Goal: Information Seeking & Learning: Learn about a topic

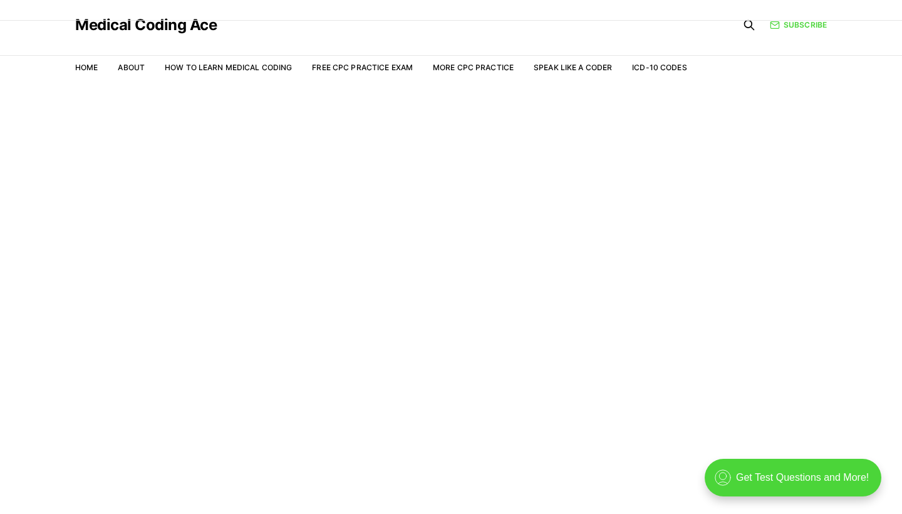
scroll to position [30, 0]
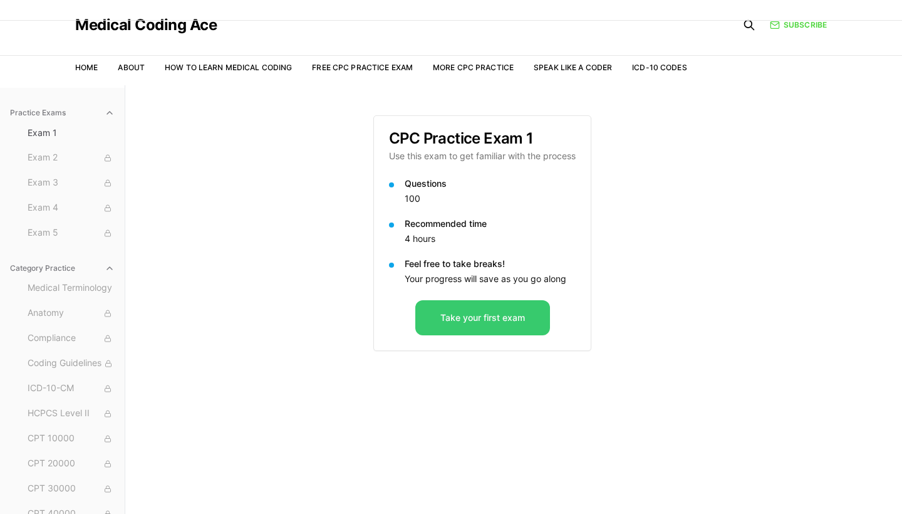
click at [485, 311] on button "Take your first exam" at bounding box center [482, 317] width 135 height 35
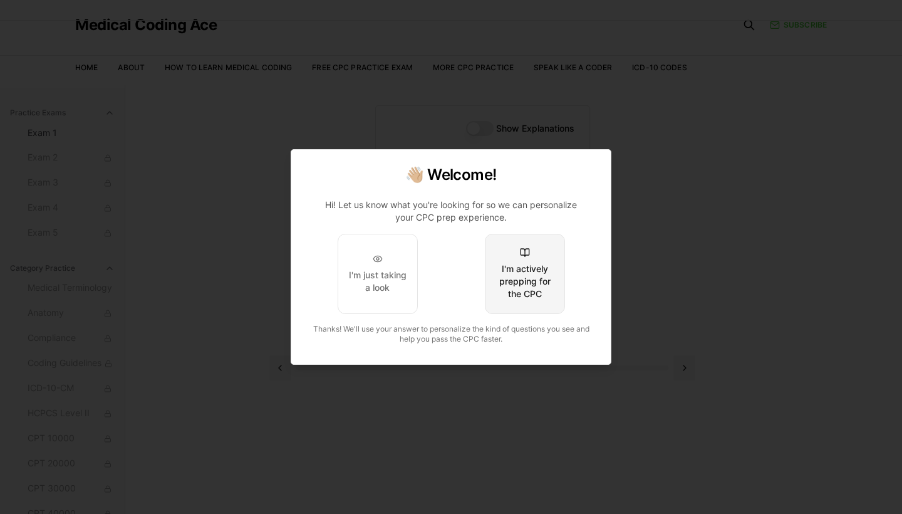
click at [540, 271] on div "I'm actively prepping for the CPC" at bounding box center [524, 281] width 59 height 38
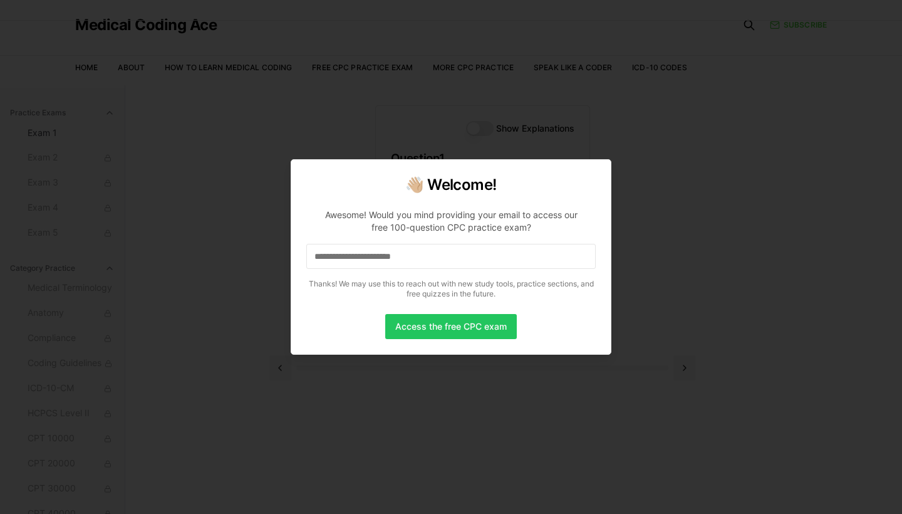
click at [536, 256] on input at bounding box center [450, 256] width 289 height 25
click at [488, 261] on input "*" at bounding box center [450, 256] width 289 height 25
click at [376, 258] on input "**" at bounding box center [450, 256] width 289 height 25
click at [362, 242] on p "Awesome! Would you mind providing your email to access our free 100-question CP…" at bounding box center [450, 251] width 289 height 105
click at [360, 247] on input "***" at bounding box center [450, 256] width 289 height 25
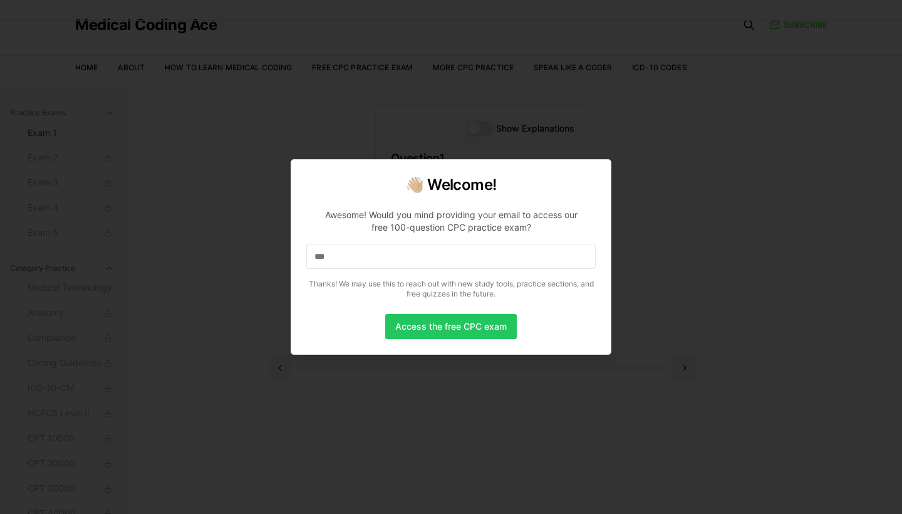
click at [353, 254] on input "***" at bounding box center [450, 256] width 289 height 25
click at [355, 259] on input "****" at bounding box center [450, 256] width 289 height 25
click at [355, 259] on input "*****" at bounding box center [450, 256] width 289 height 25
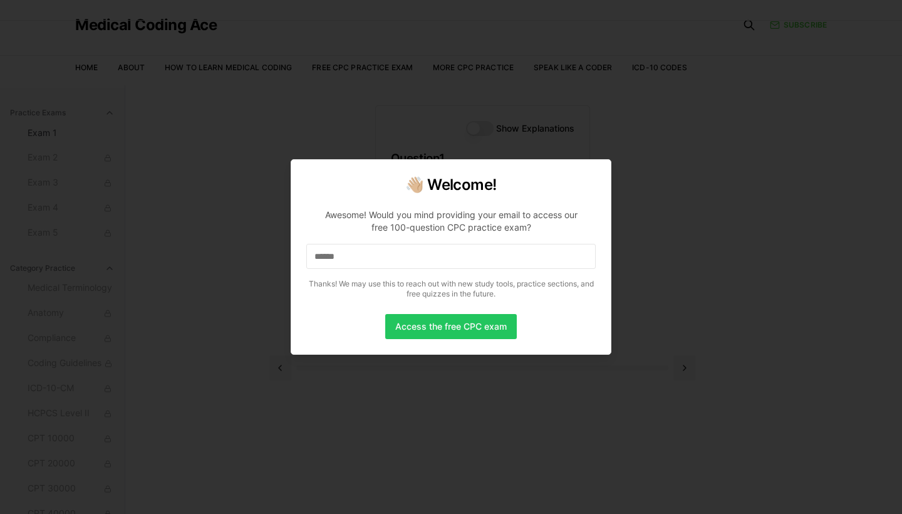
click at [366, 256] on input "******" at bounding box center [450, 256] width 289 height 25
click at [366, 256] on input "*******" at bounding box center [450, 256] width 289 height 25
click at [371, 259] on input "********" at bounding box center [450, 256] width 289 height 25
click at [367, 269] on p "Awesome! Would you mind providing your email to access our free 100-question CP…" at bounding box center [450, 251] width 289 height 105
click at [368, 266] on input "*********" at bounding box center [450, 256] width 289 height 25
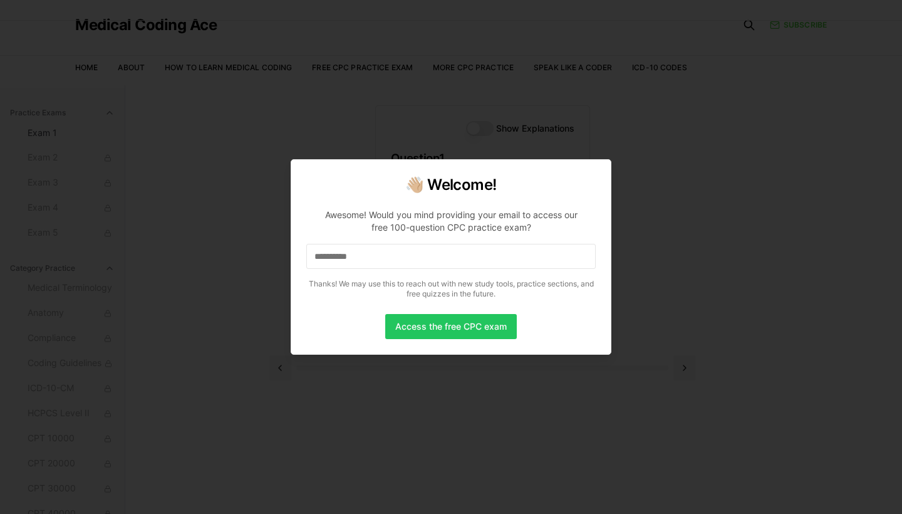
click at [384, 254] on input "**********" at bounding box center [450, 256] width 289 height 25
click at [391, 261] on input "**********" at bounding box center [450, 256] width 289 height 25
click at [400, 260] on input "**********" at bounding box center [450, 256] width 289 height 25
click at [400, 264] on input "**********" at bounding box center [450, 256] width 289 height 25
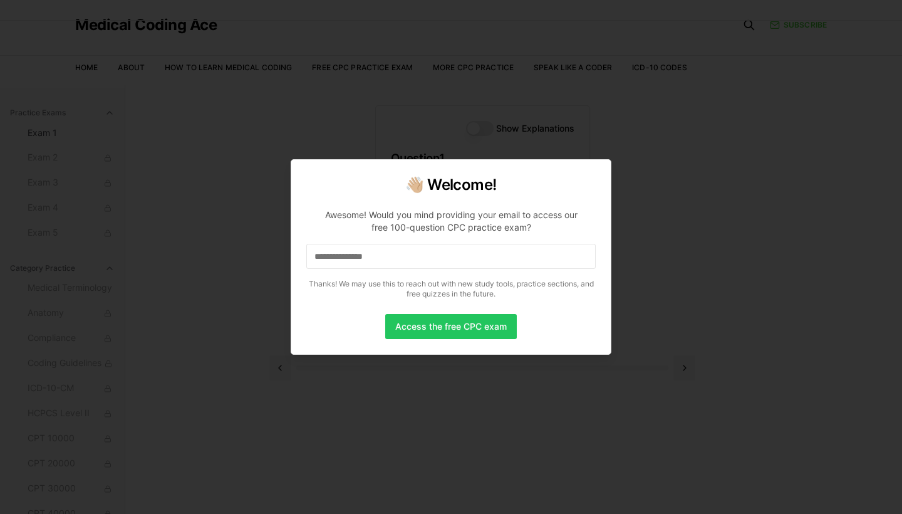
click at [413, 251] on input "**********" at bounding box center [450, 256] width 289 height 25
click at [418, 262] on input "**********" at bounding box center [450, 256] width 289 height 25
click at [408, 275] on p "**********" at bounding box center [450, 251] width 289 height 105
click at [418, 245] on input "**********" at bounding box center [450, 256] width 289 height 25
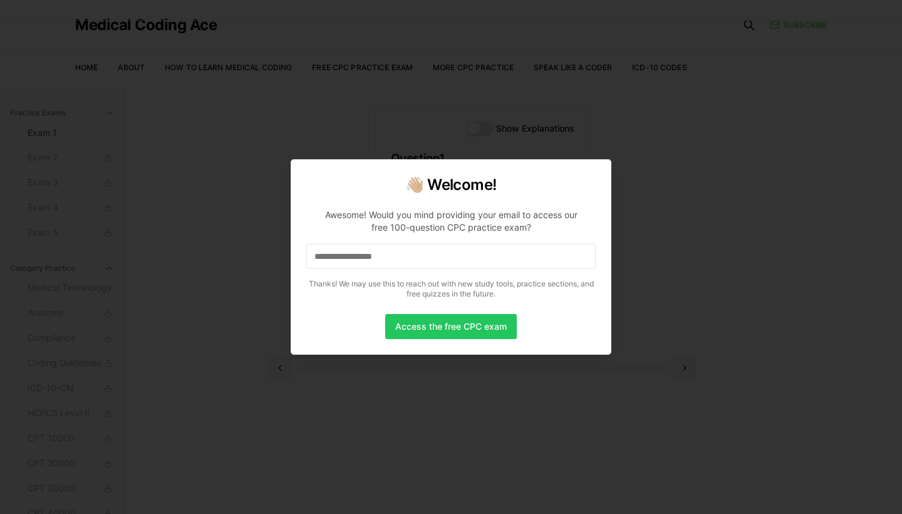
click at [418, 251] on input "**********" at bounding box center [450, 256] width 289 height 25
click at [440, 262] on input "**********" at bounding box center [450, 256] width 289 height 25
click at [438, 264] on input "**********" at bounding box center [450, 256] width 289 height 25
click at [442, 262] on input "**********" at bounding box center [450, 256] width 289 height 25
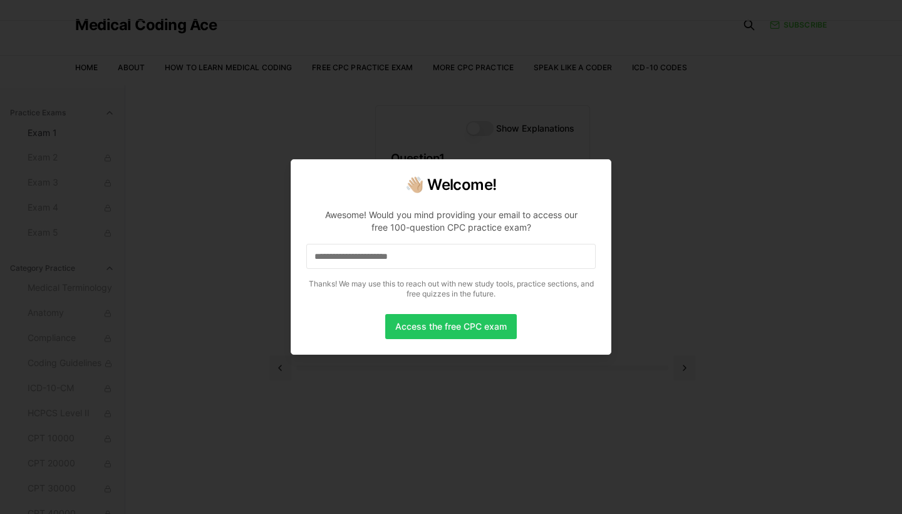
click at [433, 289] on p "Thanks! We may use this to reach out with new study tools, practice sections, a…" at bounding box center [450, 289] width 289 height 20
click at [446, 261] on input "**********" at bounding box center [450, 256] width 289 height 25
click at [453, 320] on button "Access the free CPC exam" at bounding box center [451, 326] width 132 height 25
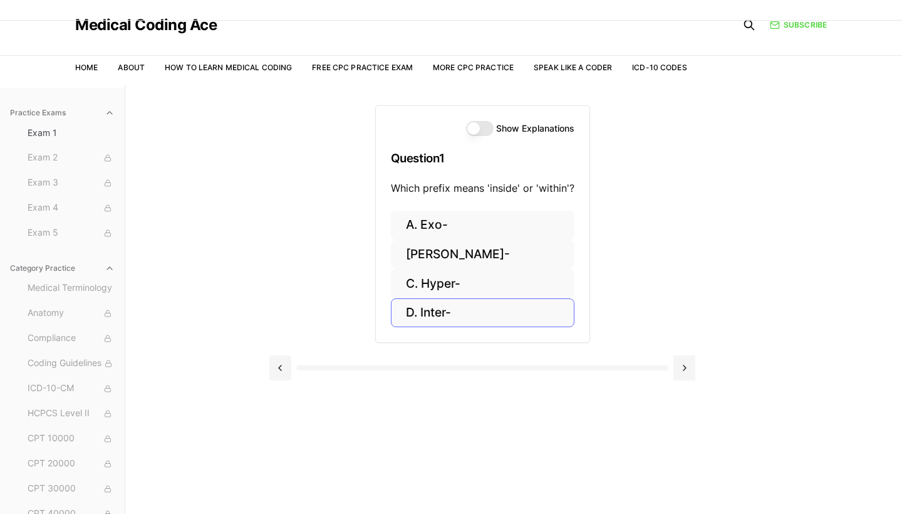
click at [480, 308] on button "D. Inter-" at bounding box center [483, 312] width 184 height 29
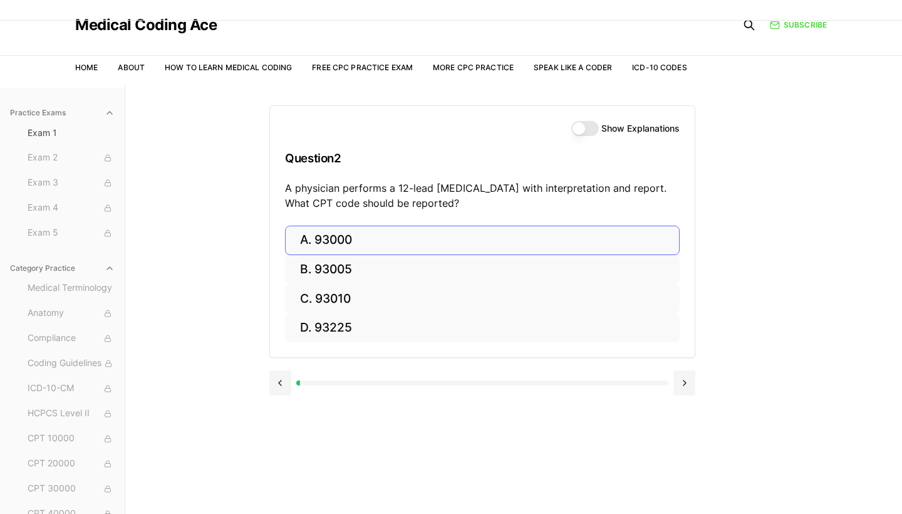
click at [306, 249] on button "A. 93000" at bounding box center [482, 239] width 395 height 29
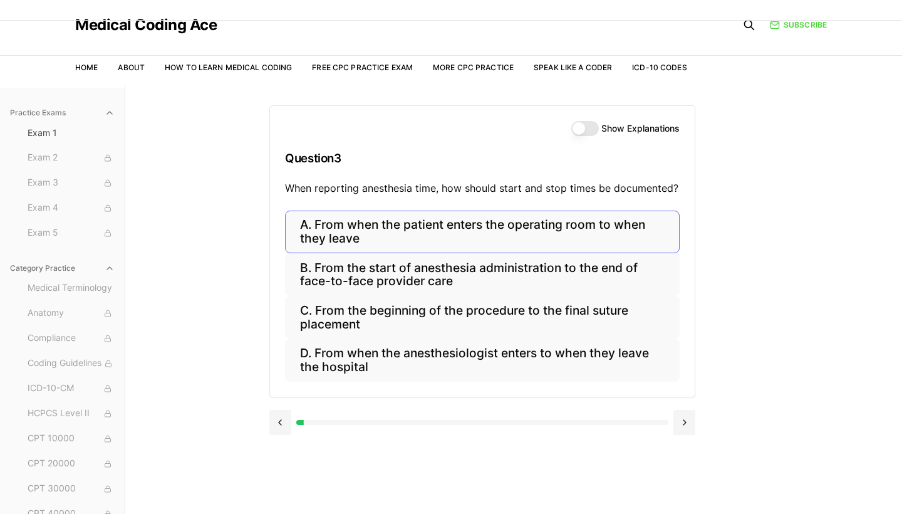
click at [497, 229] on button "A. From when the patient enters the operating room to when they leave" at bounding box center [482, 231] width 395 height 43
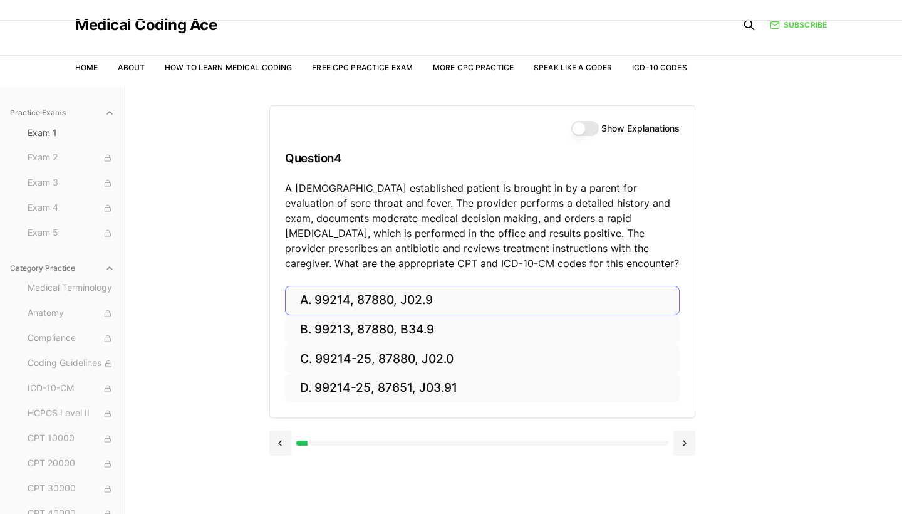
click at [372, 297] on button "A. 99214, 87880, J02.9" at bounding box center [482, 300] width 395 height 29
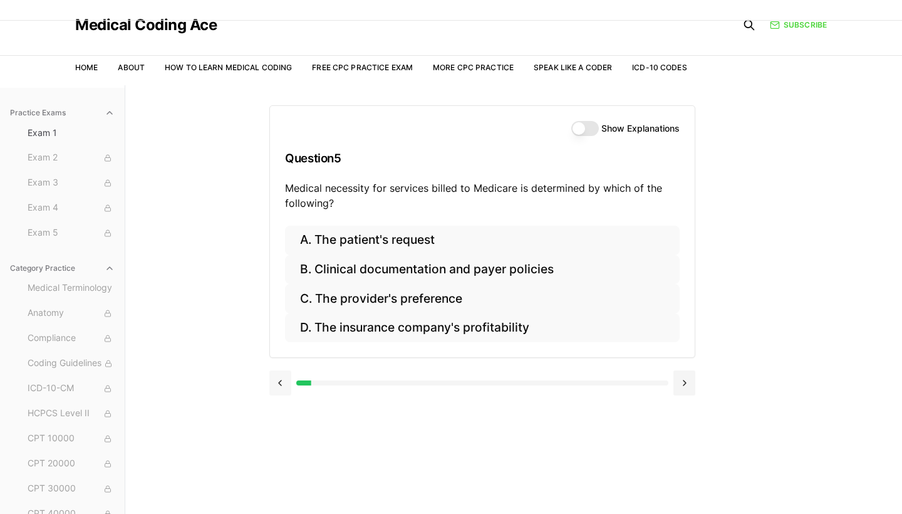
click at [278, 378] on button at bounding box center [280, 382] width 22 height 25
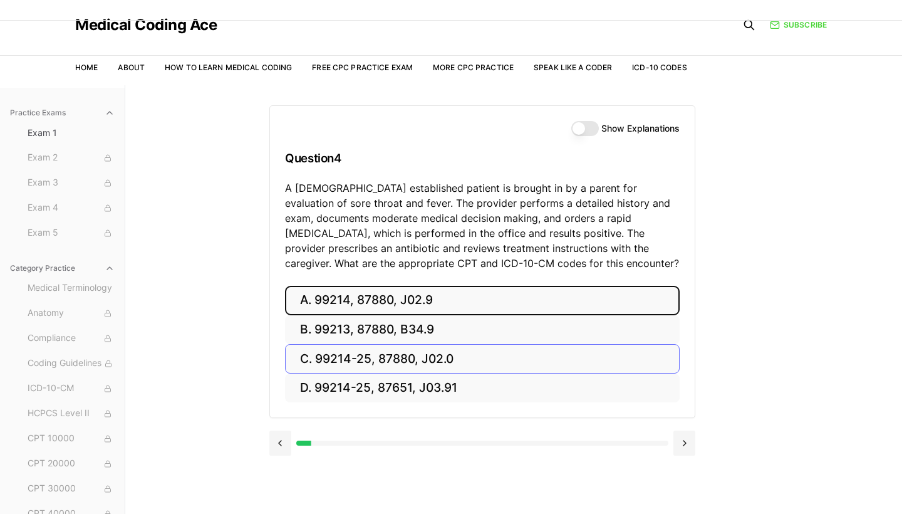
click at [401, 355] on button "C. 99214-25, 87880, J02.0" at bounding box center [482, 358] width 395 height 29
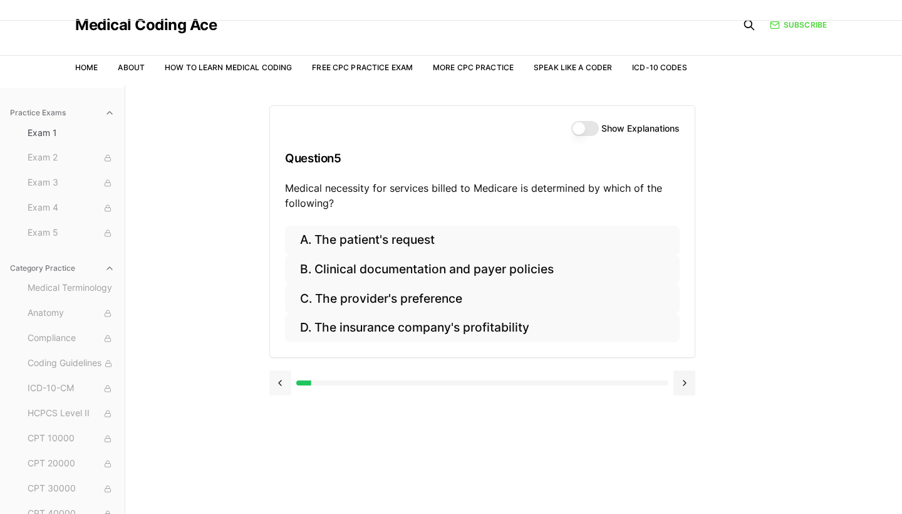
click at [274, 383] on button at bounding box center [280, 382] width 22 height 25
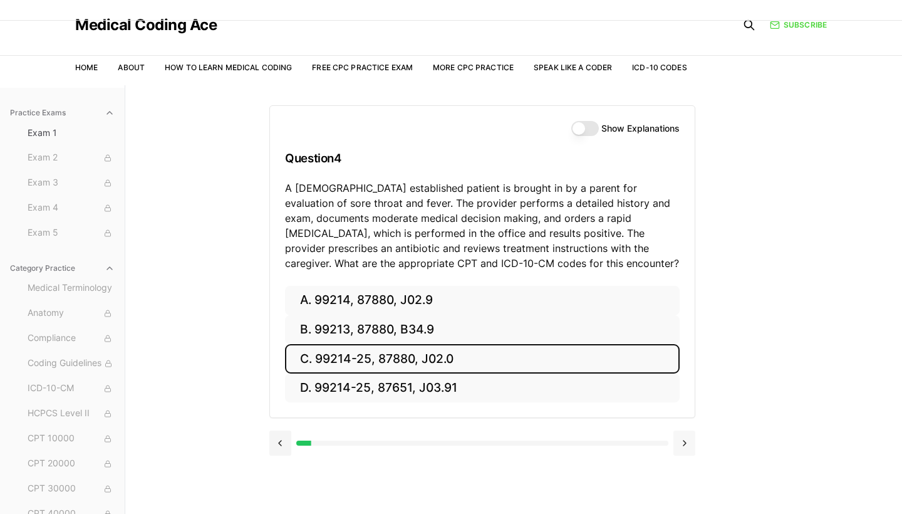
click at [685, 443] on button at bounding box center [684, 442] width 22 height 25
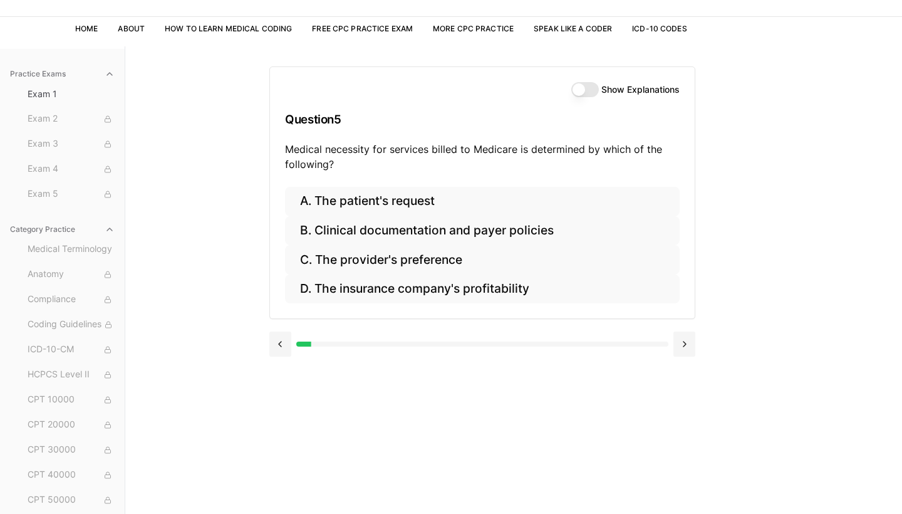
scroll to position [23, 0]
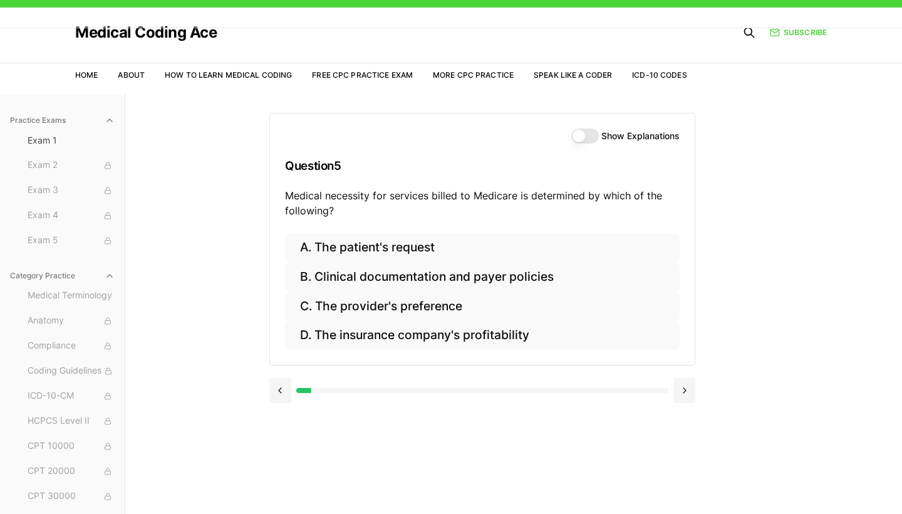
click at [580, 133] on button "Show Explanations" at bounding box center [585, 135] width 28 height 15
click at [285, 385] on button at bounding box center [280, 390] width 22 height 25
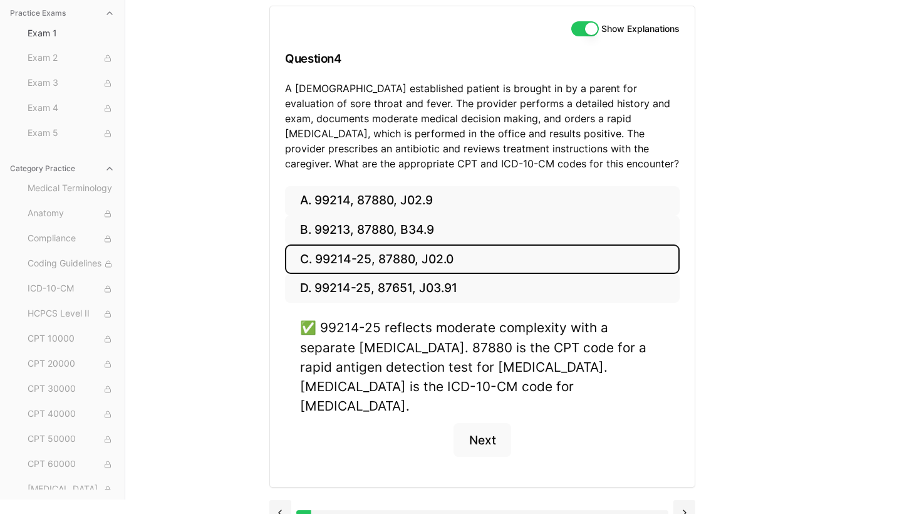
scroll to position [129, 0]
click at [275, 500] on button at bounding box center [280, 512] width 22 height 25
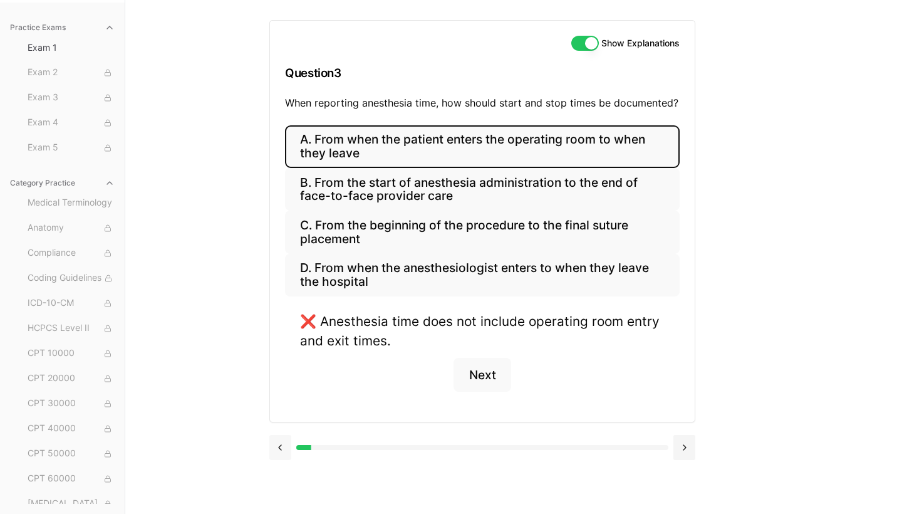
scroll to position [115, 0]
click at [413, 322] on div "❌ Anesthesia time does not include operating room entry and exit times." at bounding box center [482, 330] width 365 height 39
click at [276, 452] on button at bounding box center [280, 447] width 22 height 25
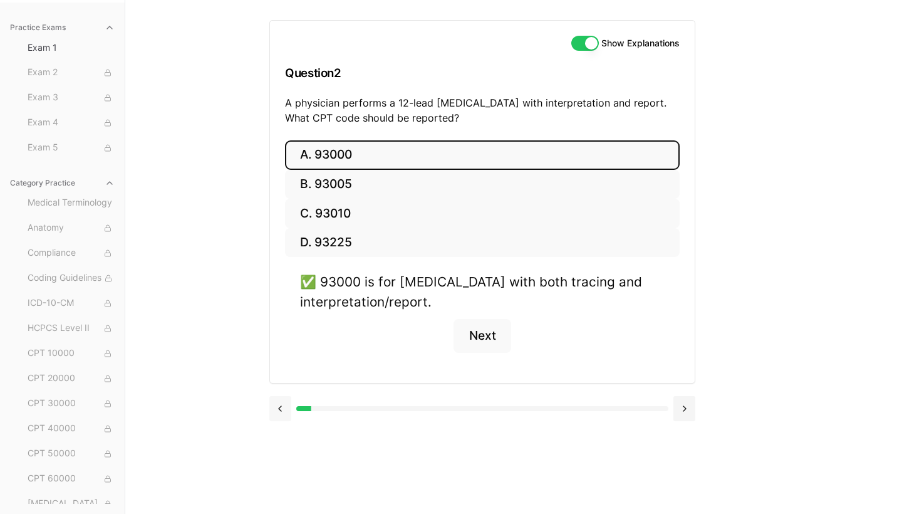
click at [284, 408] on button at bounding box center [280, 408] width 22 height 25
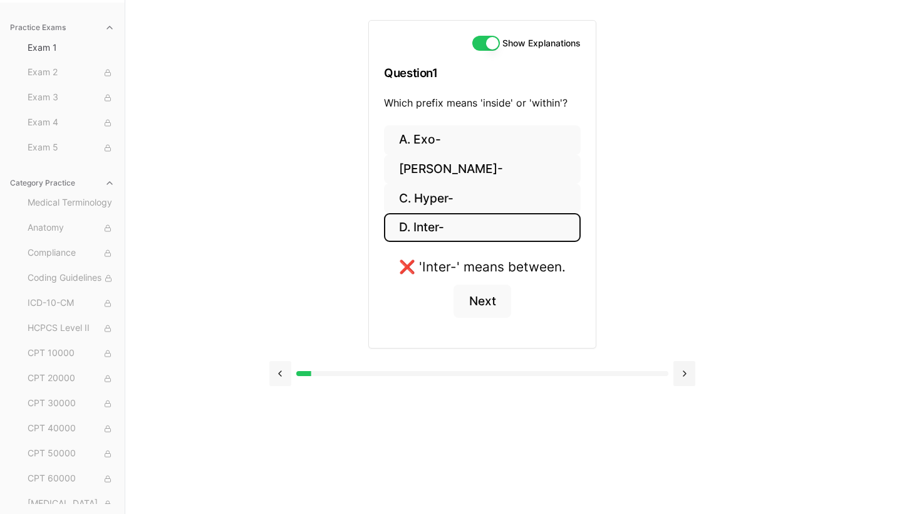
click at [288, 367] on button at bounding box center [280, 373] width 22 height 25
click at [687, 369] on button at bounding box center [684, 373] width 22 height 25
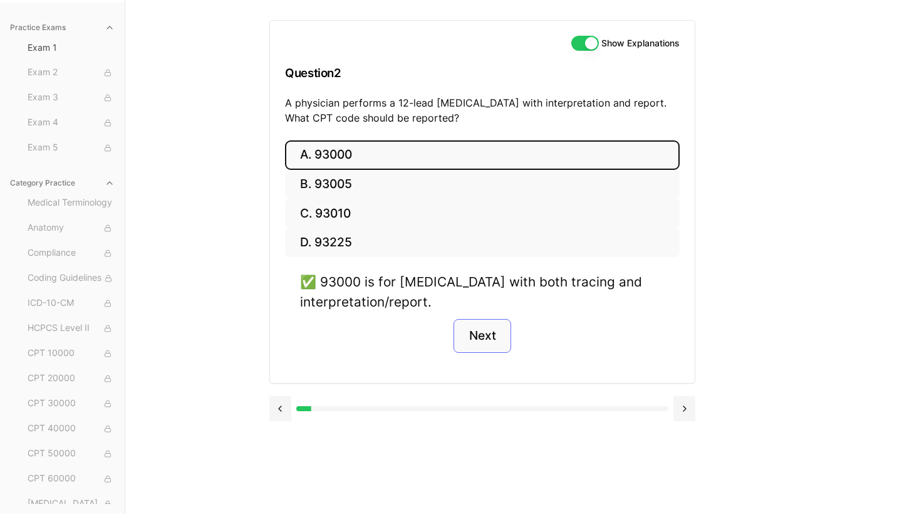
click at [499, 340] on button "Next" at bounding box center [481, 336] width 57 height 34
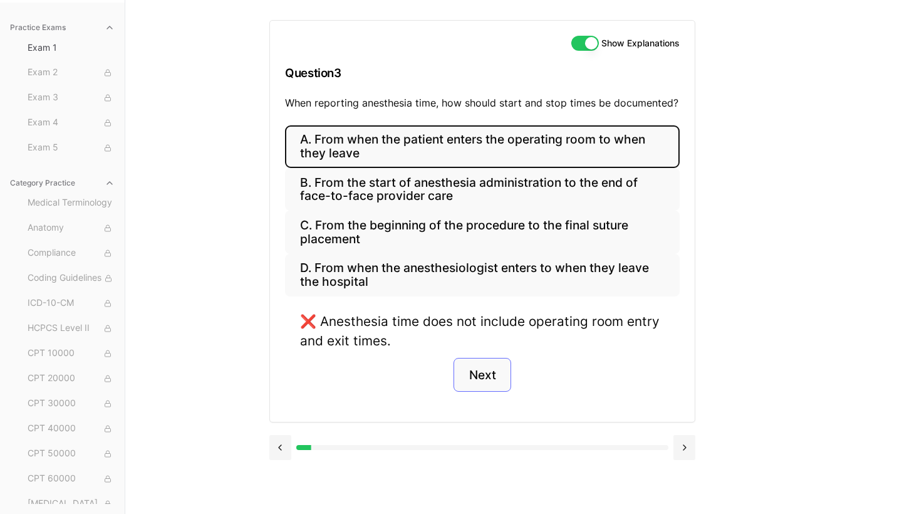
click at [486, 376] on button "Next" at bounding box center [481, 375] width 57 height 34
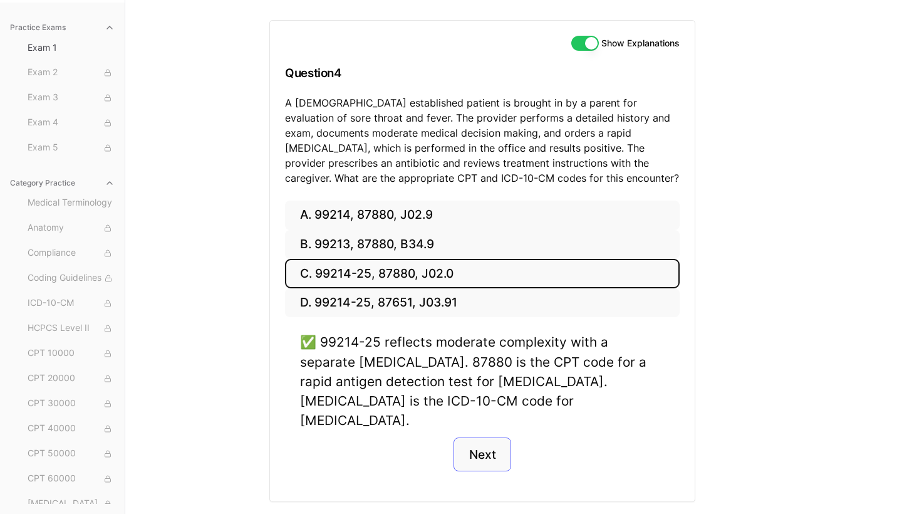
click at [478, 437] on button "Next" at bounding box center [481, 454] width 57 height 34
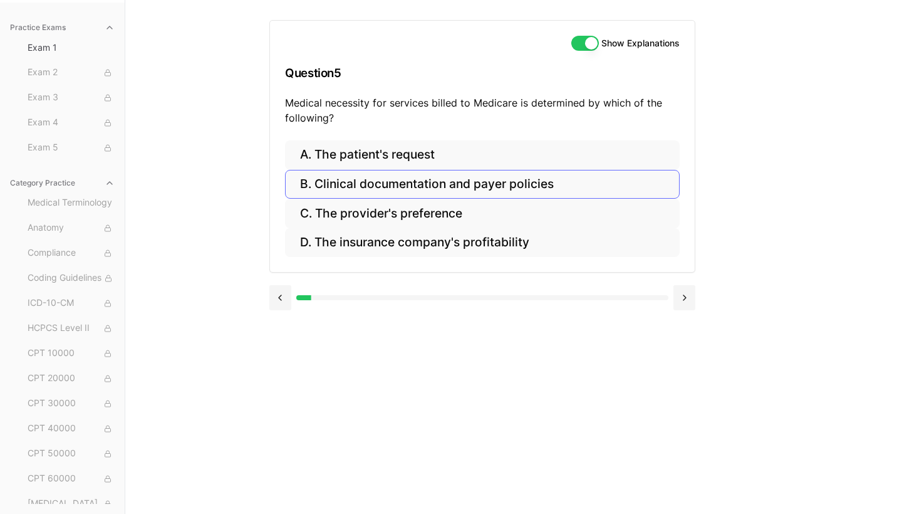
click at [576, 180] on button "B. Clinical documentation and payer policies" at bounding box center [482, 184] width 395 height 29
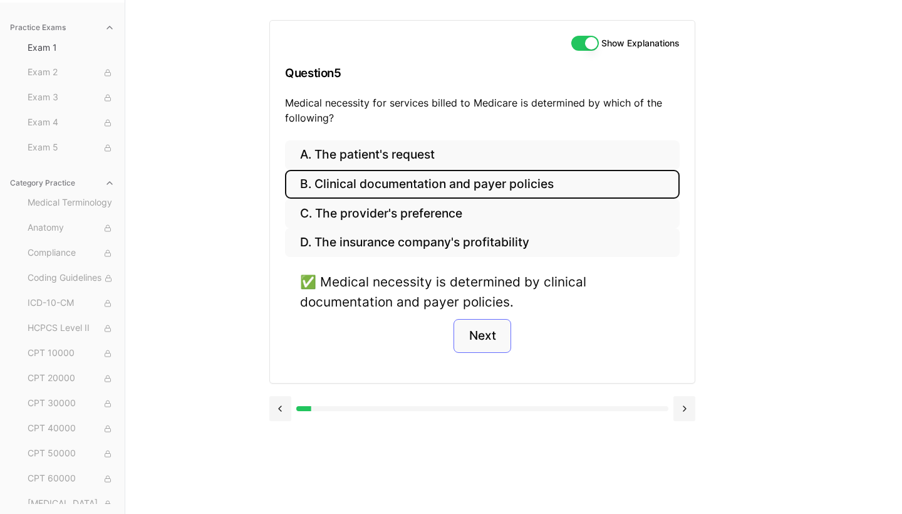
click at [491, 334] on button "Next" at bounding box center [481, 336] width 57 height 34
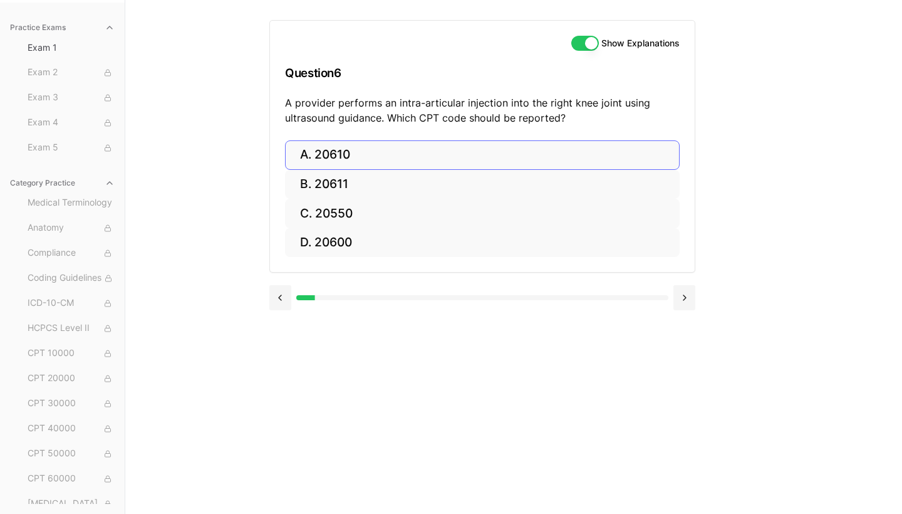
click at [314, 153] on button "A. 20610" at bounding box center [482, 154] width 395 height 29
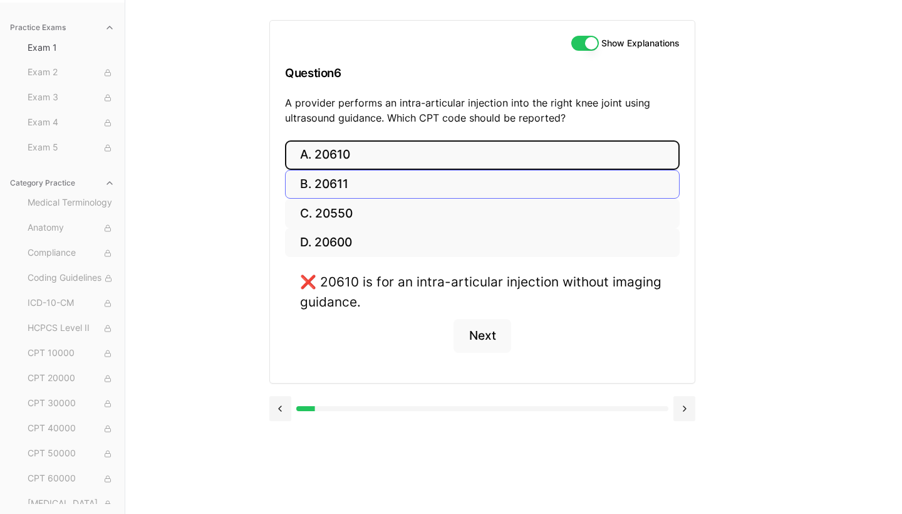
click at [319, 182] on button "B. 20611" at bounding box center [482, 184] width 395 height 29
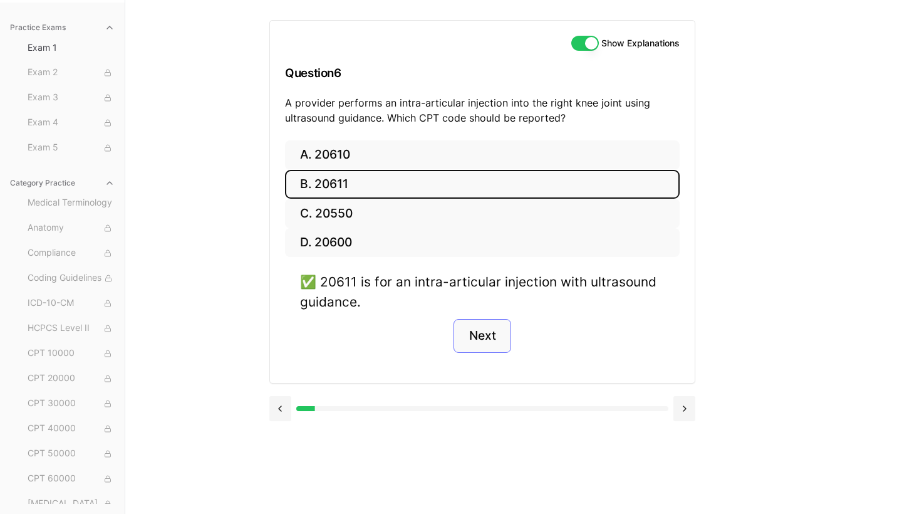
click at [489, 328] on button "Next" at bounding box center [481, 336] width 57 height 34
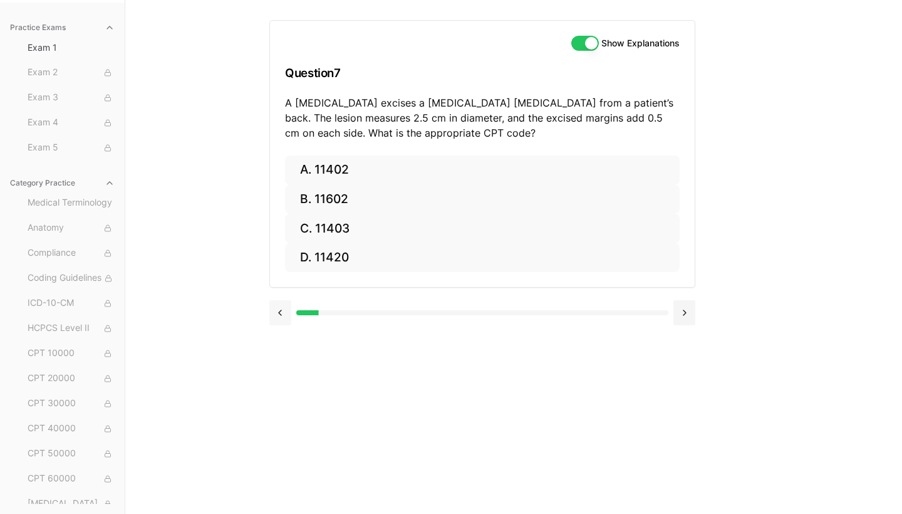
click at [276, 314] on button at bounding box center [280, 312] width 22 height 25
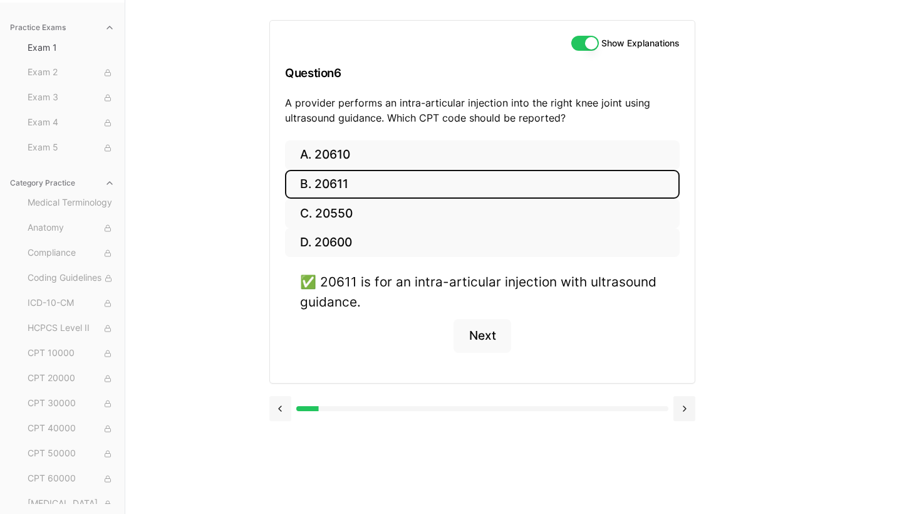
click at [276, 314] on div "A. 20610 B. 20611 C. 20550 D. 20600 ✅ 20611 is for an intra-articular injection…" at bounding box center [482, 261] width 425 height 242
click at [277, 413] on button at bounding box center [280, 408] width 22 height 25
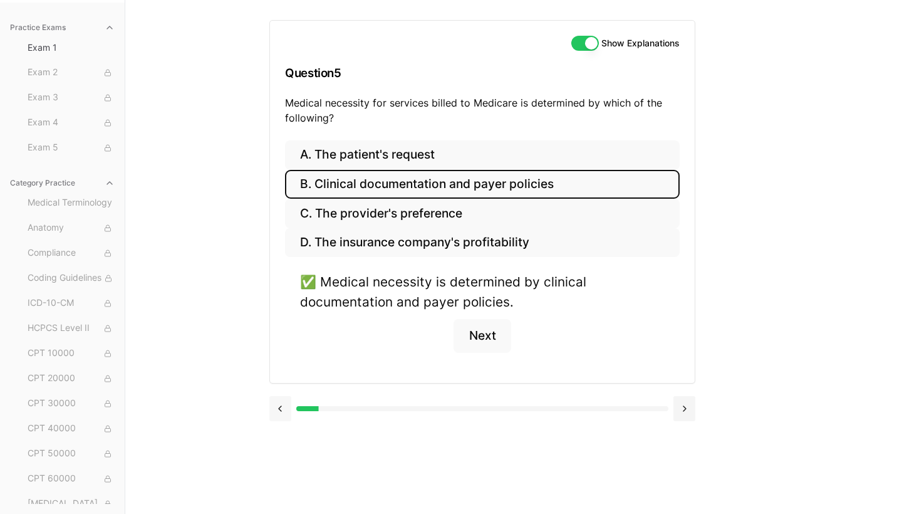
click at [275, 408] on button at bounding box center [280, 408] width 22 height 25
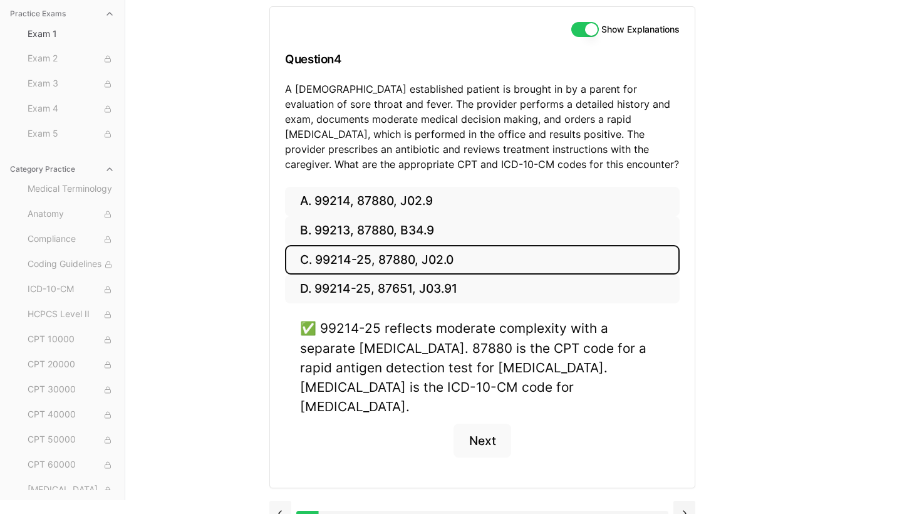
click at [274, 500] on button at bounding box center [280, 512] width 22 height 25
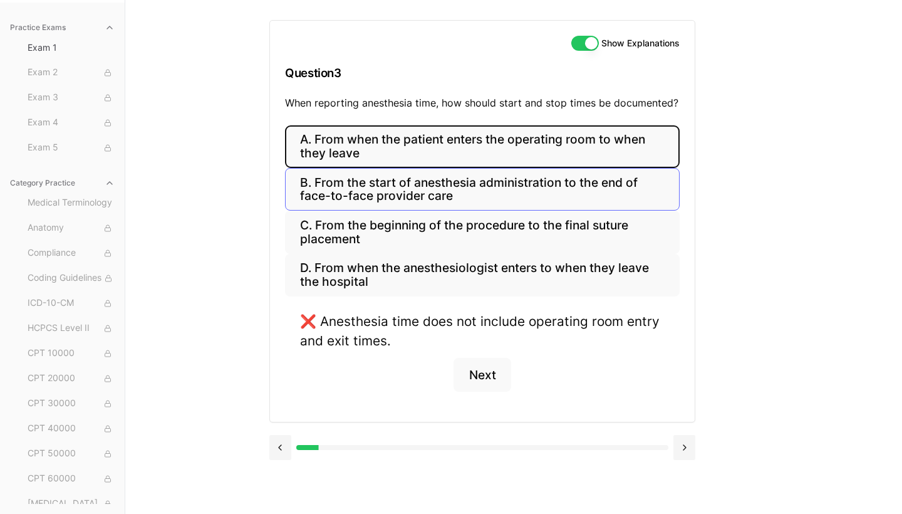
click at [409, 185] on button "B. From the start of anesthesia administration to the end of face-to-face provi…" at bounding box center [482, 189] width 395 height 43
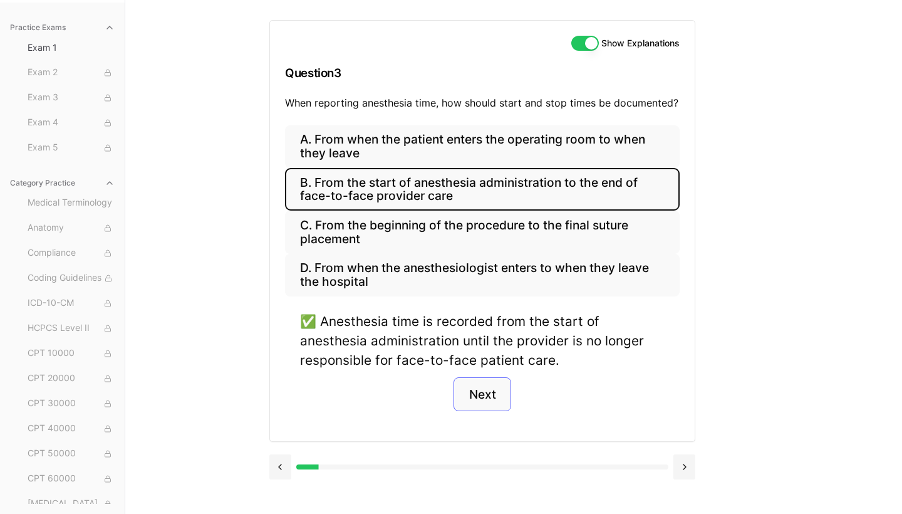
click at [487, 390] on button "Next" at bounding box center [481, 394] width 57 height 34
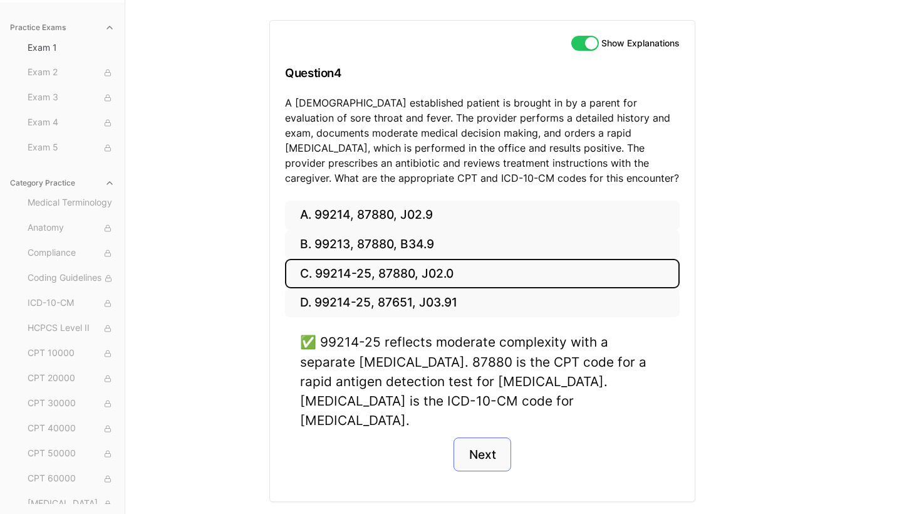
click at [487, 437] on button "Next" at bounding box center [481, 454] width 57 height 34
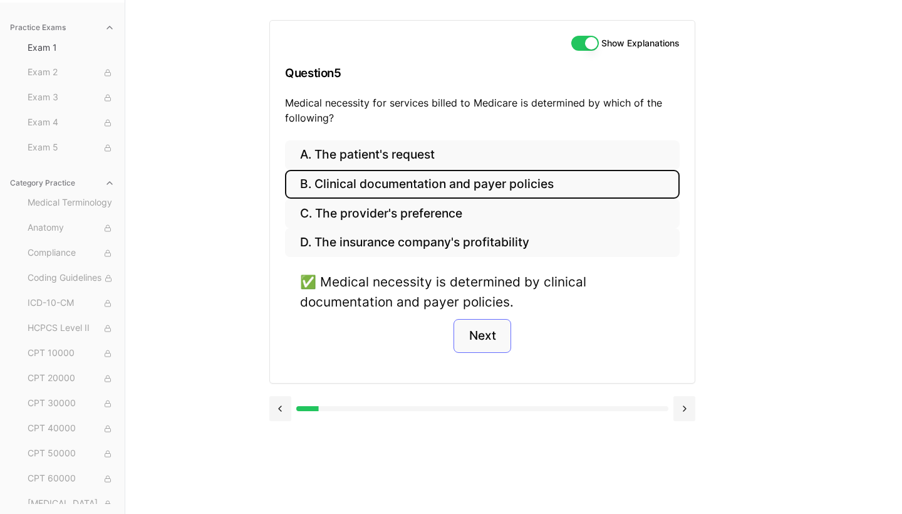
click at [482, 328] on button "Next" at bounding box center [481, 336] width 57 height 34
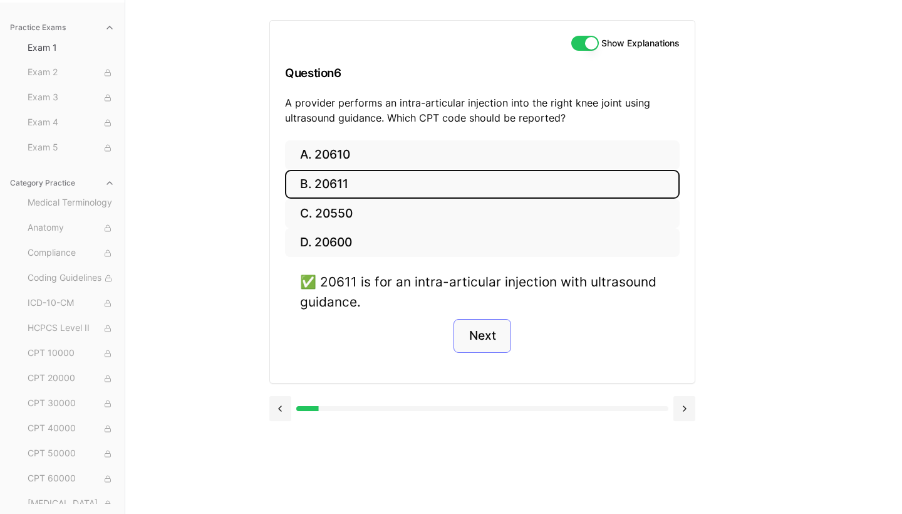
click at [482, 328] on button "Next" at bounding box center [481, 336] width 57 height 34
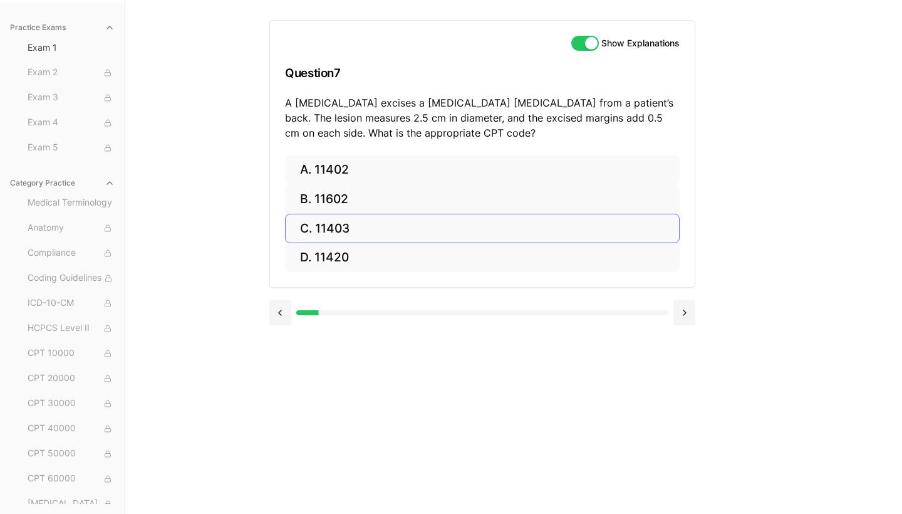
click at [343, 232] on button "C. 11403" at bounding box center [482, 228] width 395 height 29
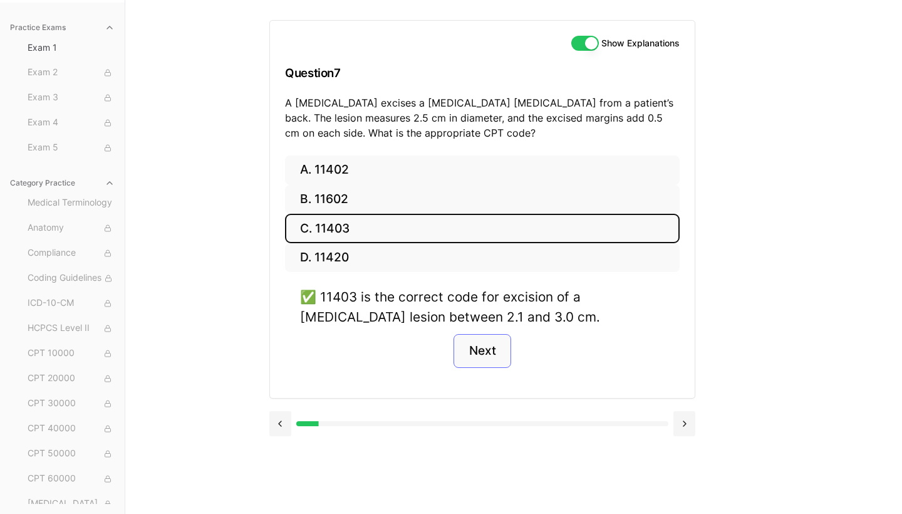
click at [465, 348] on button "Next" at bounding box center [481, 351] width 57 height 34
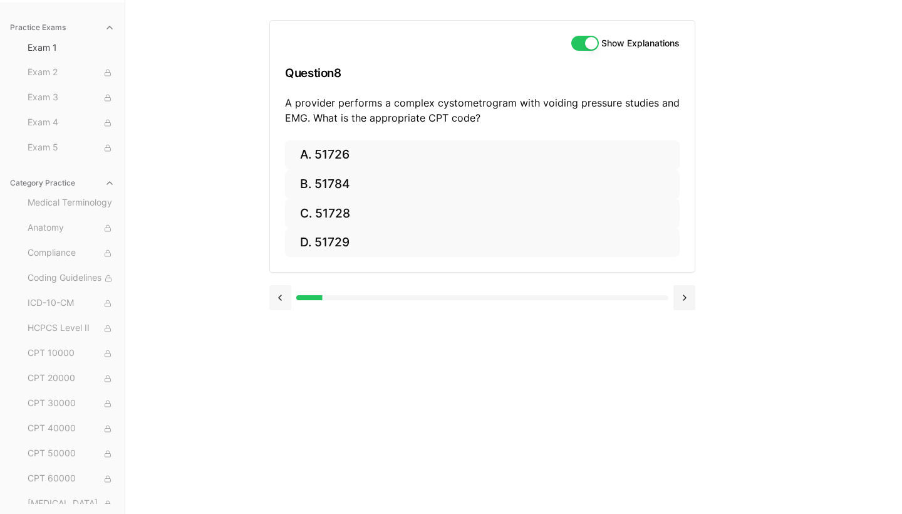
click at [280, 299] on button at bounding box center [280, 297] width 22 height 25
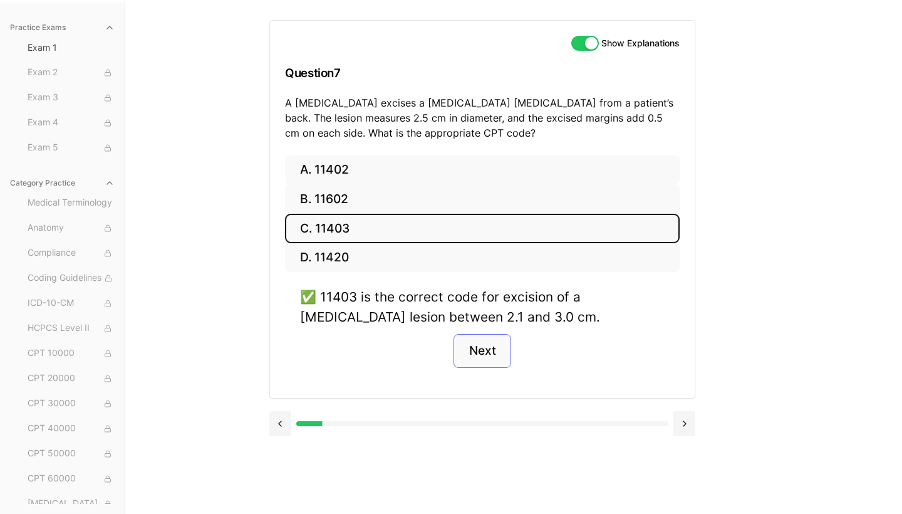
click at [494, 343] on button "Next" at bounding box center [481, 351] width 57 height 34
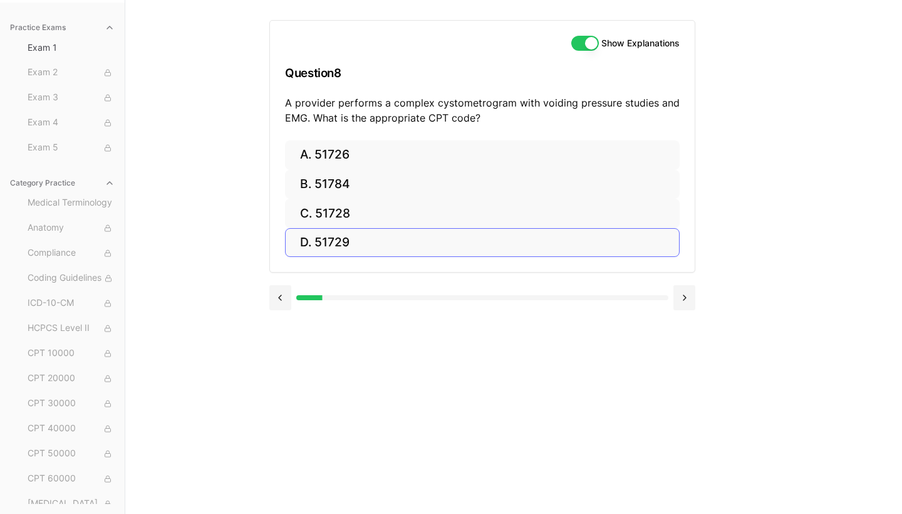
click at [356, 240] on button "D. 51729" at bounding box center [482, 242] width 395 height 29
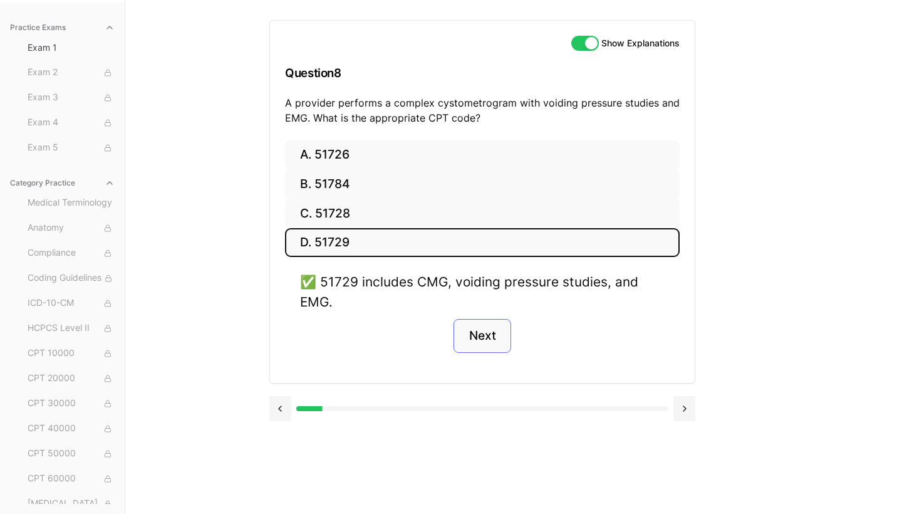
click at [491, 339] on button "Next" at bounding box center [481, 336] width 57 height 34
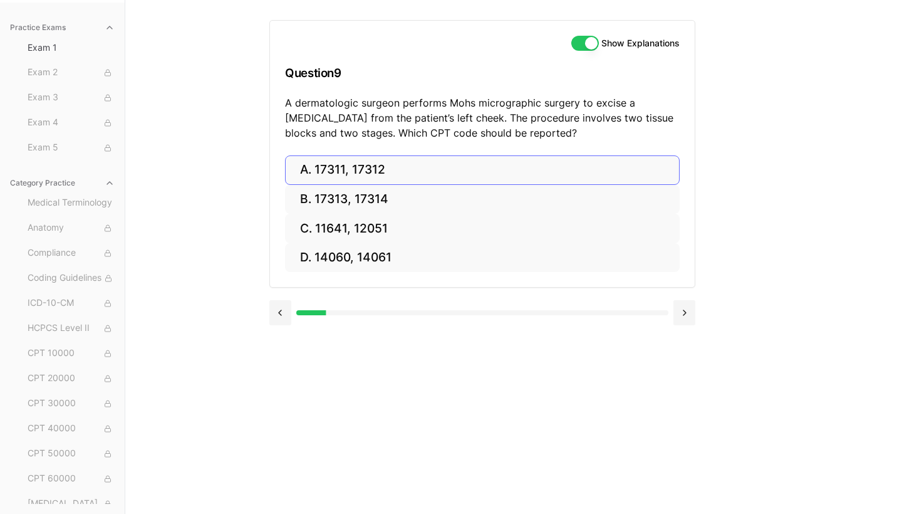
click at [386, 166] on button "A. 17311, 17312" at bounding box center [482, 169] width 395 height 29
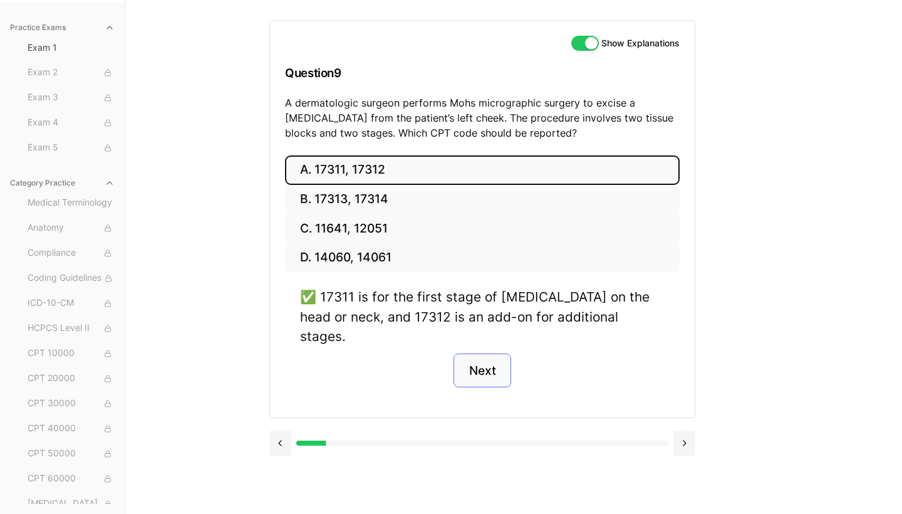
click at [474, 353] on button "Next" at bounding box center [481, 370] width 57 height 34
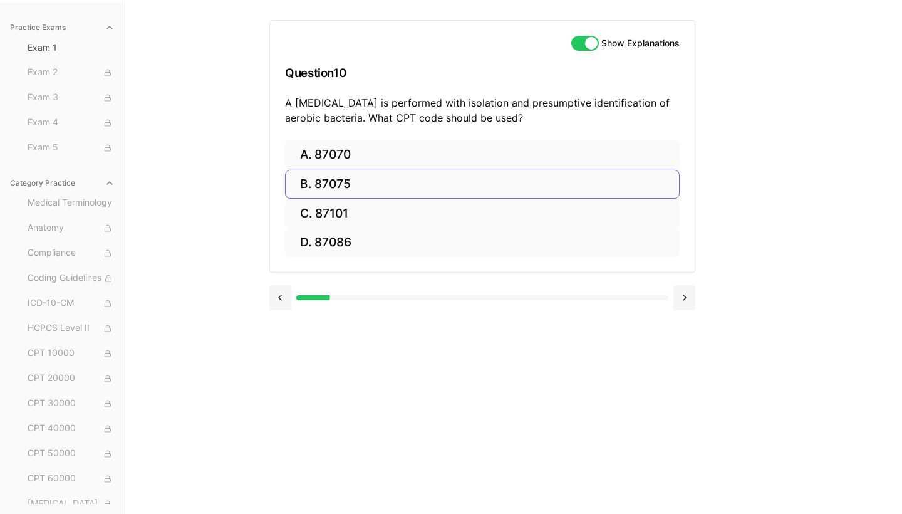
click at [322, 177] on button "B. 87075" at bounding box center [482, 184] width 395 height 29
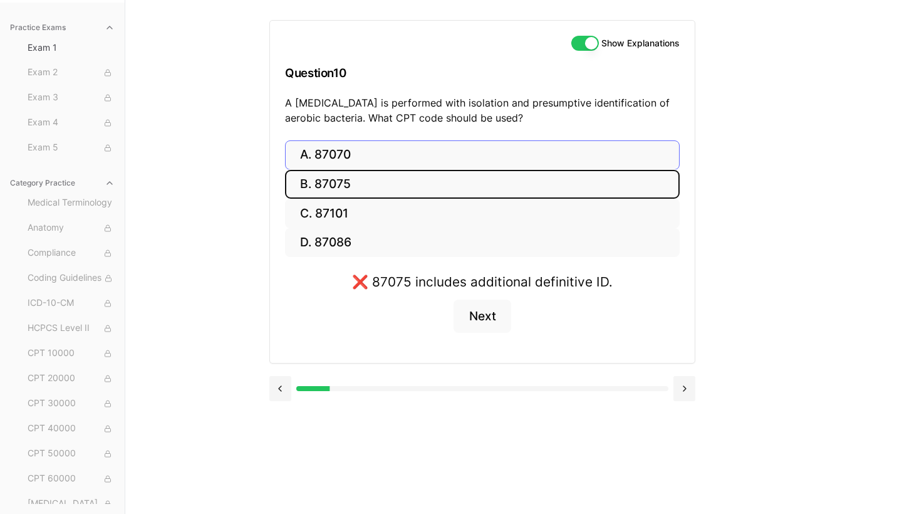
click at [366, 160] on button "A. 87070" at bounding box center [482, 154] width 395 height 29
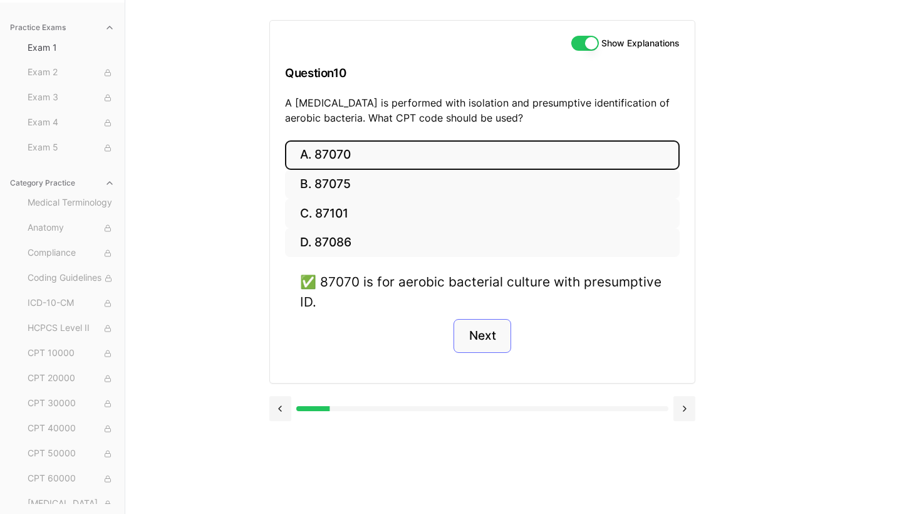
click at [489, 326] on button "Next" at bounding box center [481, 336] width 57 height 34
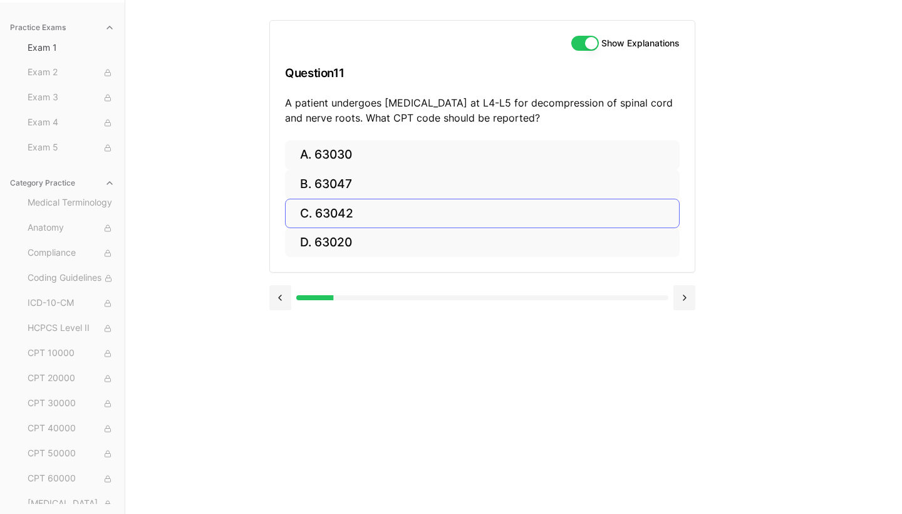
click at [371, 200] on button "C. 63042" at bounding box center [482, 213] width 395 height 29
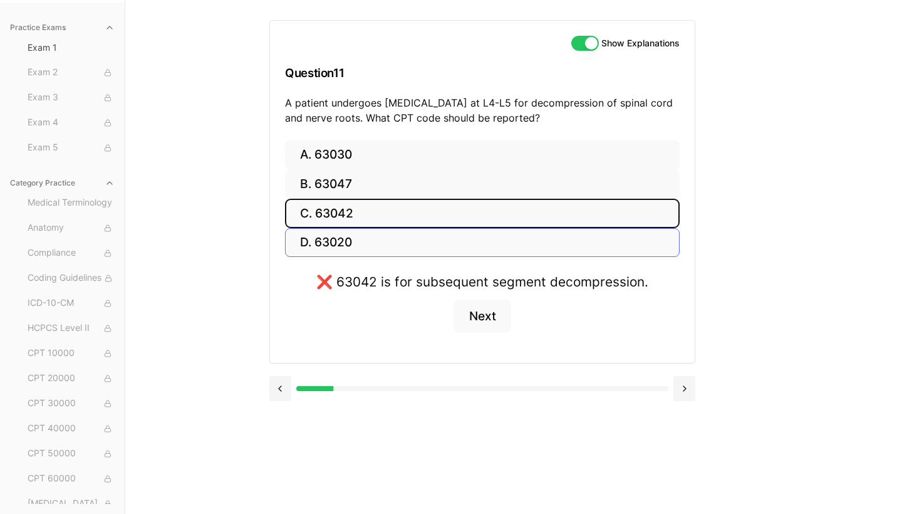
click at [395, 234] on button "D. 63020" at bounding box center [482, 242] width 395 height 29
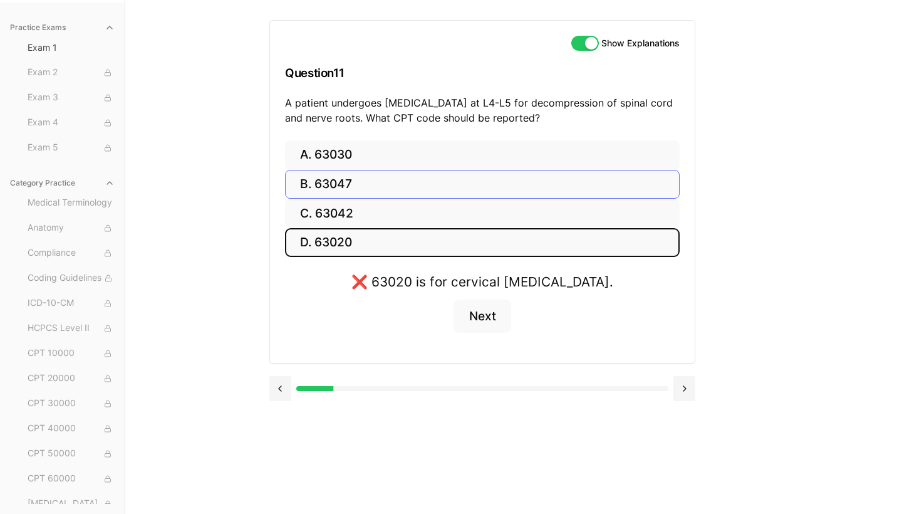
click at [378, 187] on button "B. 63047" at bounding box center [482, 184] width 395 height 29
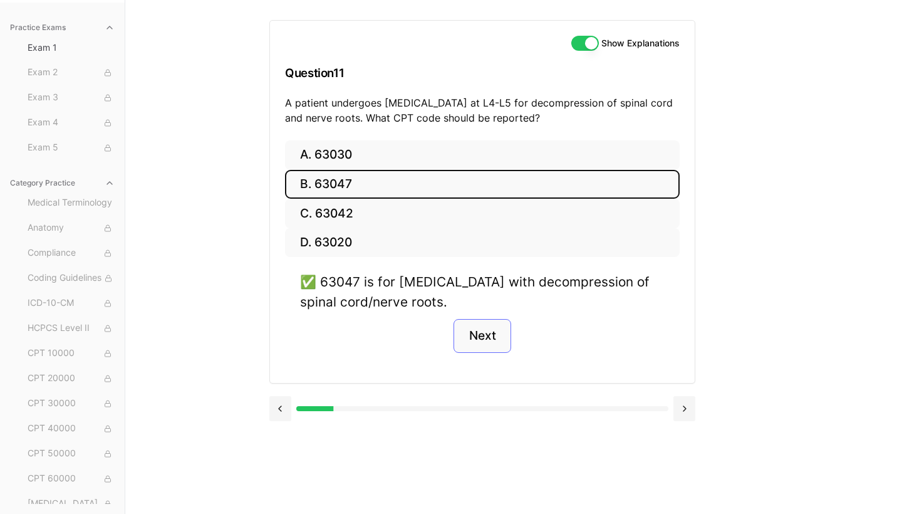
click at [479, 331] on button "Next" at bounding box center [481, 336] width 57 height 34
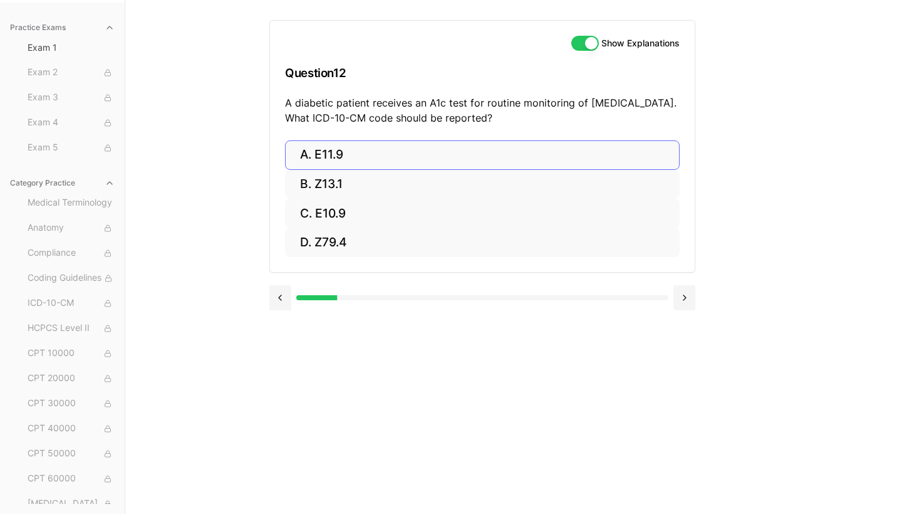
click at [459, 147] on button "A. E11.9" at bounding box center [482, 154] width 395 height 29
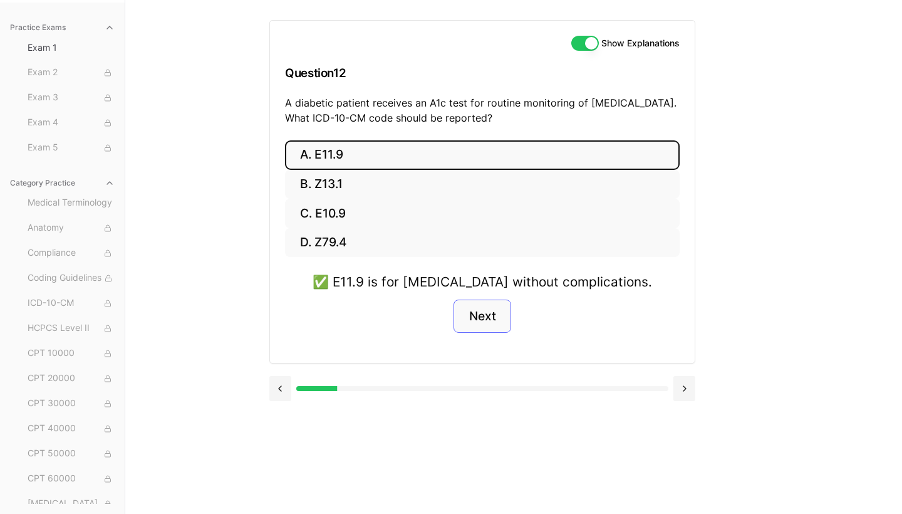
click at [469, 318] on button "Next" at bounding box center [481, 316] width 57 height 34
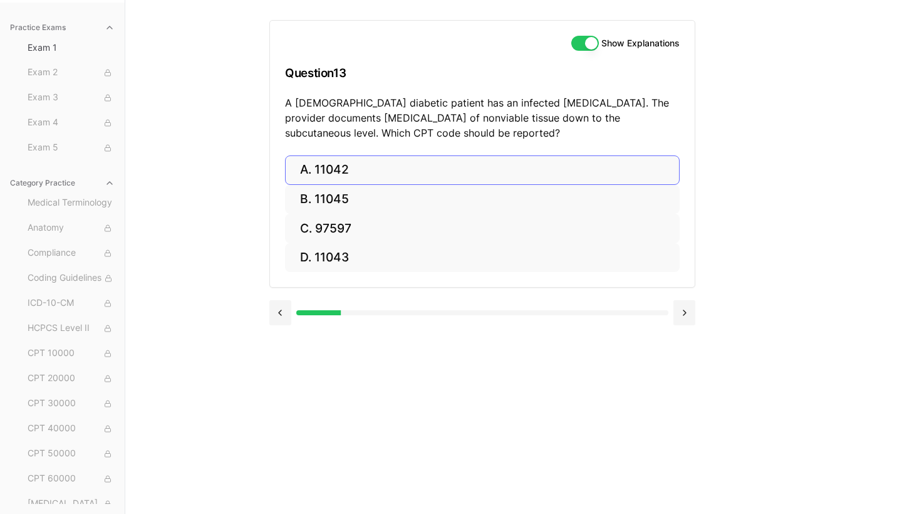
click at [361, 173] on button "A. 11042" at bounding box center [482, 169] width 395 height 29
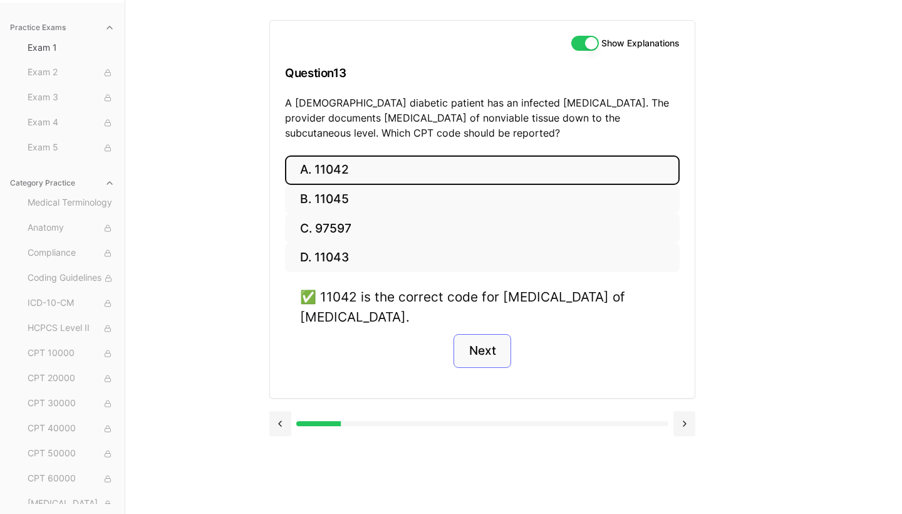
click at [497, 359] on button "Next" at bounding box center [481, 351] width 57 height 34
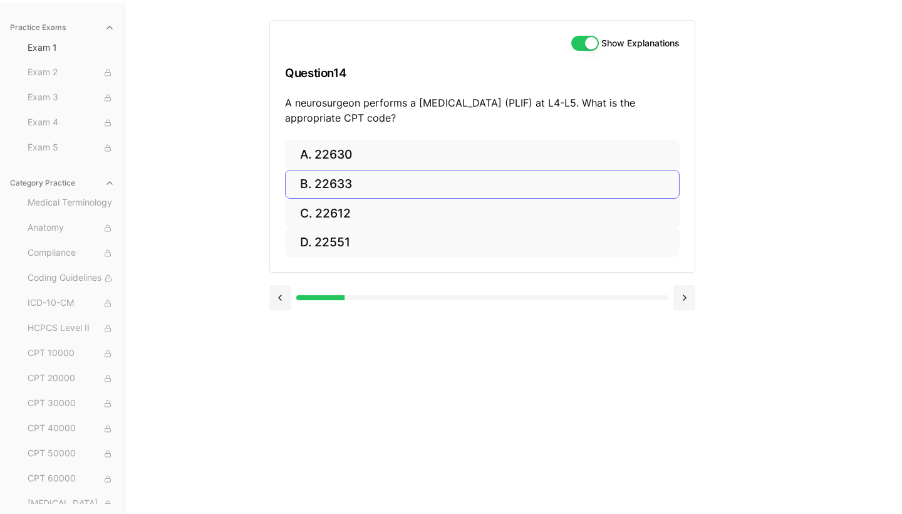
drag, startPoint x: 354, startPoint y: 161, endPoint x: 354, endPoint y: 178, distance: 16.9
click at [354, 178] on div "A. 22630 B. 22633 C. 22612 D. 22551" at bounding box center [482, 198] width 395 height 117
click at [353, 178] on button "B. 22633" at bounding box center [482, 184] width 395 height 29
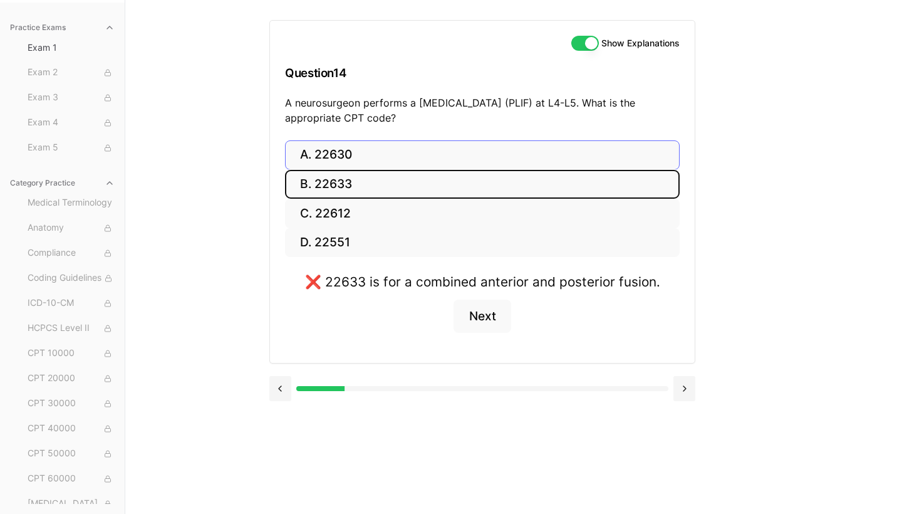
click at [350, 143] on button "A. 22630" at bounding box center [482, 154] width 395 height 29
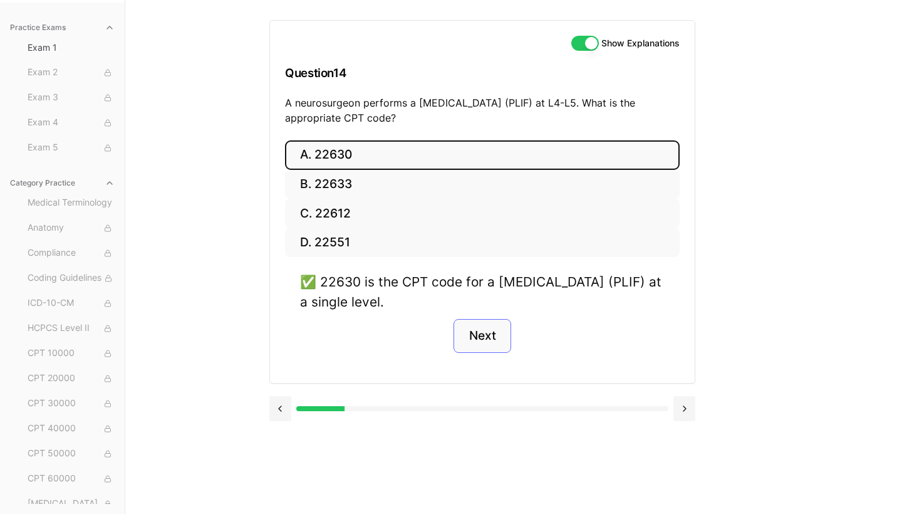
click at [477, 336] on button "Next" at bounding box center [481, 336] width 57 height 34
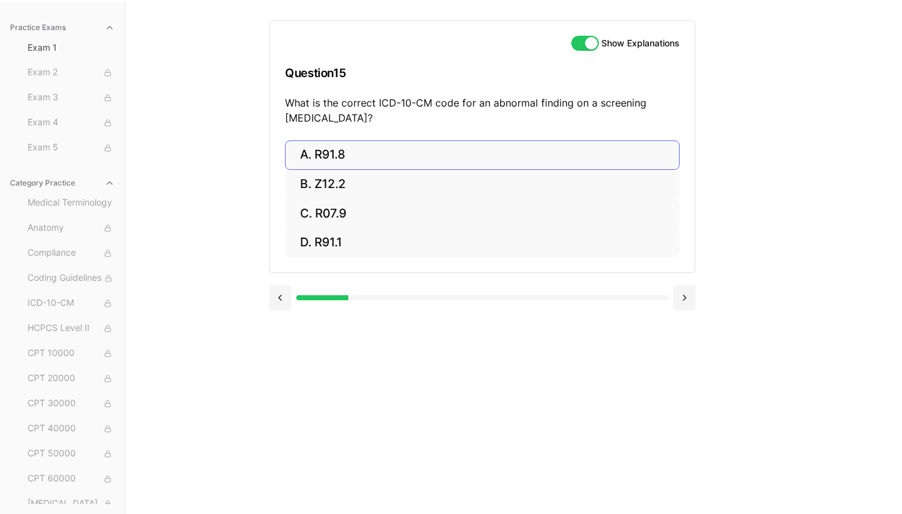
click at [309, 157] on button "A. R91.8" at bounding box center [482, 154] width 395 height 29
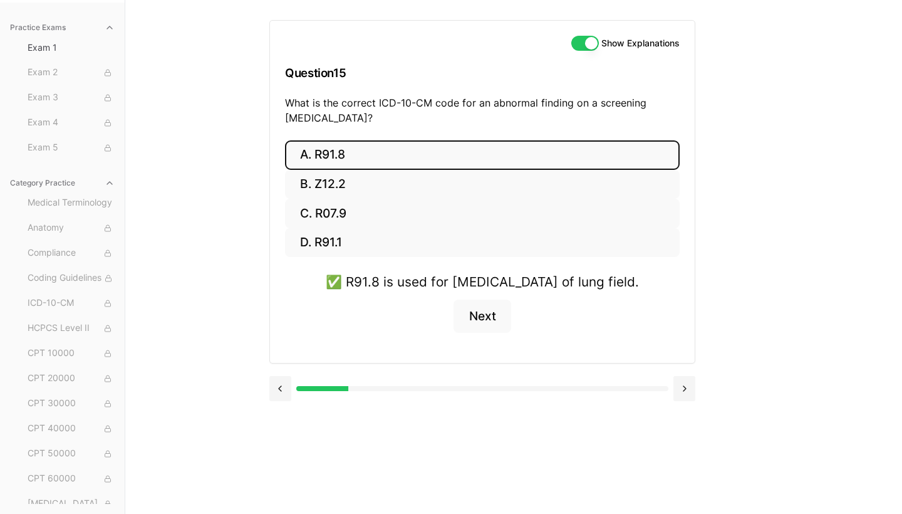
click at [494, 316] on div "✅ R91.8 is used for [MEDICAL_DATA] of lung field. Next" at bounding box center [482, 310] width 395 height 76
click at [492, 321] on button "Next" at bounding box center [481, 316] width 57 height 34
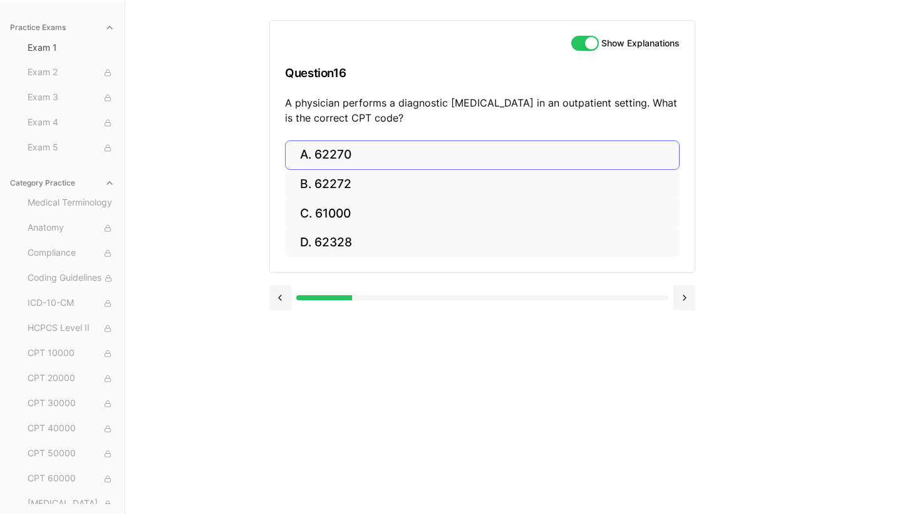
click at [348, 152] on button "A. 62270" at bounding box center [482, 154] width 395 height 29
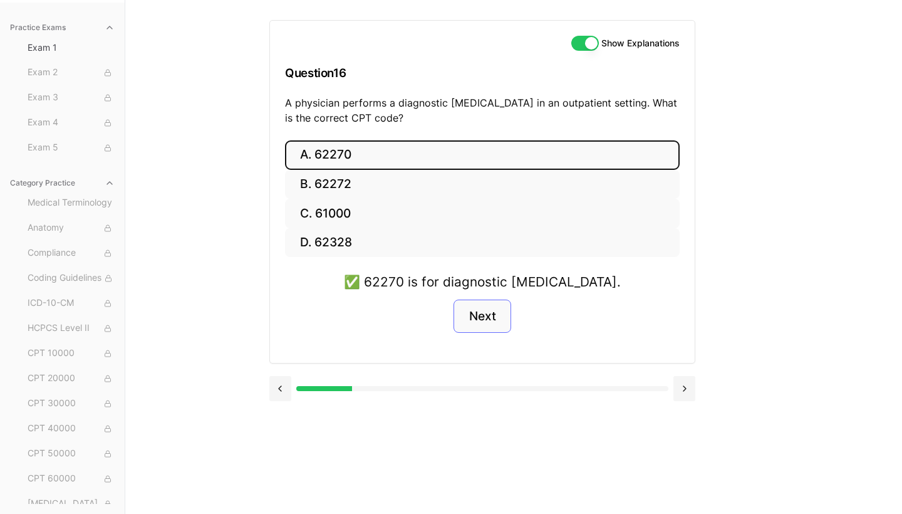
click at [472, 311] on button "Next" at bounding box center [481, 316] width 57 height 34
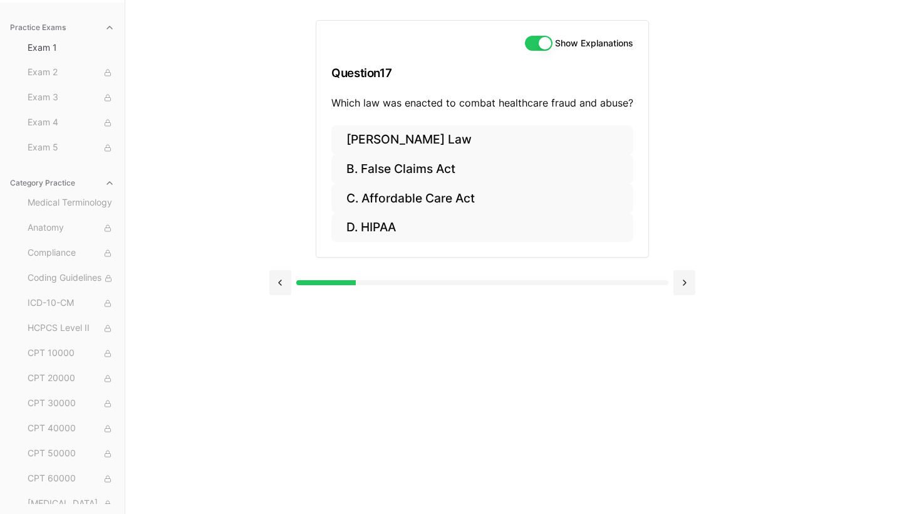
scroll to position [0, 0]
click at [380, 226] on button "D. HIPAA" at bounding box center [482, 227] width 302 height 29
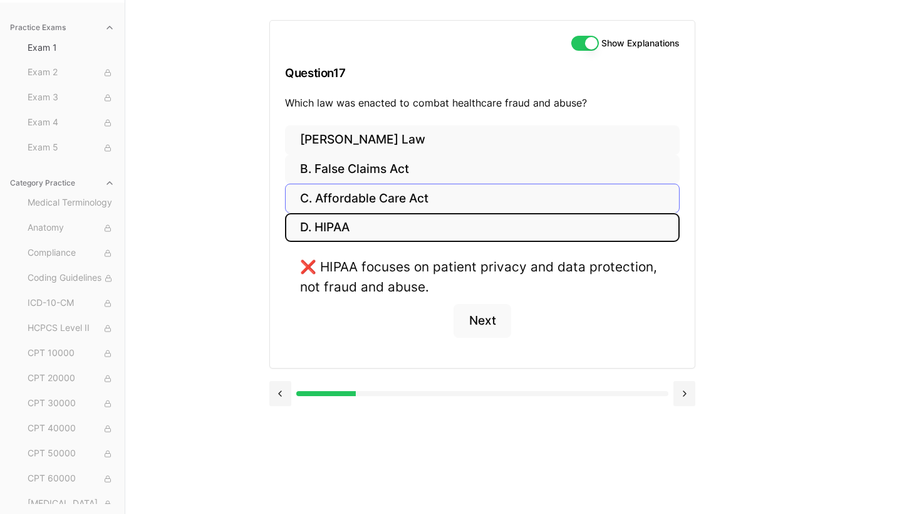
click at [357, 197] on button "C. Affordable Care Act" at bounding box center [482, 198] width 395 height 29
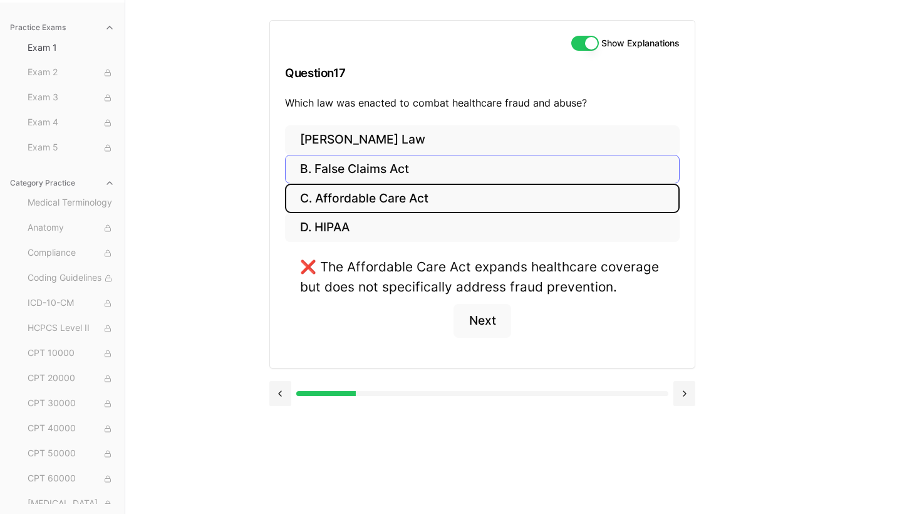
click at [441, 170] on button "B. False Claims Act" at bounding box center [482, 169] width 395 height 29
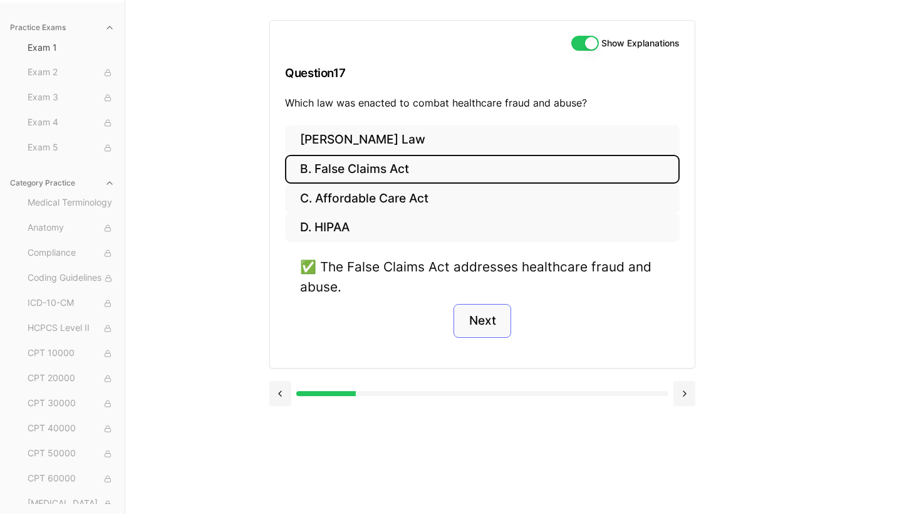
click at [503, 333] on button "Next" at bounding box center [481, 321] width 57 height 34
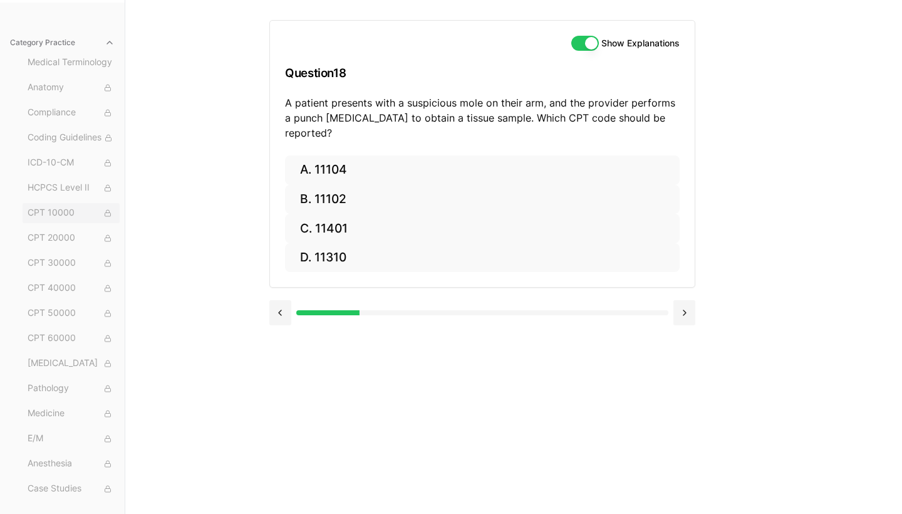
scroll to position [140, 0]
click at [448, 155] on button "A. 11104" at bounding box center [482, 169] width 395 height 29
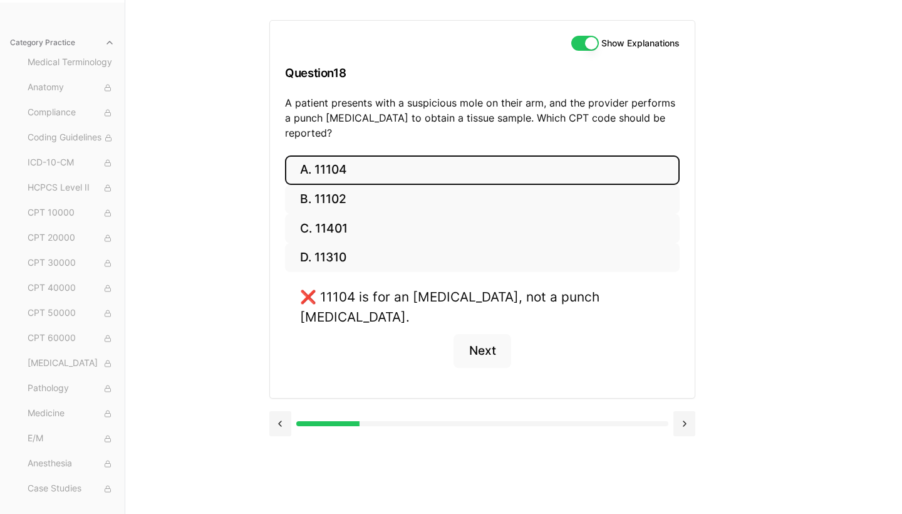
click at [365, 166] on button "A. 11104" at bounding box center [482, 169] width 395 height 29
click at [363, 185] on button "B. 11102" at bounding box center [482, 199] width 395 height 29
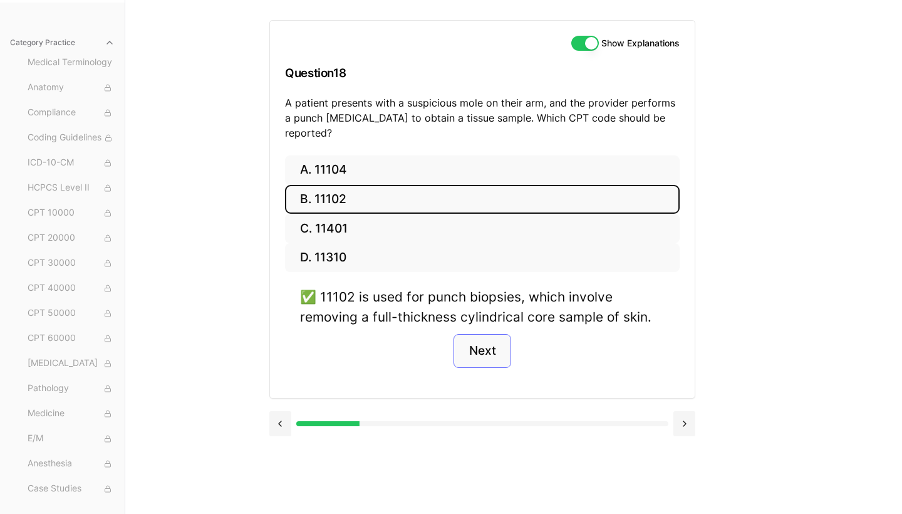
click at [504, 334] on button "Next" at bounding box center [481, 351] width 57 height 34
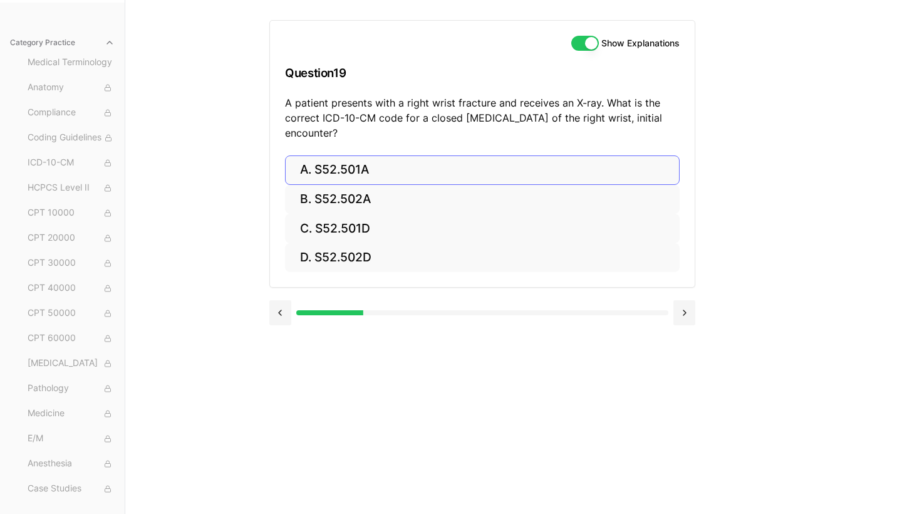
click at [398, 173] on button "A. S52.501A" at bounding box center [482, 169] width 395 height 29
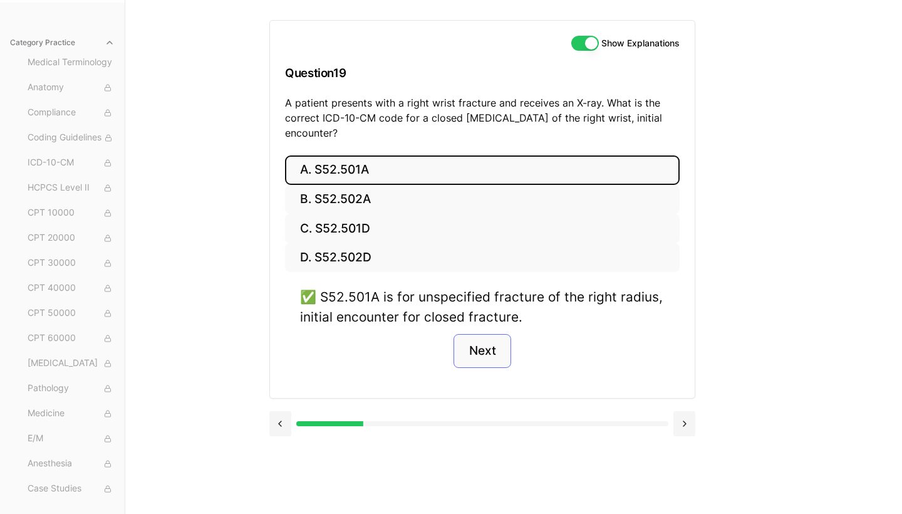
click at [481, 339] on button "Next" at bounding box center [481, 351] width 57 height 34
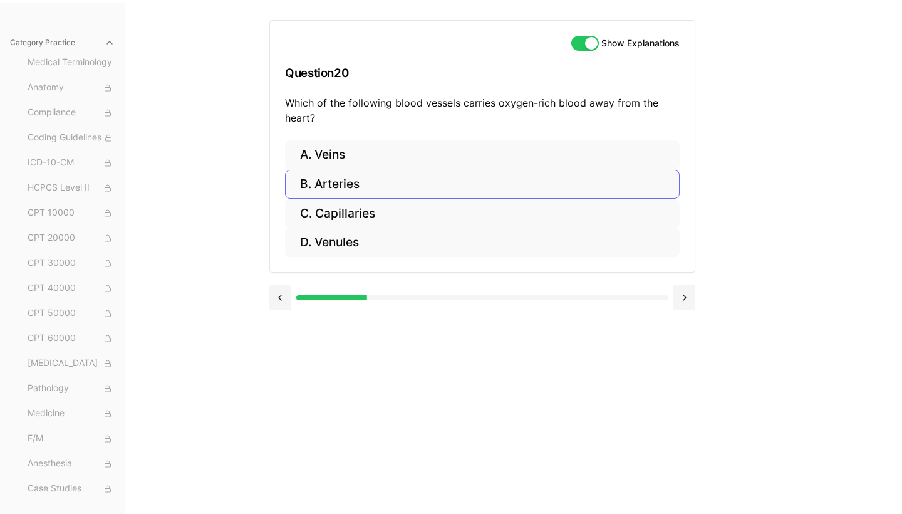
click at [341, 185] on button "B. Arteries" at bounding box center [482, 184] width 395 height 29
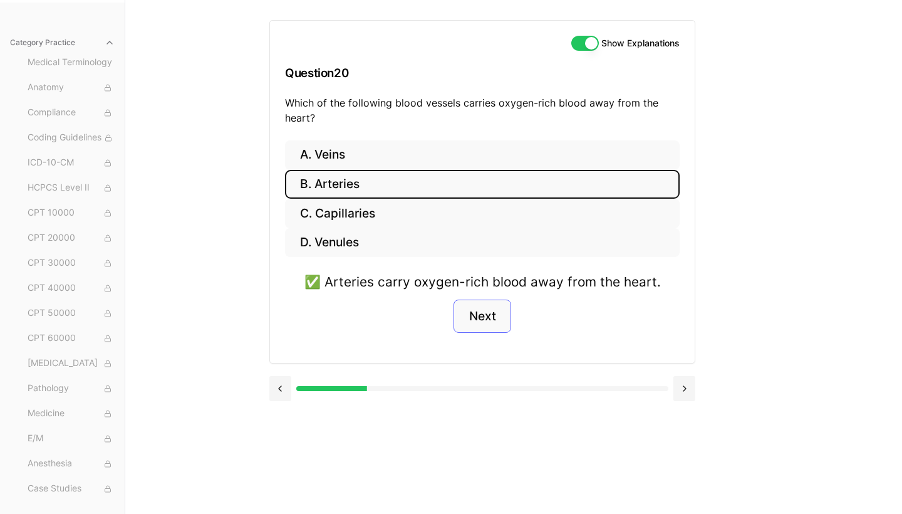
click at [494, 318] on button "Next" at bounding box center [481, 316] width 57 height 34
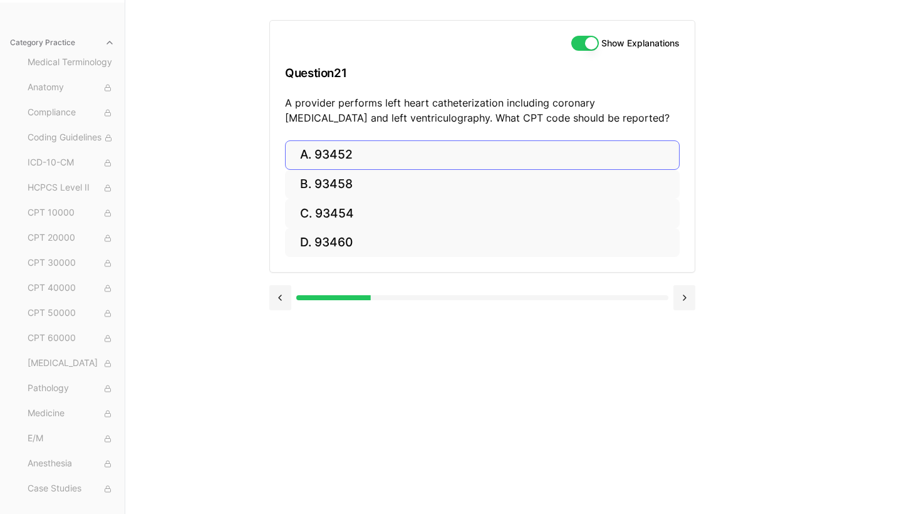
click at [313, 143] on button "A. 93452" at bounding box center [482, 154] width 395 height 29
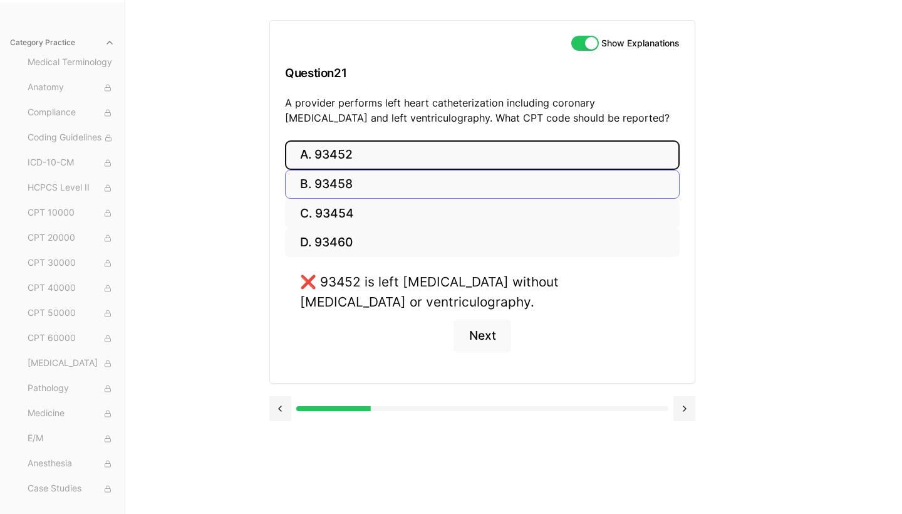
click at [420, 184] on button "B. 93458" at bounding box center [482, 184] width 395 height 29
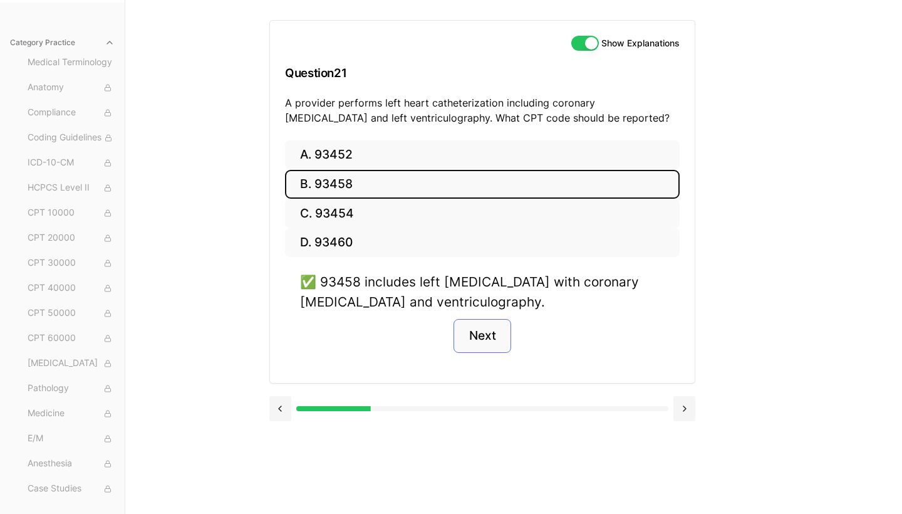
click at [496, 336] on button "Next" at bounding box center [481, 336] width 57 height 34
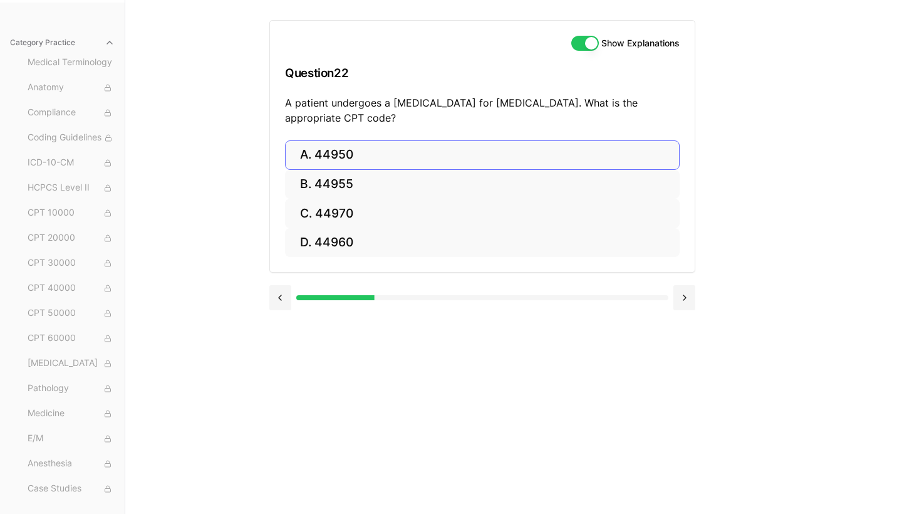
click at [376, 148] on button "A. 44950" at bounding box center [482, 154] width 395 height 29
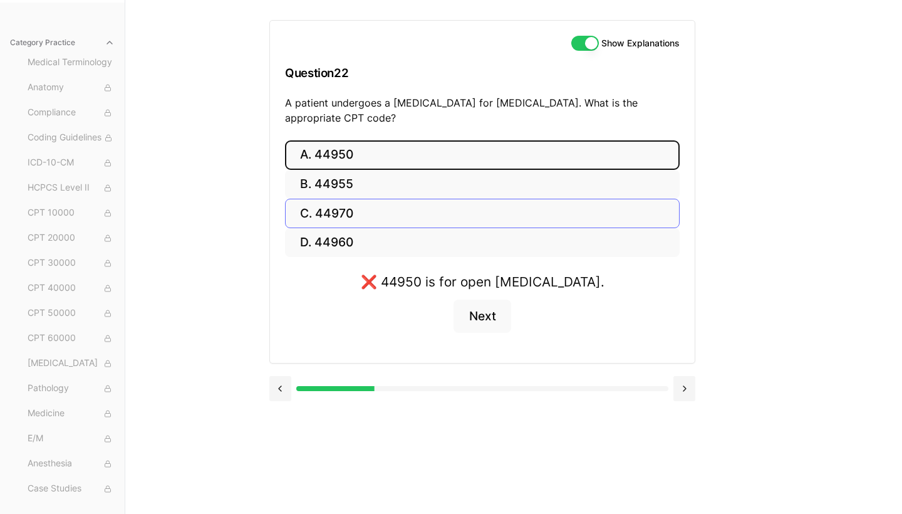
click at [609, 218] on button "C. 44970" at bounding box center [482, 213] width 395 height 29
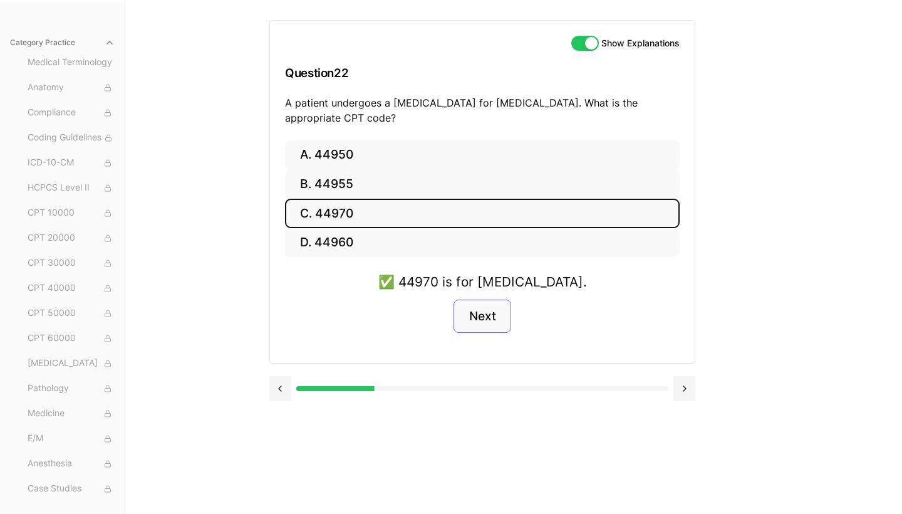
click at [502, 323] on button "Next" at bounding box center [481, 316] width 57 height 34
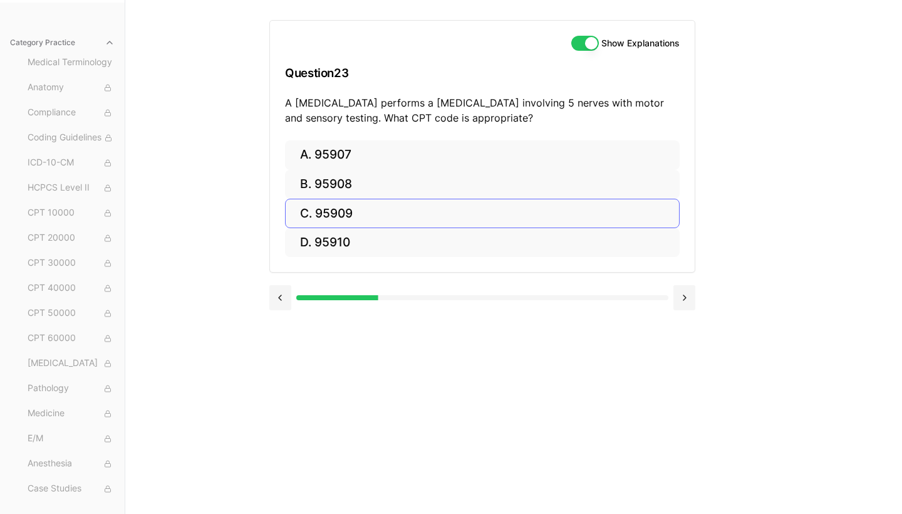
click at [463, 207] on button "C. 95909" at bounding box center [482, 213] width 395 height 29
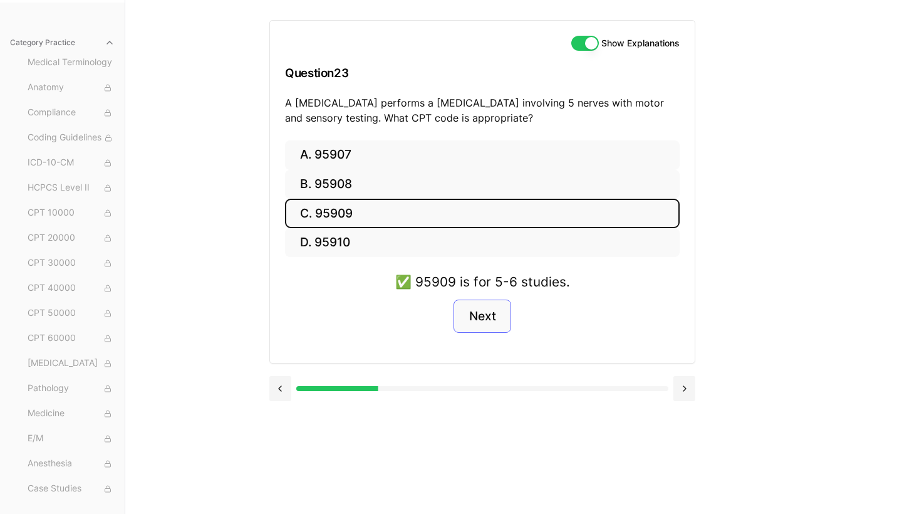
click at [497, 315] on button "Next" at bounding box center [481, 316] width 57 height 34
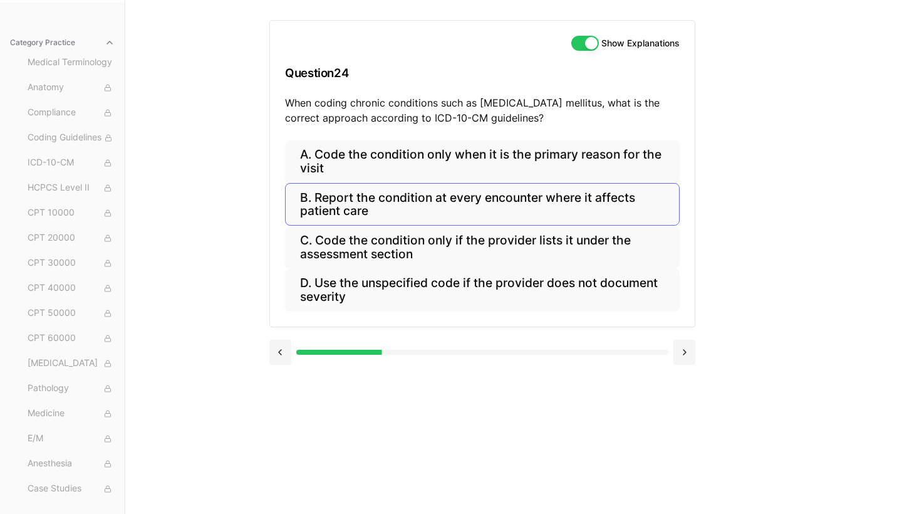
click at [479, 195] on button "B. Report the condition at every encounter where it affects patient care" at bounding box center [482, 204] width 395 height 43
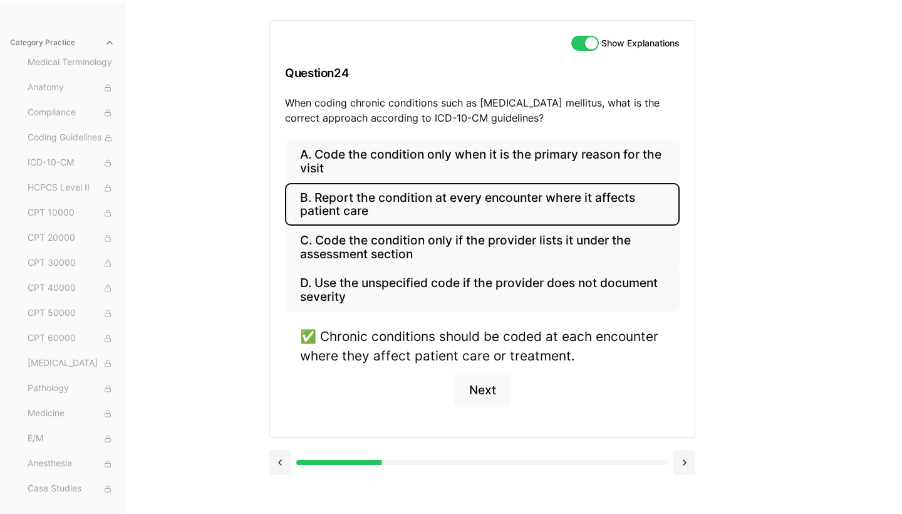
scroll to position [115, 0]
click at [496, 373] on button "Next" at bounding box center [481, 390] width 57 height 34
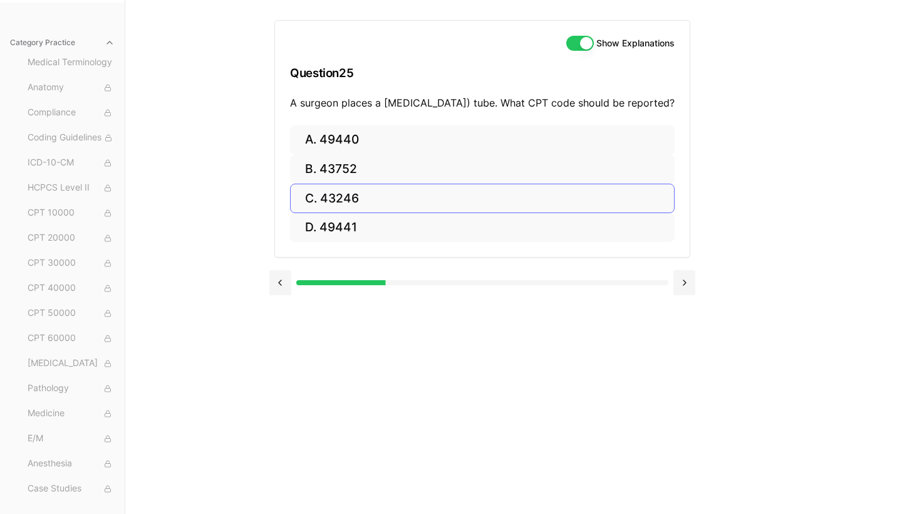
click at [370, 213] on button "C. 43246" at bounding box center [482, 198] width 385 height 29
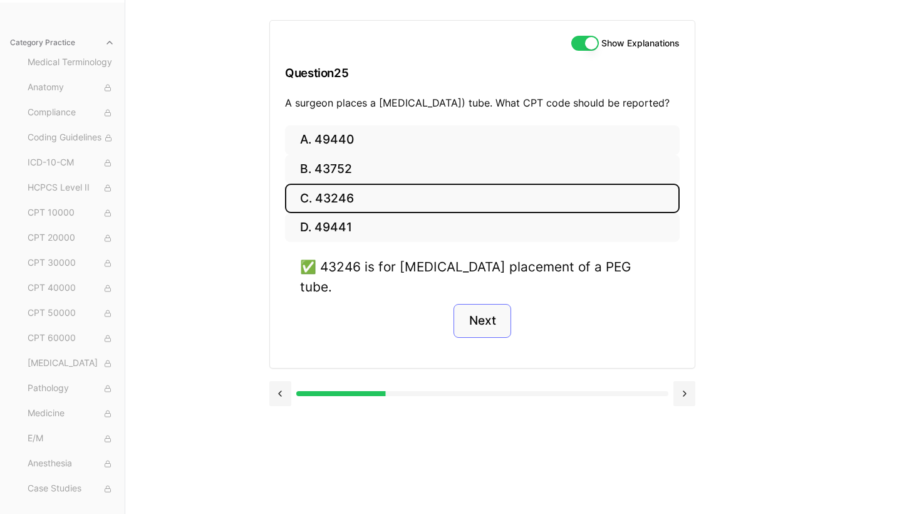
click at [491, 313] on button "Next" at bounding box center [481, 321] width 57 height 34
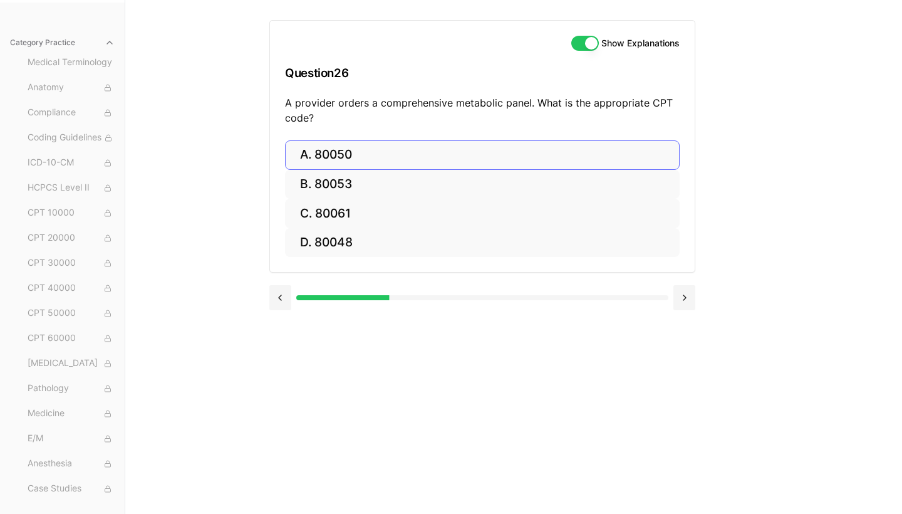
click at [356, 151] on button "A. 80050" at bounding box center [482, 154] width 395 height 29
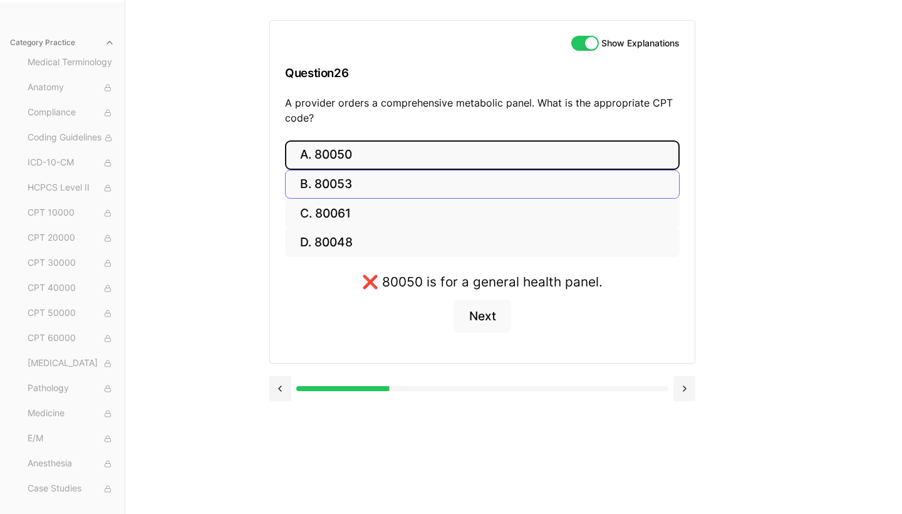
click at [352, 178] on button "B. 80053" at bounding box center [482, 184] width 395 height 29
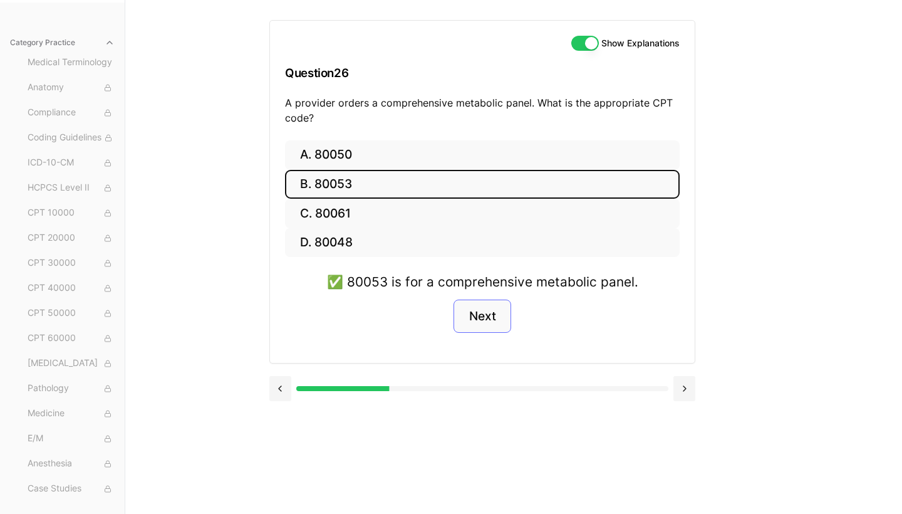
click at [489, 324] on button "Next" at bounding box center [481, 316] width 57 height 34
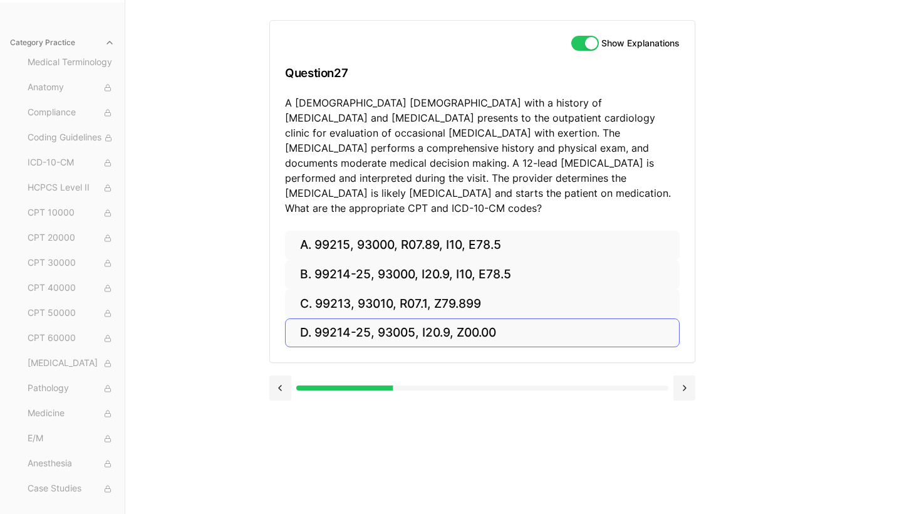
click at [489, 324] on button "D. 99214-25, 93005, I20.9, Z00.00" at bounding box center [482, 332] width 395 height 29
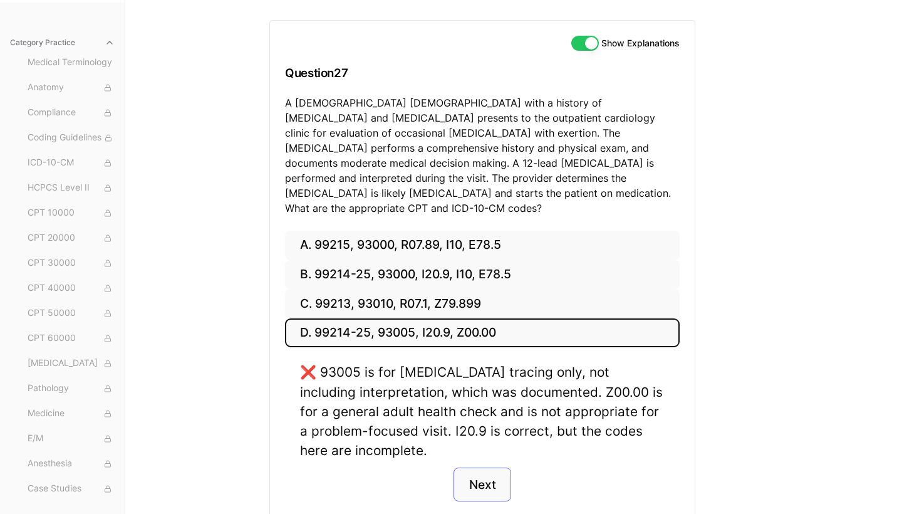
click at [484, 467] on button "Next" at bounding box center [481, 484] width 57 height 34
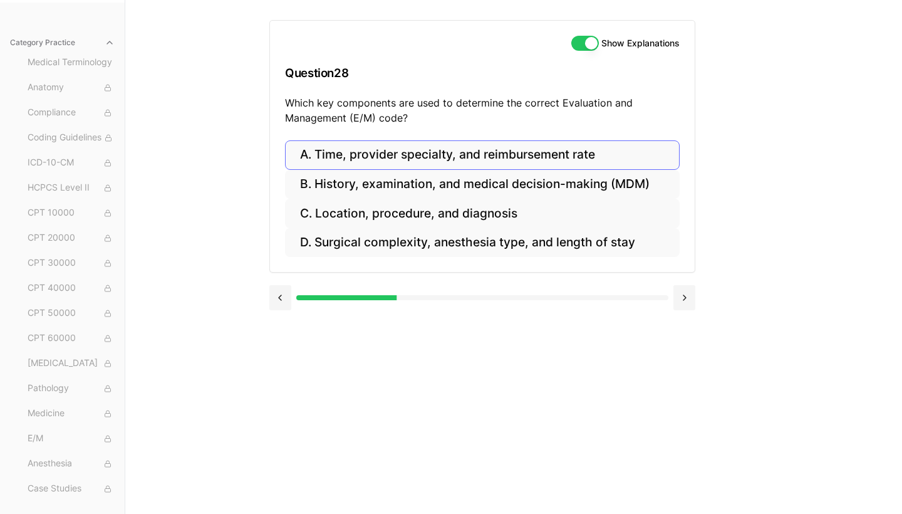
click at [575, 154] on button "A. Time, provider specialty, and reimbursement rate" at bounding box center [482, 154] width 395 height 29
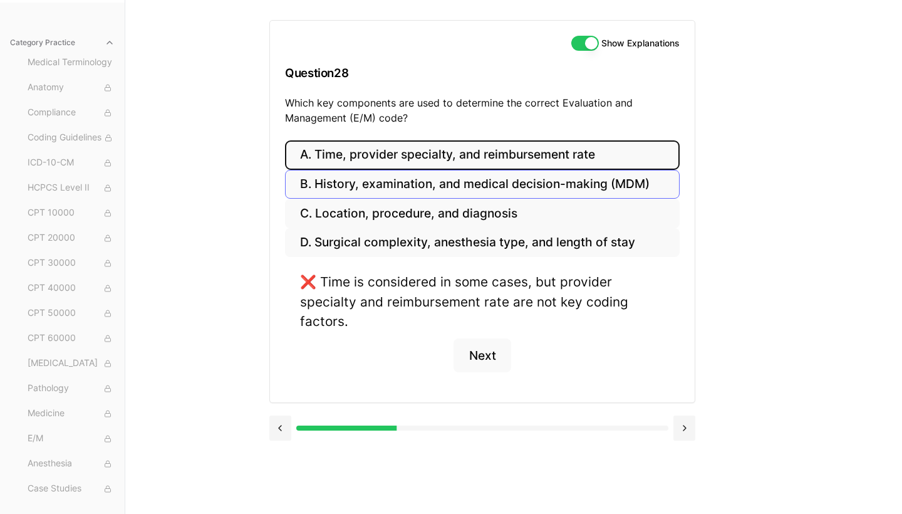
click at [537, 195] on button "B. History, examination, and medical decision-making (MDM)" at bounding box center [482, 184] width 395 height 29
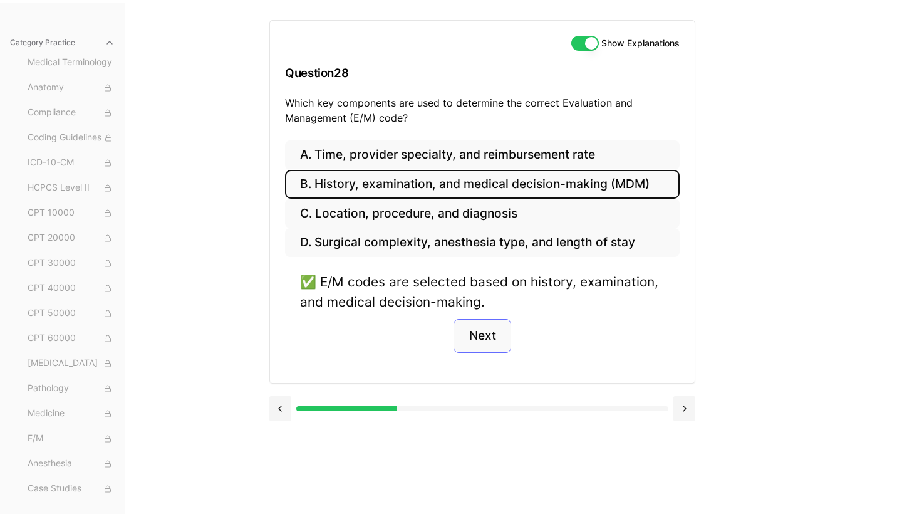
click at [480, 349] on button "Next" at bounding box center [481, 336] width 57 height 34
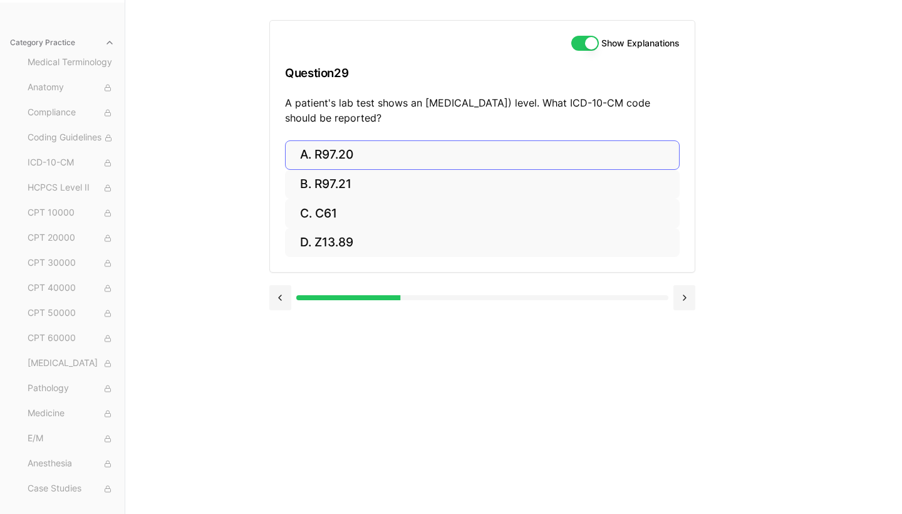
click at [336, 145] on button "A. R97.20" at bounding box center [482, 154] width 395 height 29
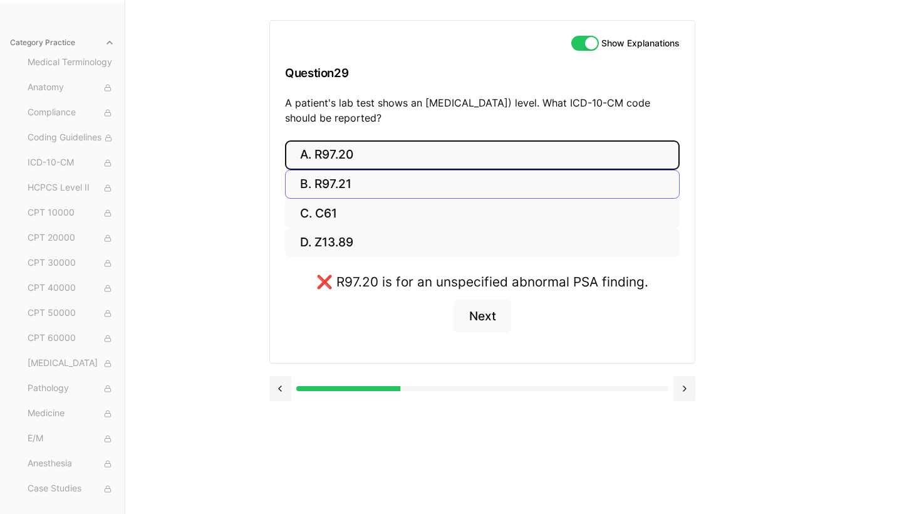
click at [378, 181] on button "B. R97.21" at bounding box center [482, 184] width 395 height 29
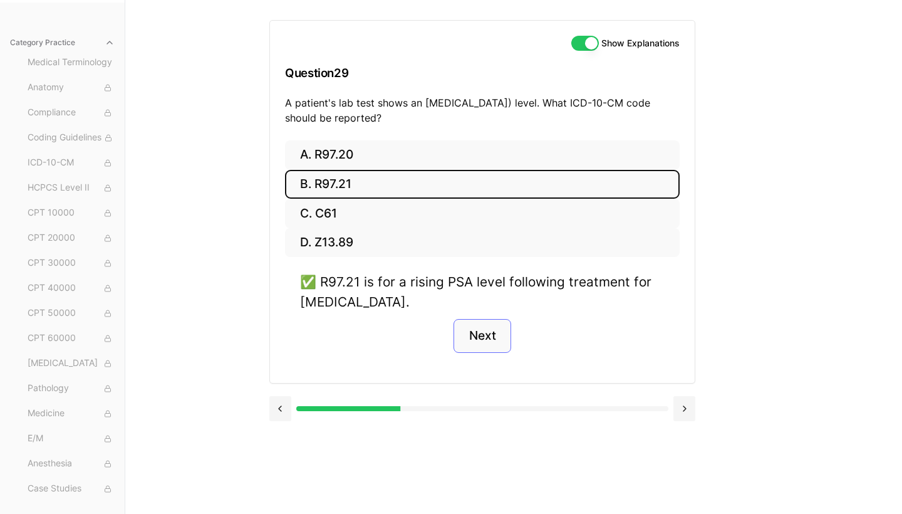
click at [500, 333] on button "Next" at bounding box center [481, 336] width 57 height 34
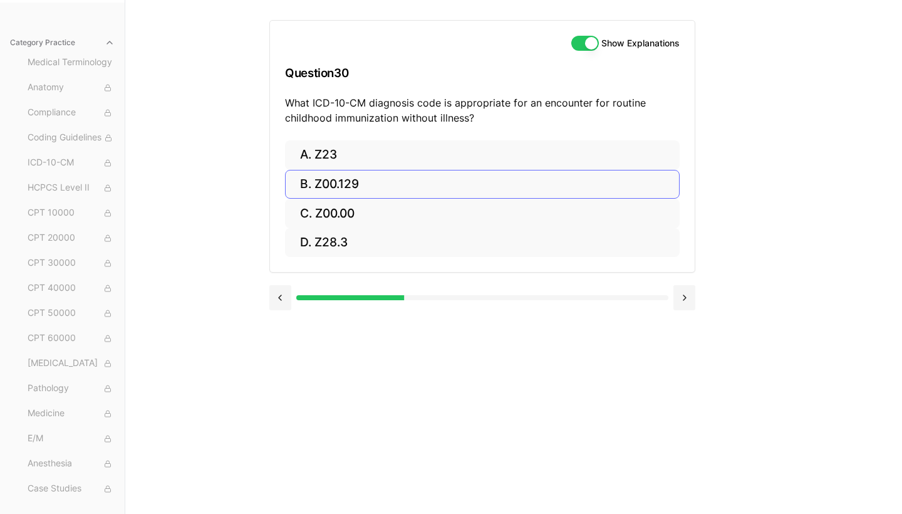
click at [325, 179] on button "B. Z00.129" at bounding box center [482, 184] width 395 height 29
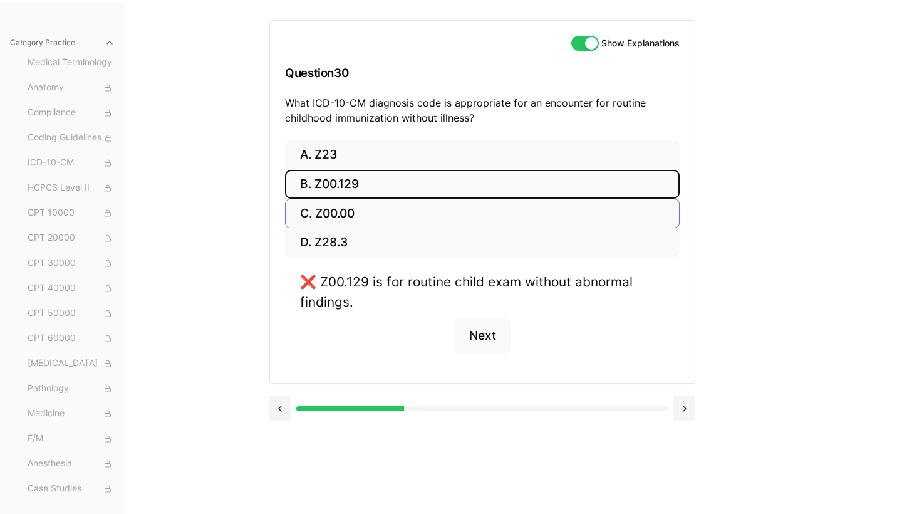
click at [358, 221] on button "C. Z00.00" at bounding box center [482, 213] width 395 height 29
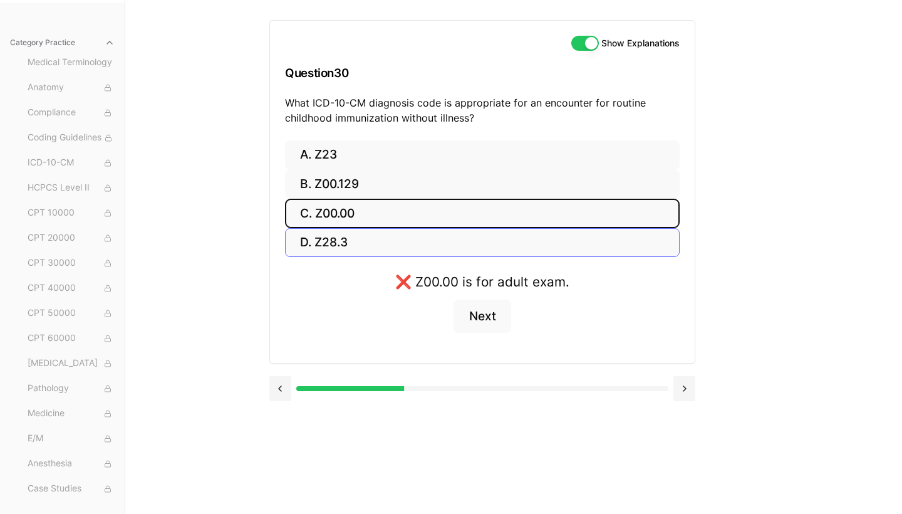
click at [427, 236] on button "D. Z28.3" at bounding box center [482, 242] width 395 height 29
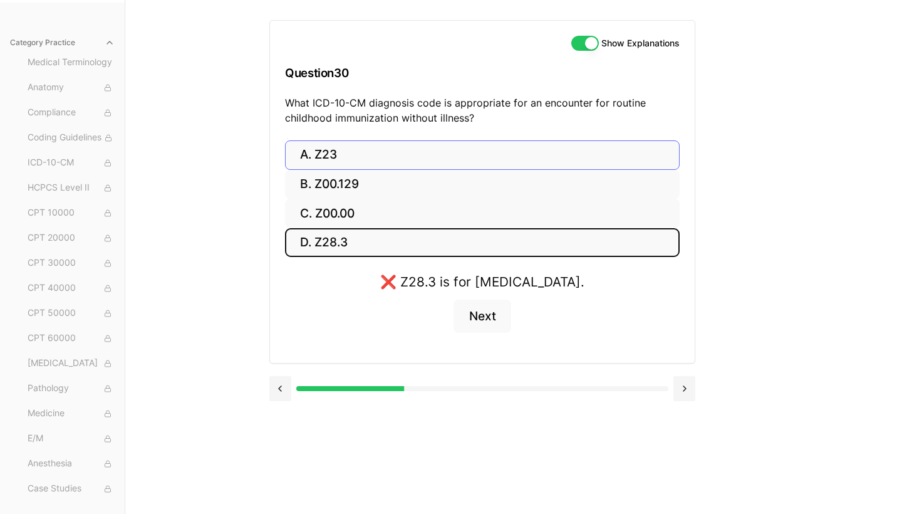
click at [412, 155] on button "A. Z23" at bounding box center [482, 154] width 395 height 29
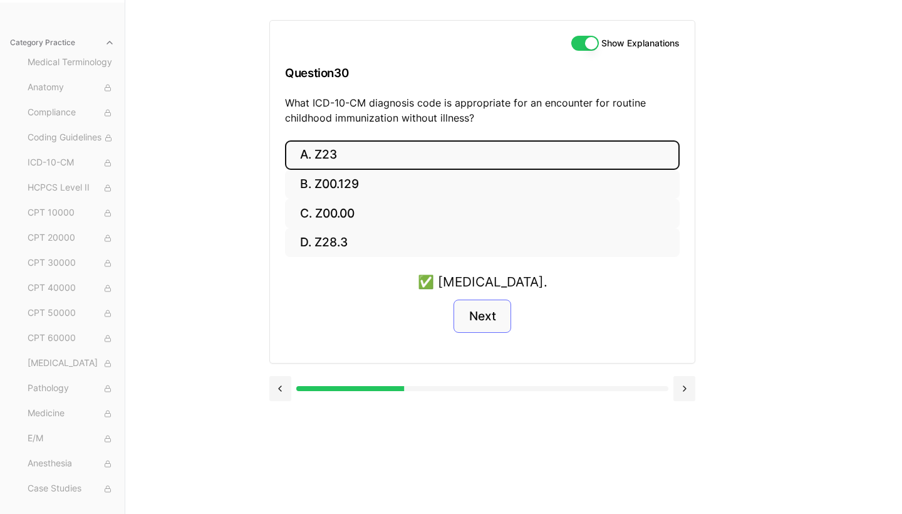
click at [472, 305] on button "Next" at bounding box center [481, 316] width 57 height 34
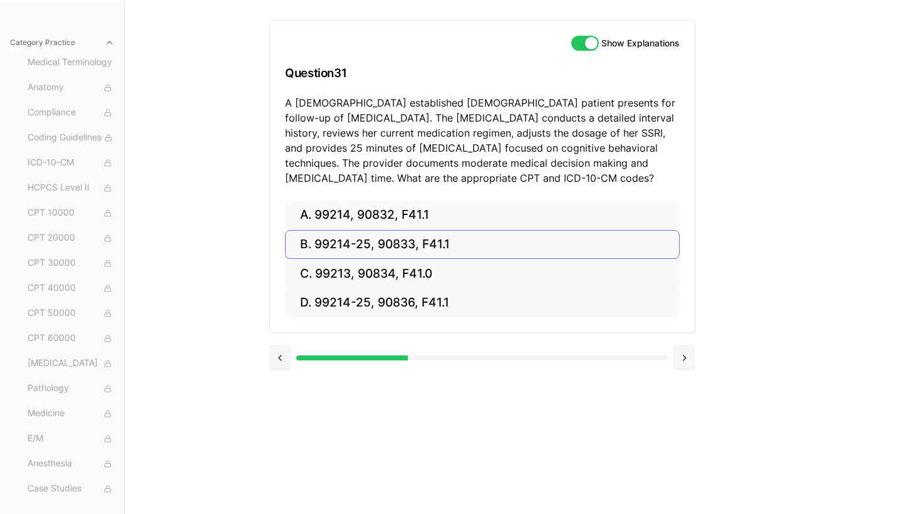
click at [556, 248] on button "B. 99214-25, 90833, F41.1" at bounding box center [482, 244] width 395 height 29
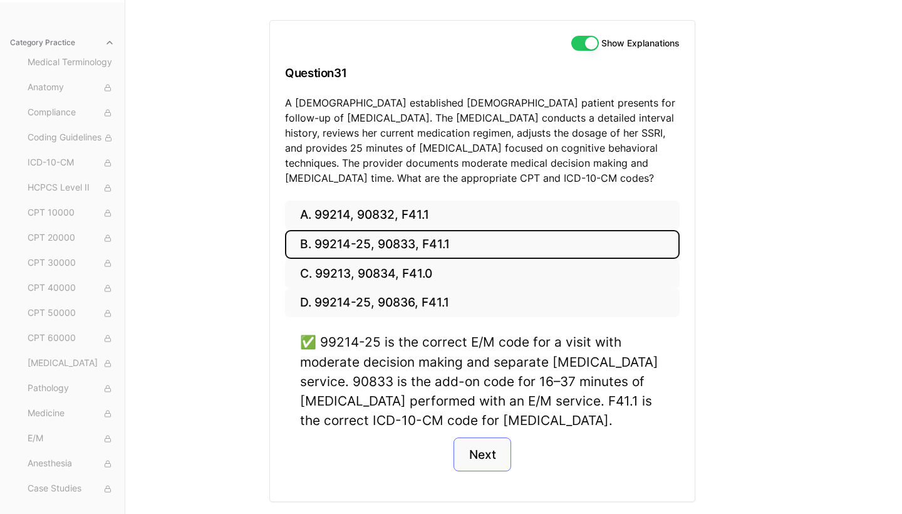
click at [471, 466] on button "Next" at bounding box center [481, 454] width 57 height 34
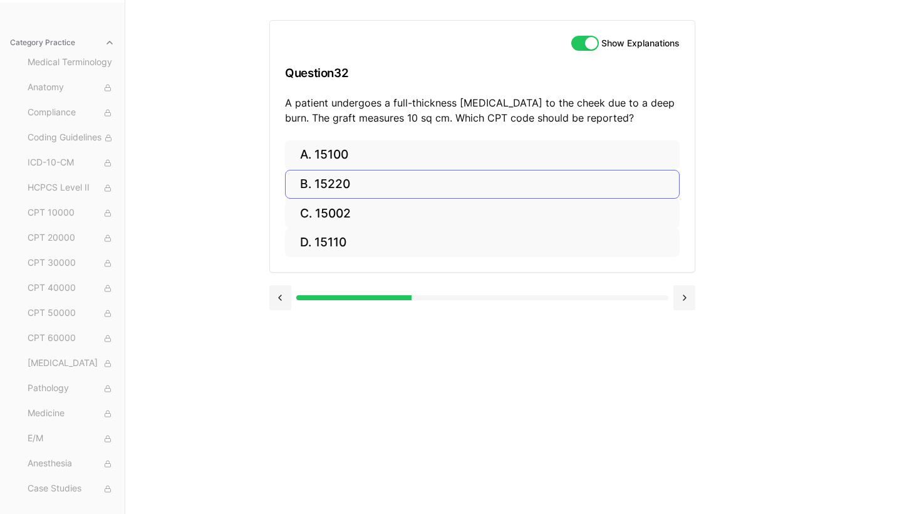
click at [312, 193] on button "B. 15220" at bounding box center [482, 184] width 395 height 29
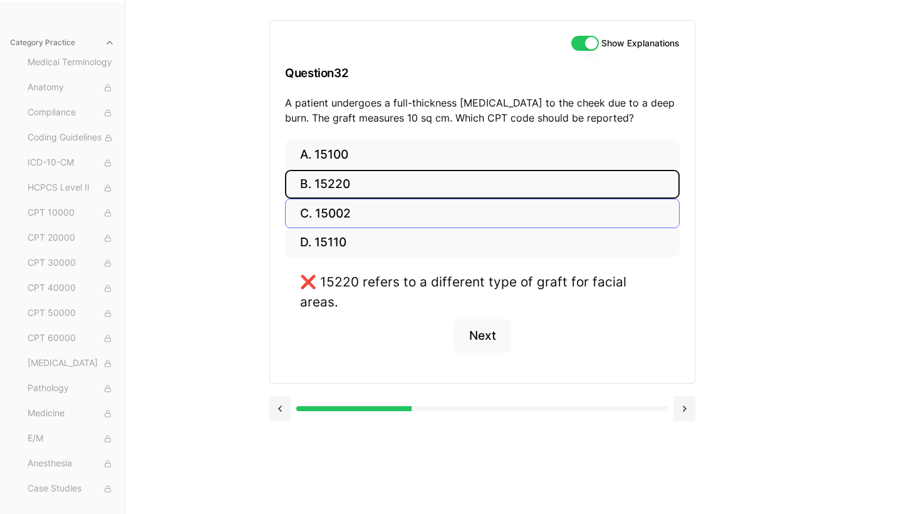
click at [336, 210] on button "C. 15002" at bounding box center [482, 213] width 395 height 29
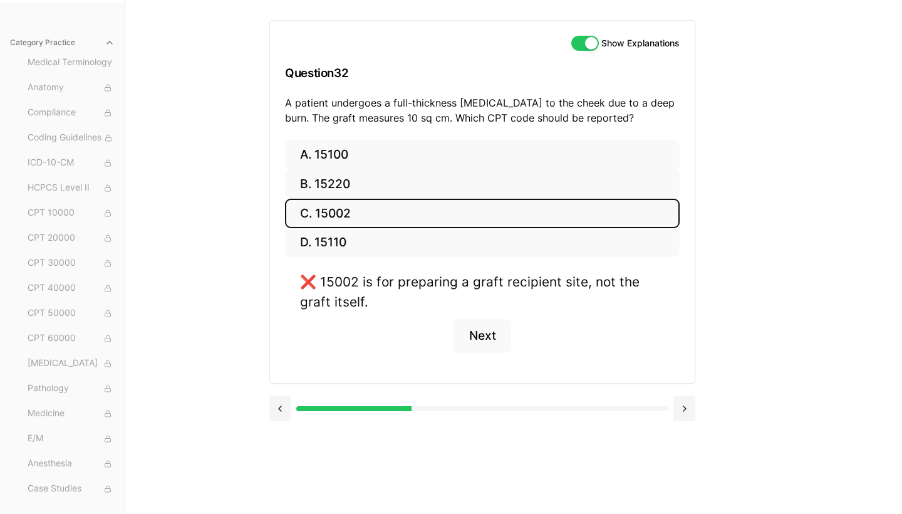
click at [343, 256] on div "A. 15100 B. 15220 C. 15002 D. 15110 ❌ 15002 is for preparing a graft recipient …" at bounding box center [482, 261] width 425 height 242
click at [336, 225] on button "C. 15002" at bounding box center [482, 213] width 395 height 29
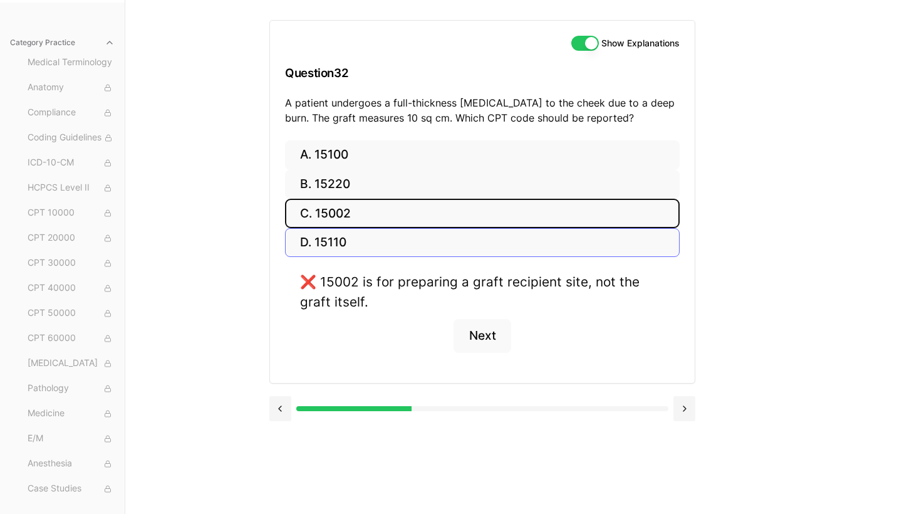
click at [347, 239] on button "D. 15110" at bounding box center [482, 242] width 395 height 29
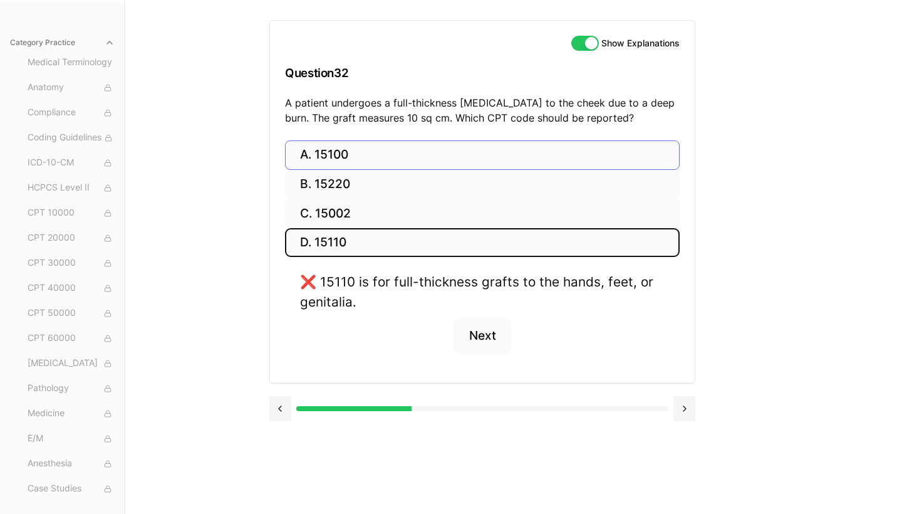
click at [433, 153] on button "A. 15100" at bounding box center [482, 154] width 395 height 29
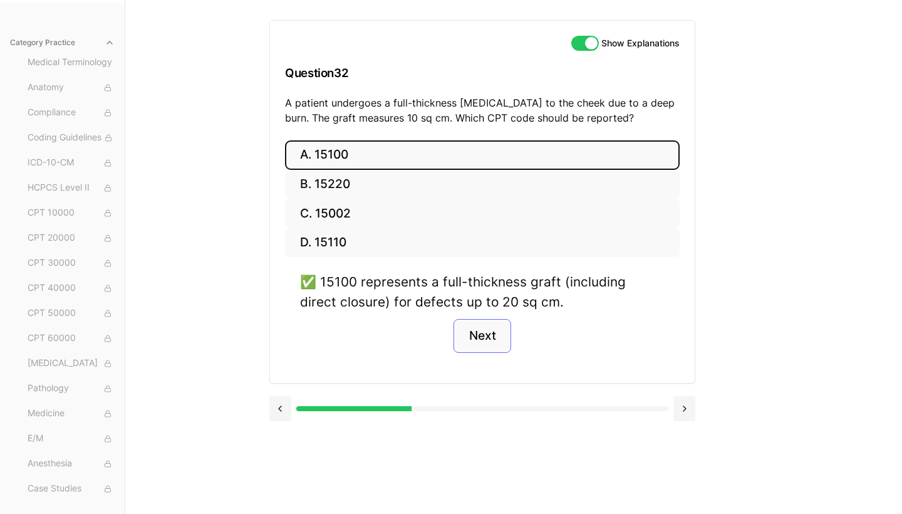
click at [495, 342] on button "Next" at bounding box center [481, 336] width 57 height 34
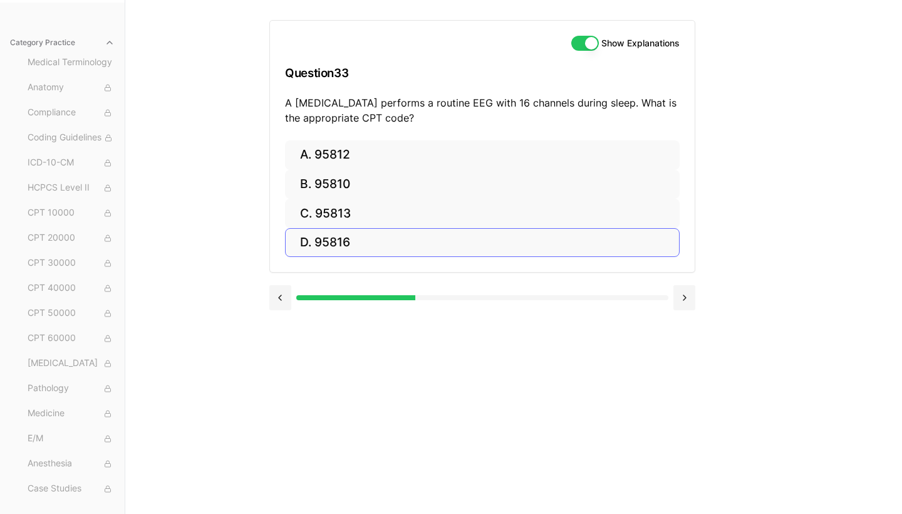
click at [358, 232] on button "D. 95816" at bounding box center [482, 242] width 395 height 29
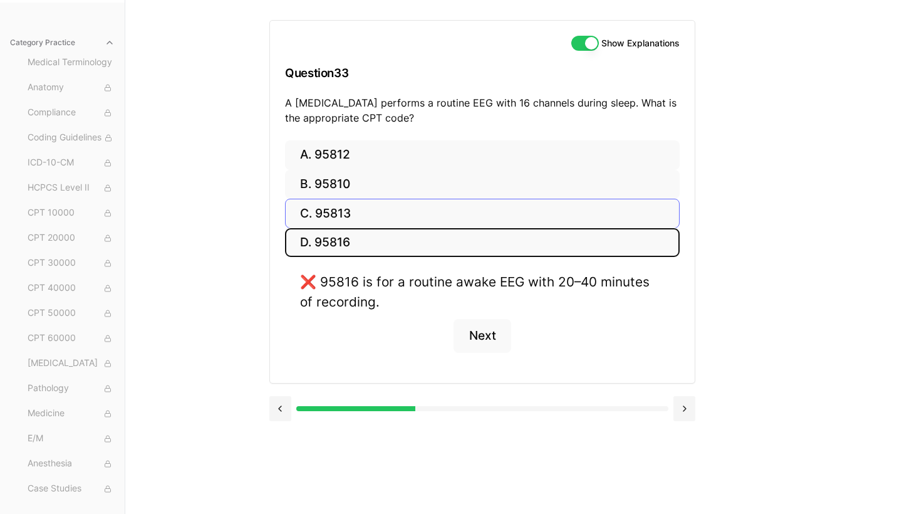
click at [402, 212] on button "C. 95813" at bounding box center [482, 213] width 395 height 29
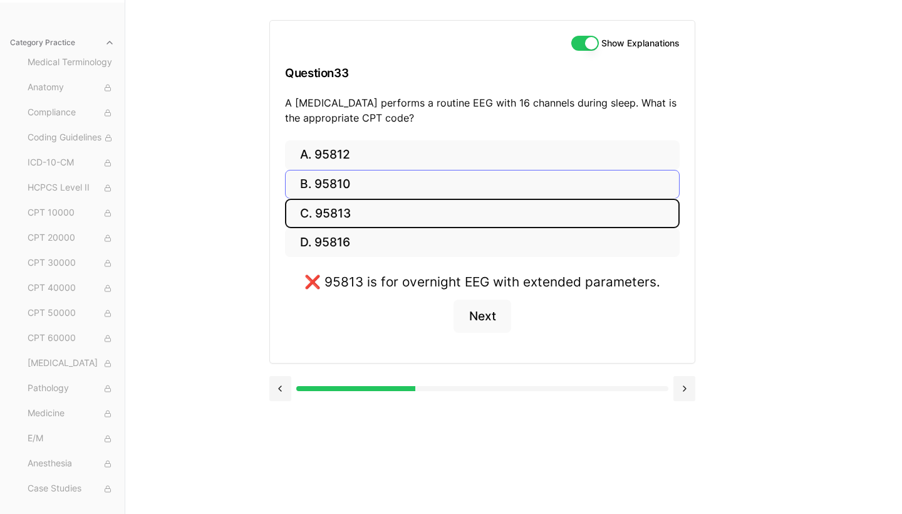
click at [388, 182] on button "B. 95810" at bounding box center [482, 184] width 395 height 29
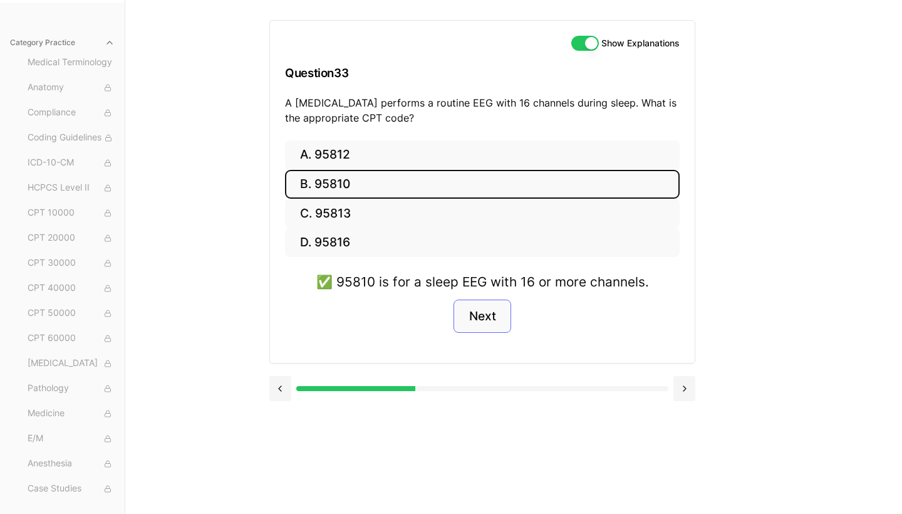
click at [490, 306] on button "Next" at bounding box center [481, 316] width 57 height 34
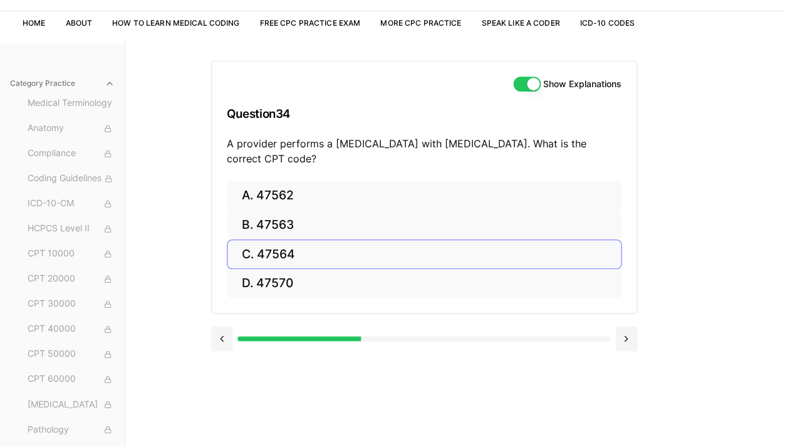
scroll to position [141, 0]
click at [510, 225] on button "B. 47563" at bounding box center [424, 224] width 395 height 29
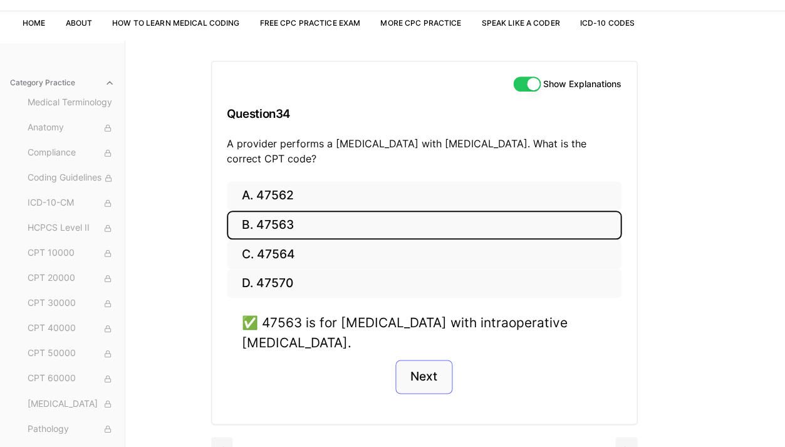
click at [420, 378] on button "Next" at bounding box center [423, 377] width 57 height 34
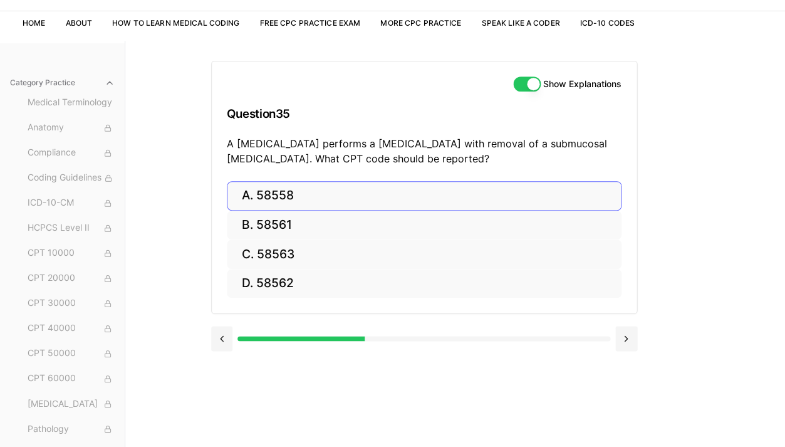
click at [324, 205] on button "A. 58558" at bounding box center [424, 195] width 395 height 29
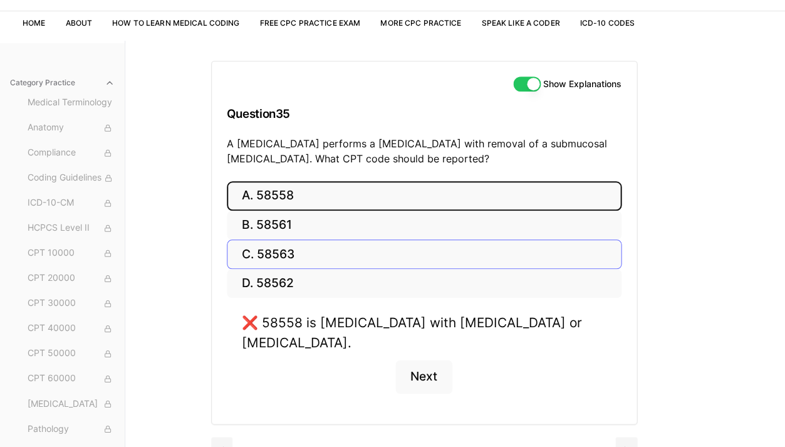
click at [416, 247] on button "C. 58563" at bounding box center [424, 253] width 395 height 29
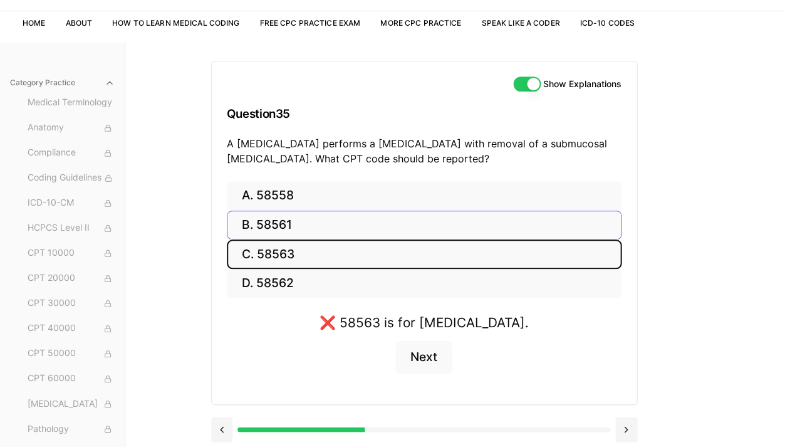
click at [397, 213] on button "B. 58561" at bounding box center [424, 224] width 395 height 29
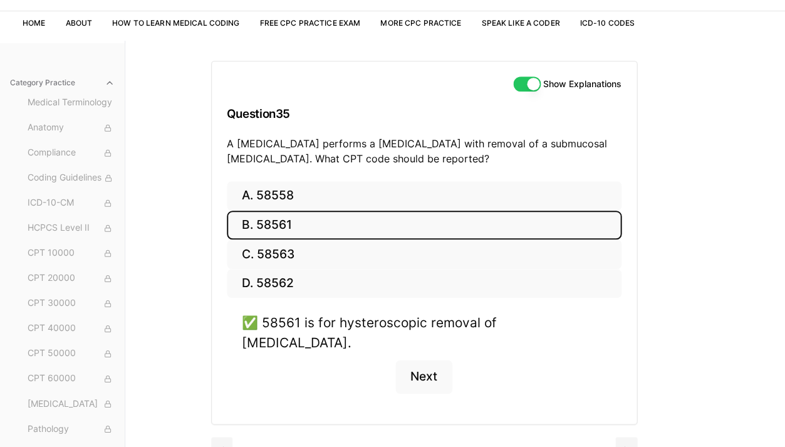
scroll to position [115, 0]
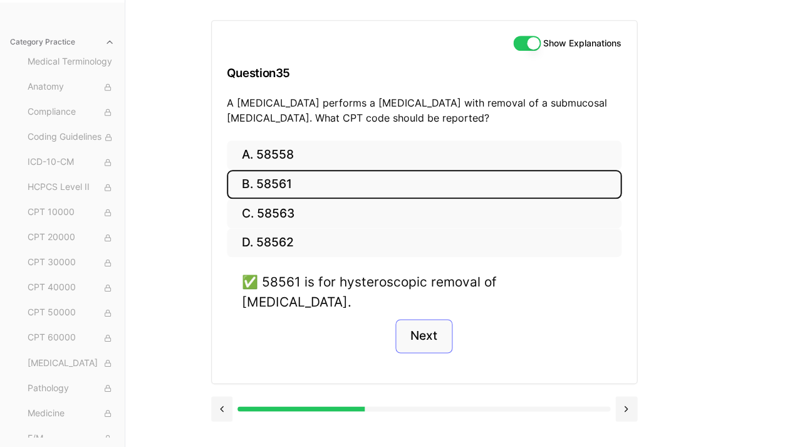
click at [420, 319] on button "Next" at bounding box center [423, 336] width 57 height 34
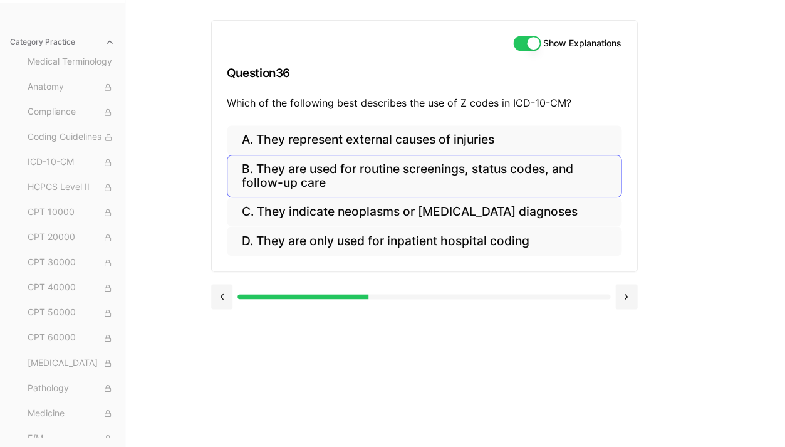
click at [405, 187] on button "B. They are used for routine screenings, status codes, and follow-up care" at bounding box center [424, 176] width 395 height 43
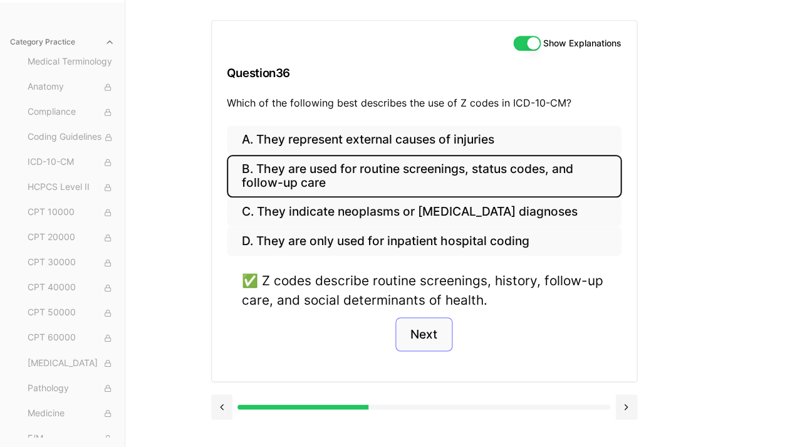
click at [438, 336] on button "Next" at bounding box center [423, 334] width 57 height 34
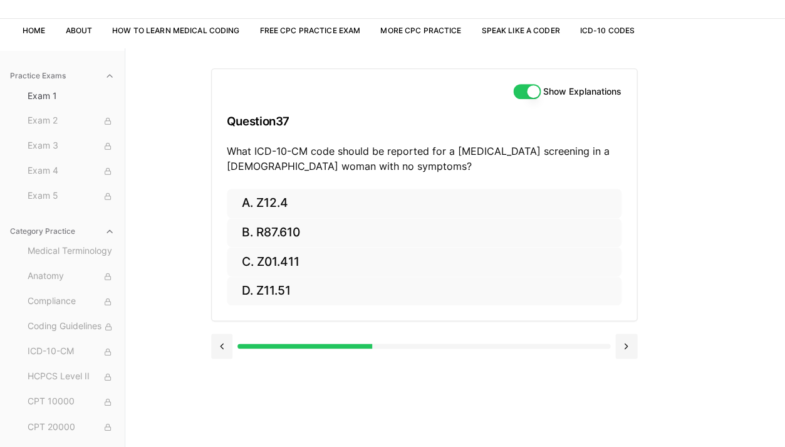
scroll to position [70, 0]
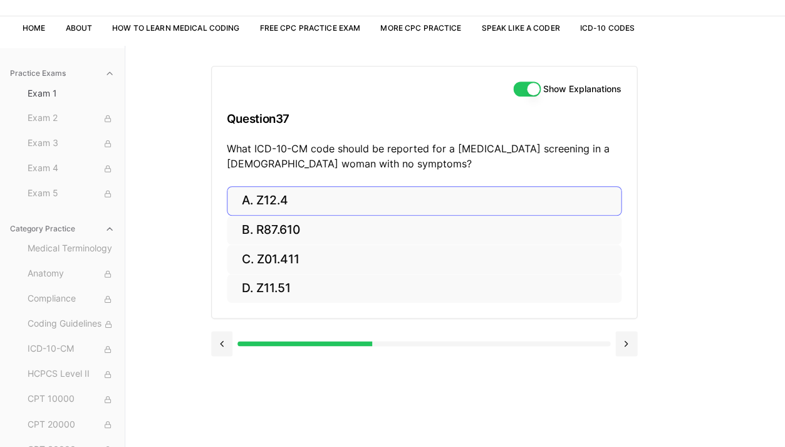
click at [505, 204] on button "A. Z12.4" at bounding box center [424, 200] width 395 height 29
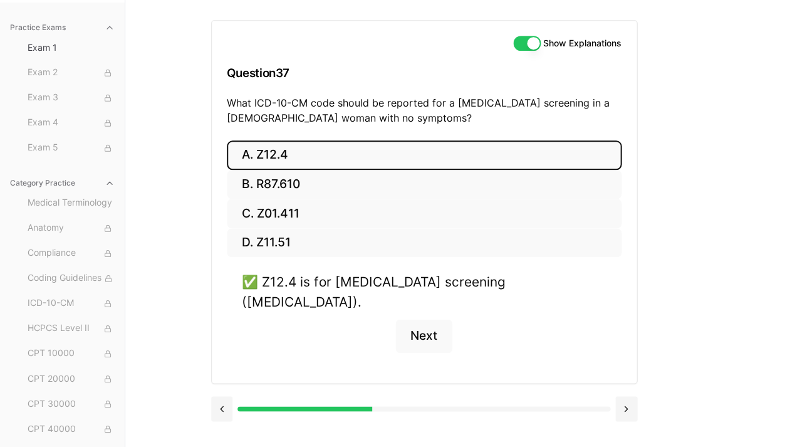
scroll to position [115, 0]
click at [438, 319] on button "Next" at bounding box center [423, 336] width 57 height 34
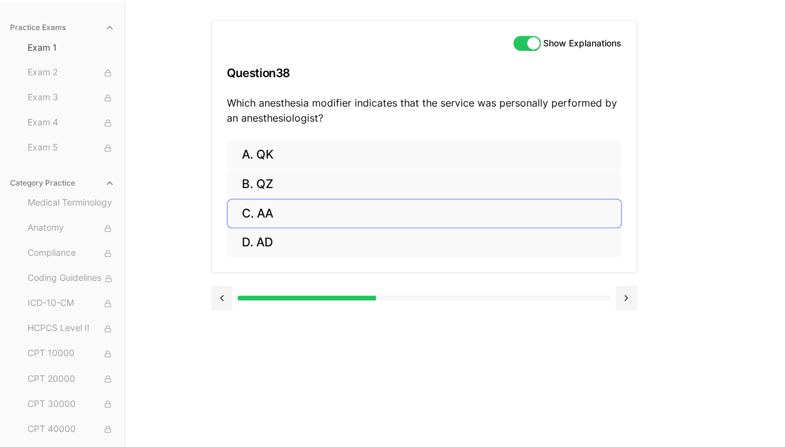
click at [279, 212] on button "C. AA" at bounding box center [424, 213] width 395 height 29
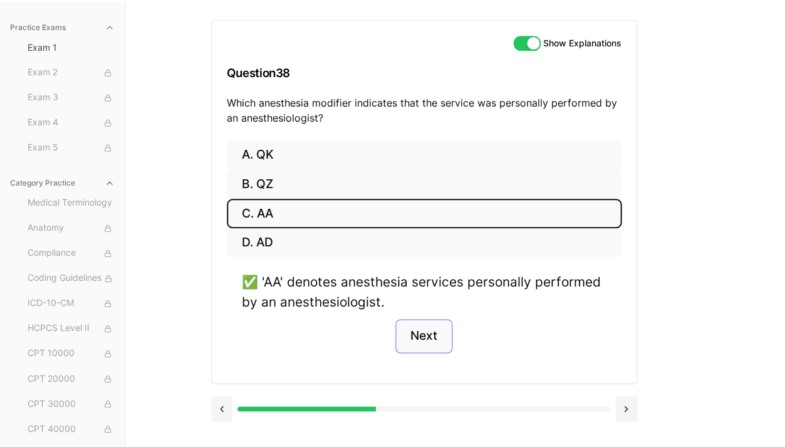
click at [443, 324] on button "Next" at bounding box center [423, 336] width 57 height 34
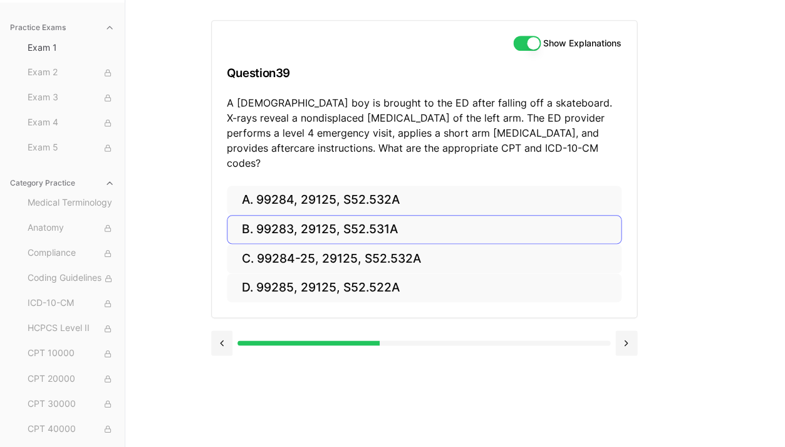
click at [348, 215] on button "B. 99283, 29125, S52.531A" at bounding box center [424, 229] width 395 height 29
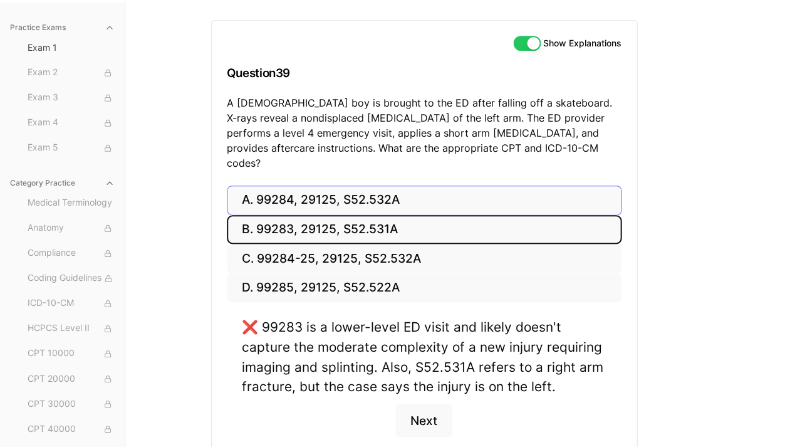
click at [346, 185] on button "A. 99284, 29125, S52.532A" at bounding box center [424, 199] width 395 height 29
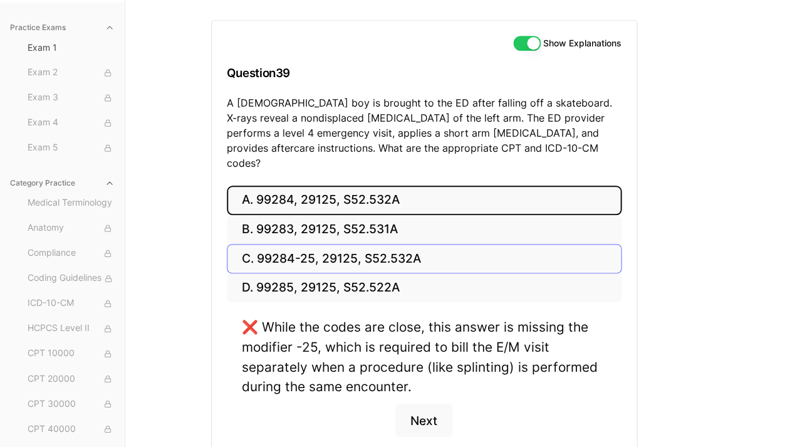
click at [334, 244] on button "C. 99284-25, 29125, S52.532A" at bounding box center [424, 258] width 395 height 29
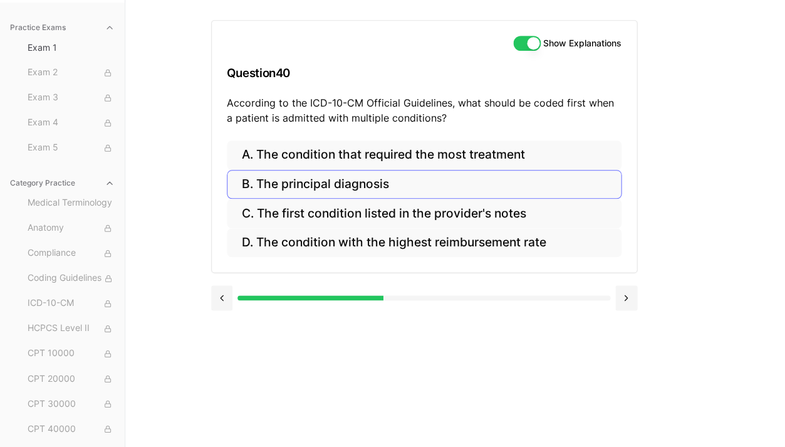
click at [395, 182] on button "B. The principal diagnosis" at bounding box center [424, 184] width 395 height 29
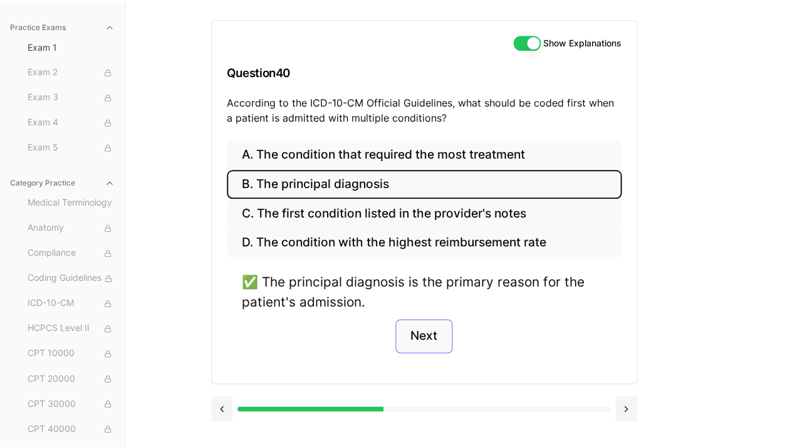
click at [427, 319] on button "Next" at bounding box center [423, 336] width 57 height 34
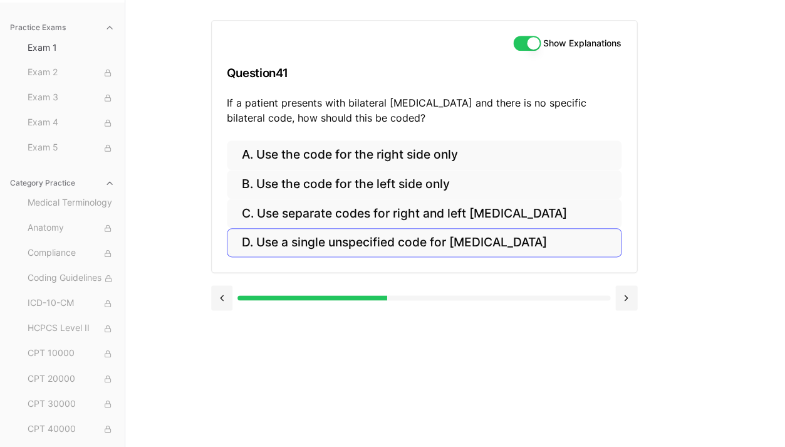
click at [425, 232] on button "D. Use a single unspecified code for [MEDICAL_DATA]" at bounding box center [424, 242] width 395 height 29
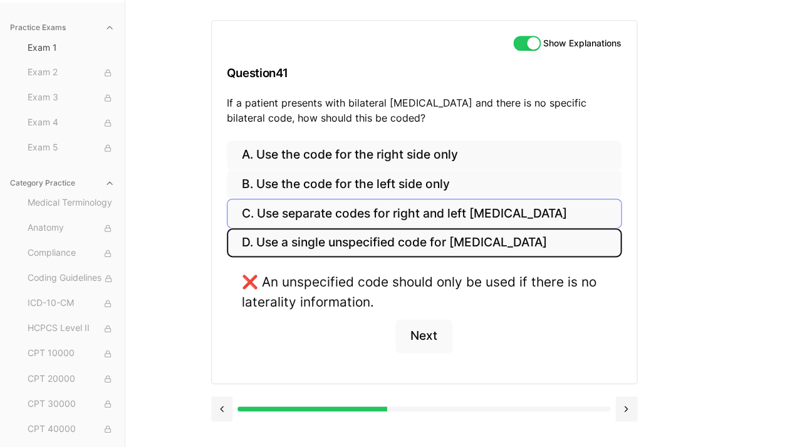
click at [390, 199] on button "C. Use separate codes for right and left [MEDICAL_DATA]" at bounding box center [424, 213] width 395 height 29
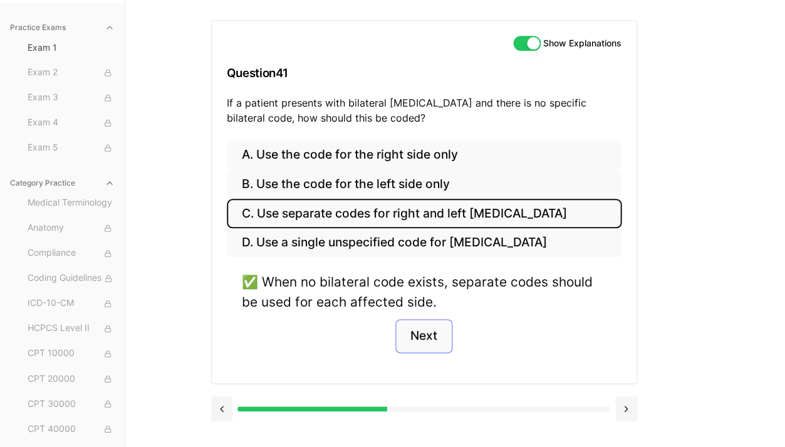
click at [412, 331] on button "Next" at bounding box center [423, 336] width 57 height 34
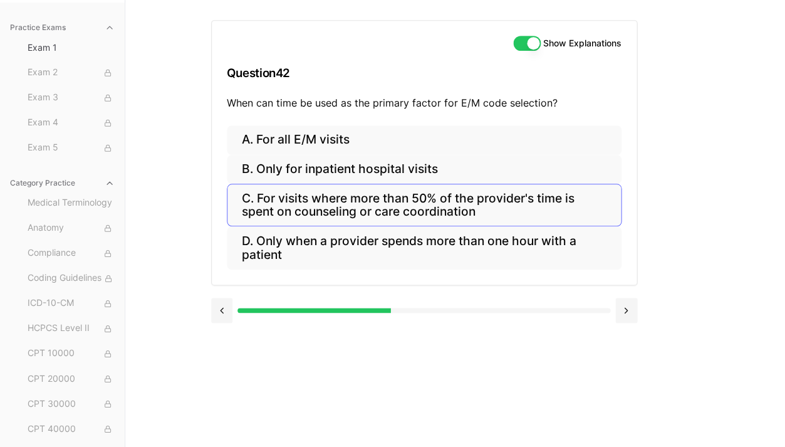
click at [455, 215] on button "C. For visits where more than 50% of the provider's time is spent on counseling…" at bounding box center [424, 205] width 395 height 43
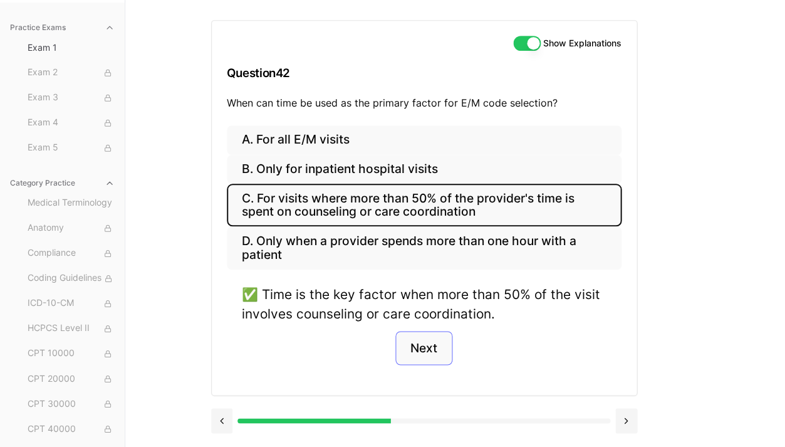
click at [419, 355] on button "Next" at bounding box center [423, 348] width 57 height 34
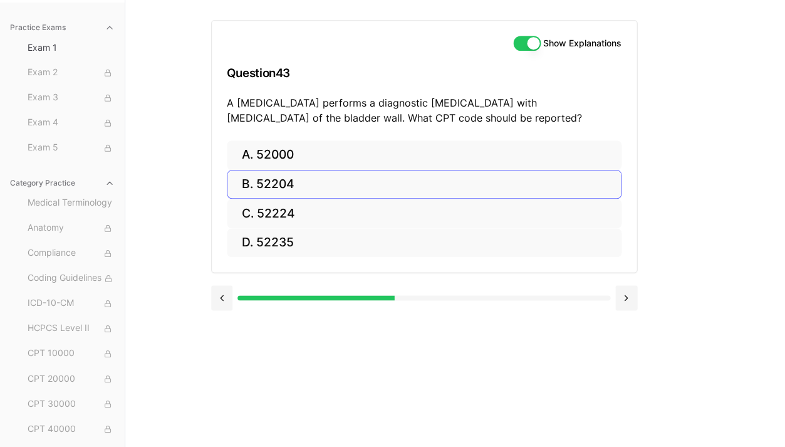
click at [281, 180] on button "B. 52204" at bounding box center [424, 184] width 395 height 29
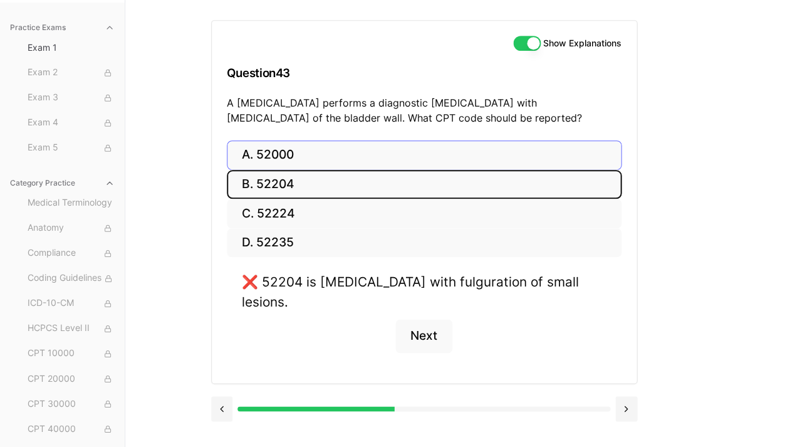
click at [351, 149] on button "A. 52000" at bounding box center [424, 154] width 395 height 29
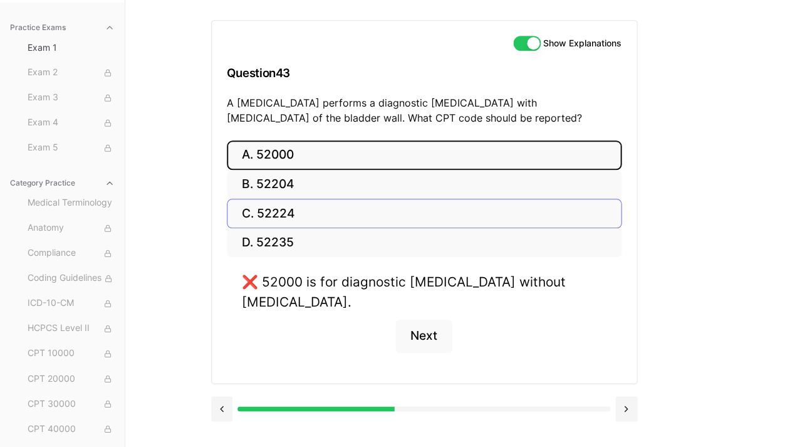
click at [324, 212] on button "C. 52224" at bounding box center [424, 213] width 395 height 29
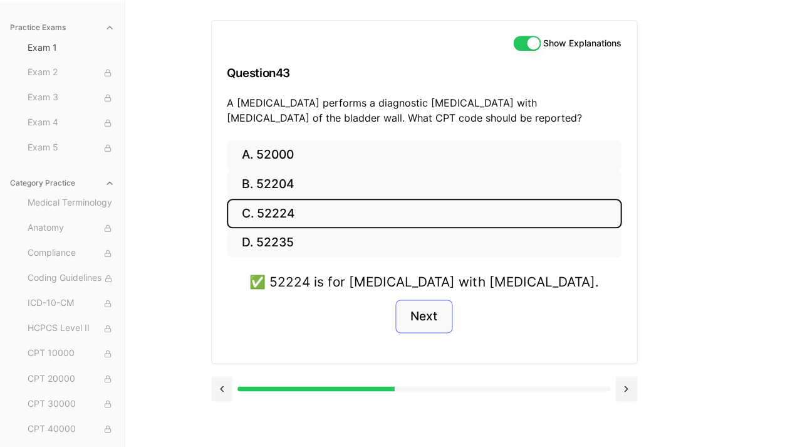
click at [415, 304] on button "Next" at bounding box center [423, 316] width 57 height 34
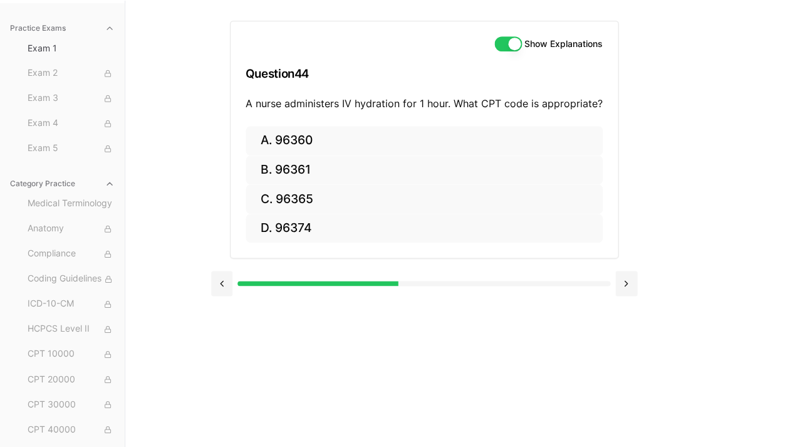
scroll to position [115, 0]
click at [279, 138] on button "A. 96360" at bounding box center [424, 140] width 357 height 29
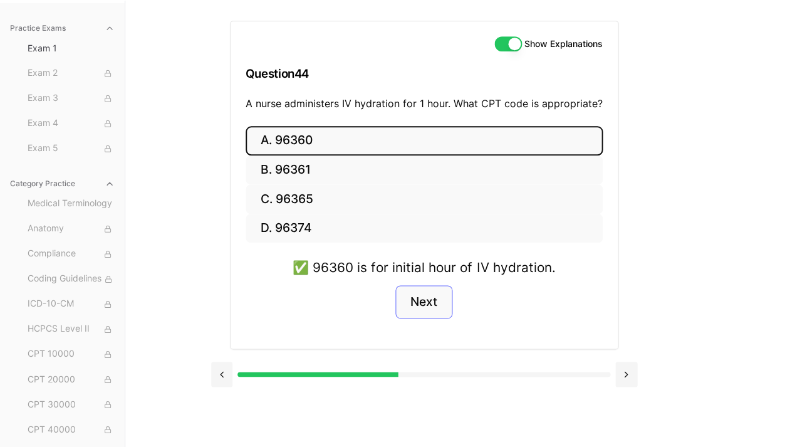
click at [437, 293] on button "Next" at bounding box center [423, 302] width 57 height 34
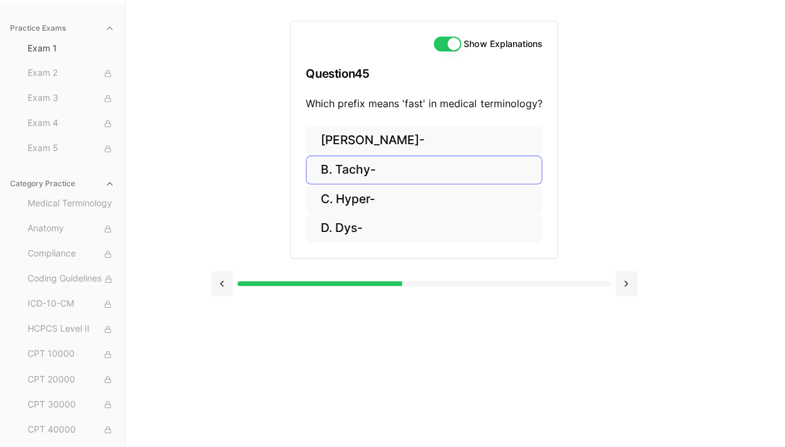
click at [447, 160] on button "B. Tachy-" at bounding box center [424, 169] width 236 height 29
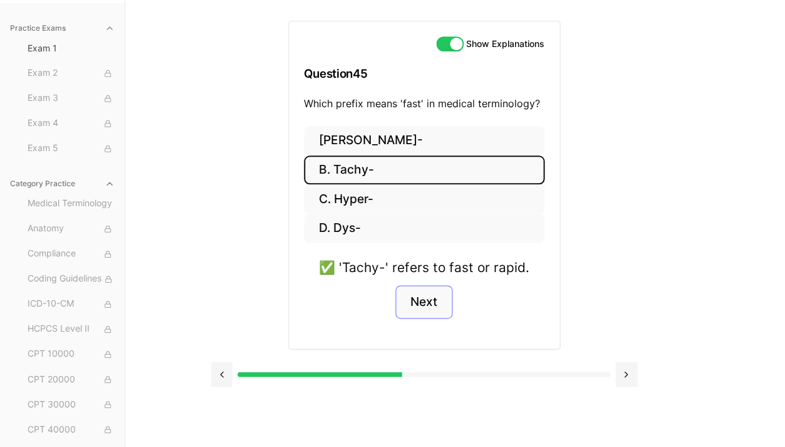
click at [436, 291] on button "Next" at bounding box center [423, 302] width 57 height 34
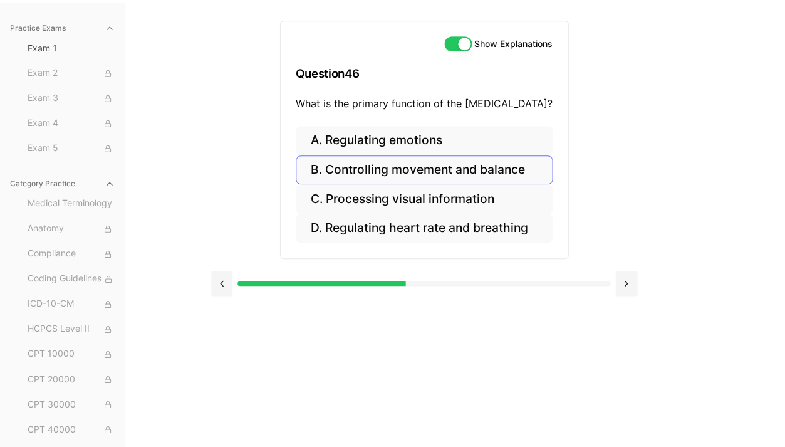
click at [405, 177] on button "B. Controlling movement and balance" at bounding box center [424, 169] width 257 height 29
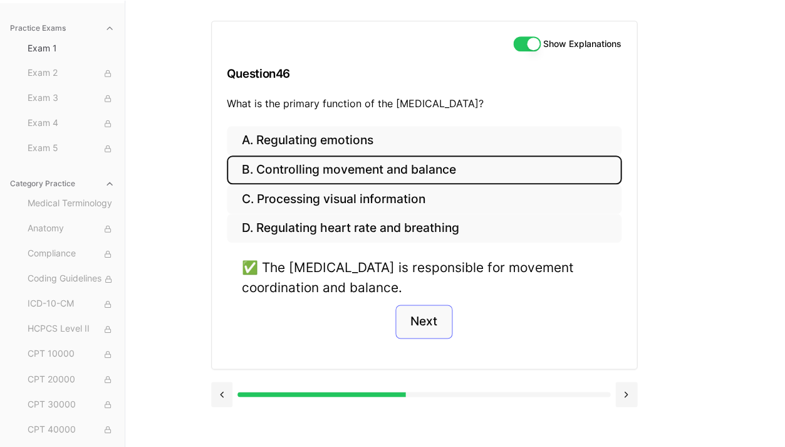
click at [412, 318] on button "Next" at bounding box center [423, 321] width 57 height 34
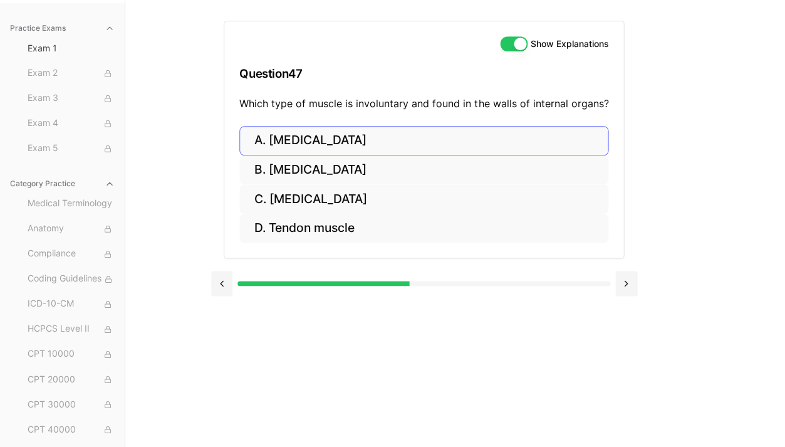
click at [390, 143] on button "A. [MEDICAL_DATA]" at bounding box center [423, 140] width 369 height 29
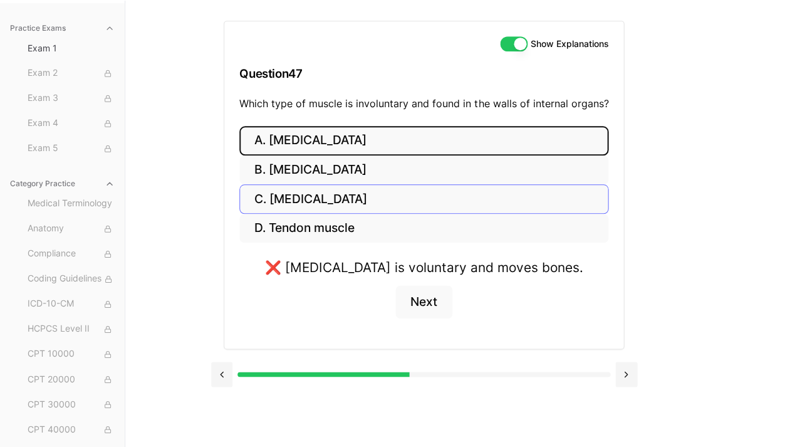
click at [381, 203] on button "C. [MEDICAL_DATA]" at bounding box center [423, 198] width 369 height 29
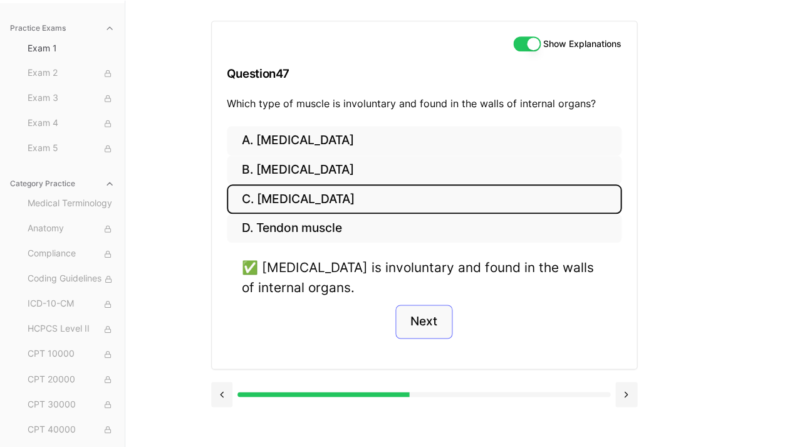
click at [413, 313] on button "Next" at bounding box center [423, 321] width 57 height 34
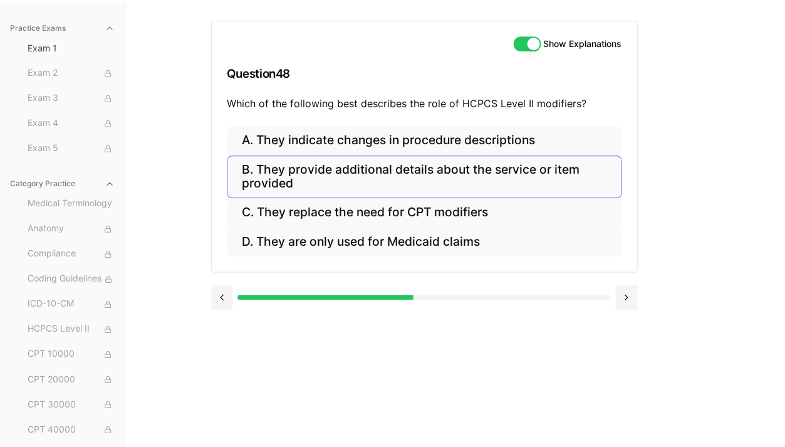
click at [444, 164] on button "B. They provide additional details about the service or item provided" at bounding box center [424, 176] width 395 height 43
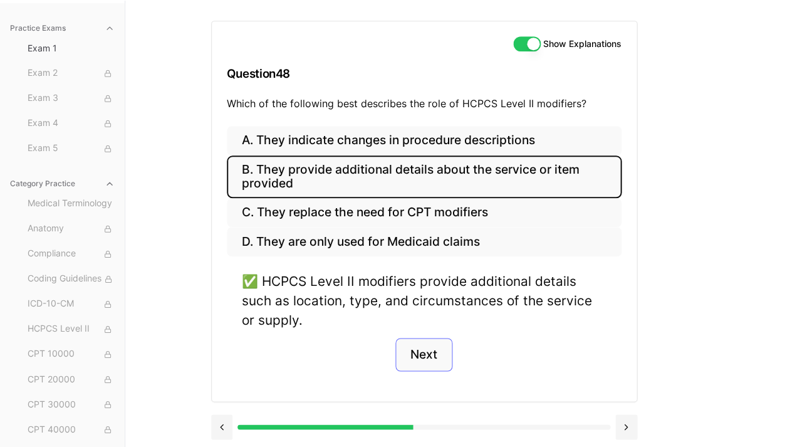
click at [416, 338] on button "Next" at bounding box center [423, 355] width 57 height 34
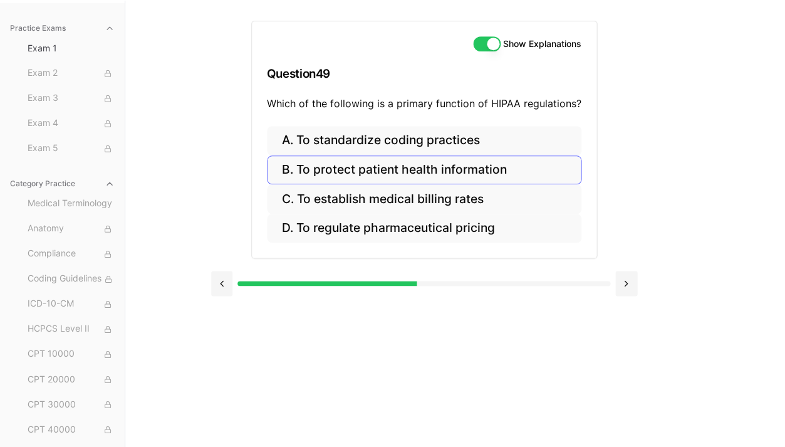
click at [484, 179] on button "B. To protect patient health information" at bounding box center [424, 169] width 314 height 29
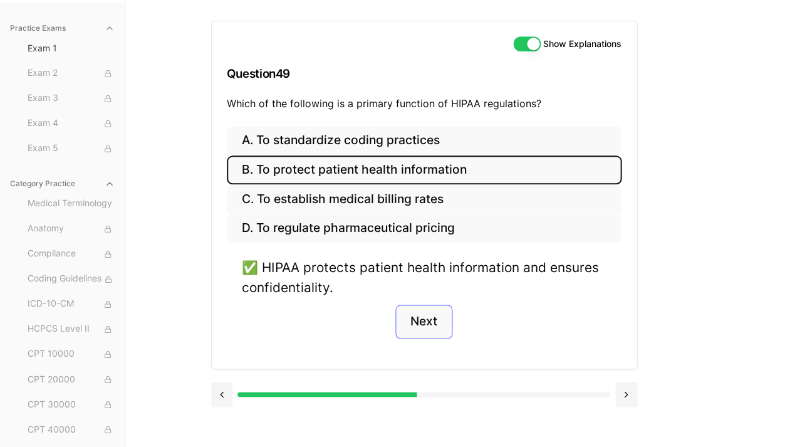
click at [412, 313] on button "Next" at bounding box center [423, 321] width 57 height 34
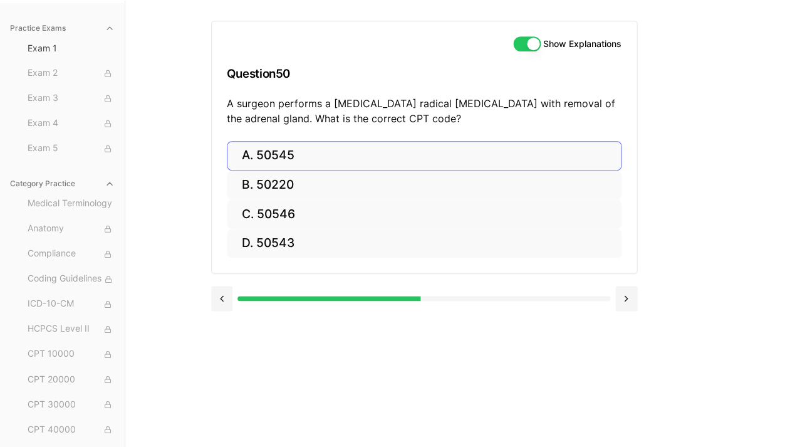
click at [434, 143] on button "A. 50545" at bounding box center [424, 155] width 395 height 29
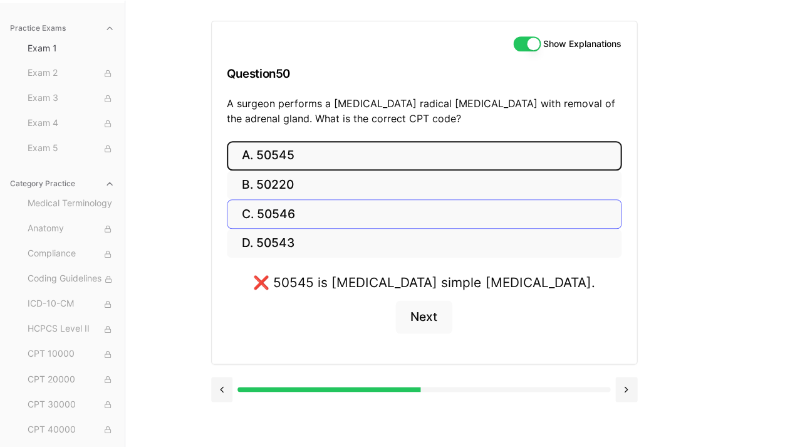
click at [380, 220] on button "C. 50546" at bounding box center [424, 213] width 395 height 29
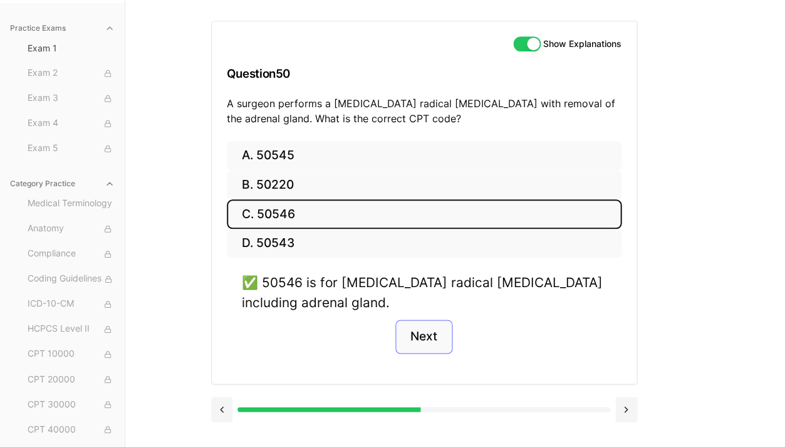
click at [410, 333] on button "Next" at bounding box center [423, 336] width 57 height 34
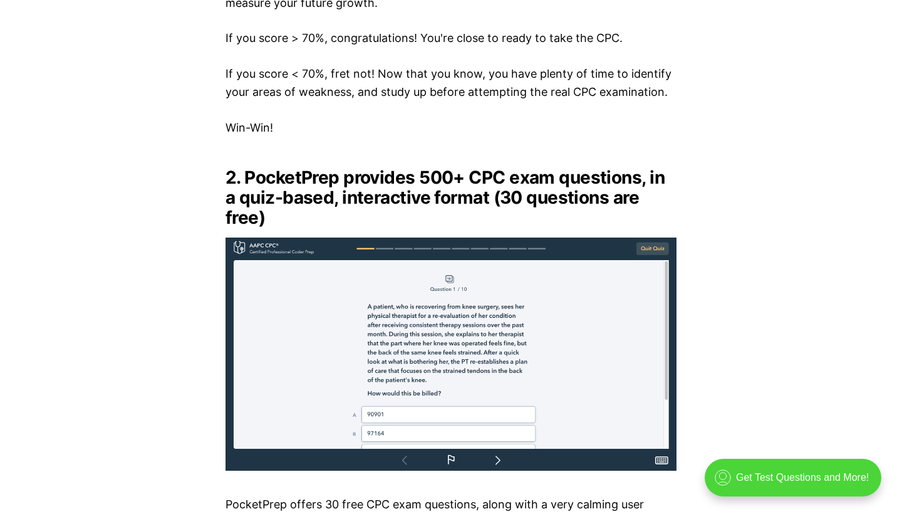
scroll to position [2272, 0]
